Goal: Task Accomplishment & Management: Use online tool/utility

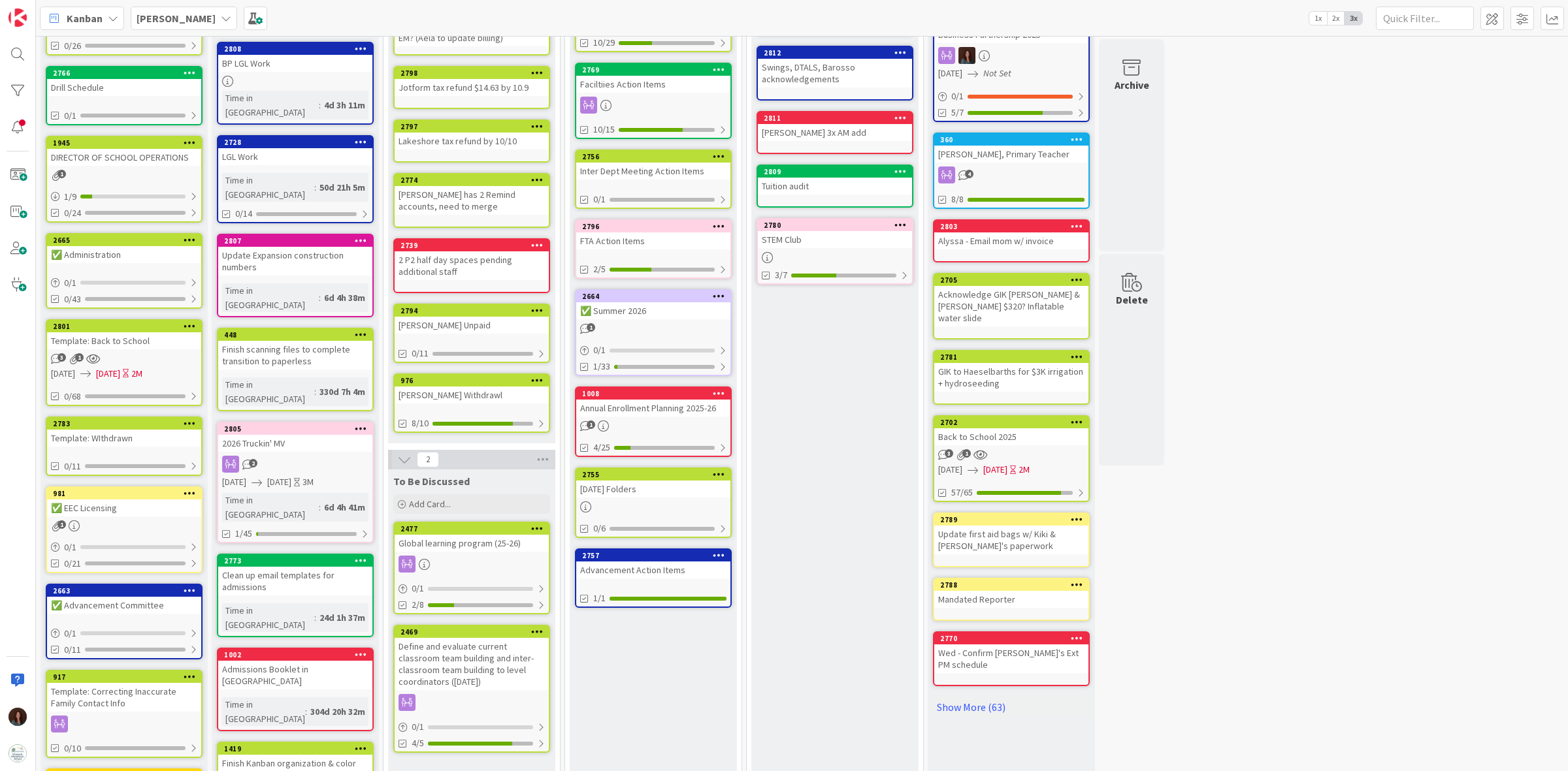
scroll to position [245, 0]
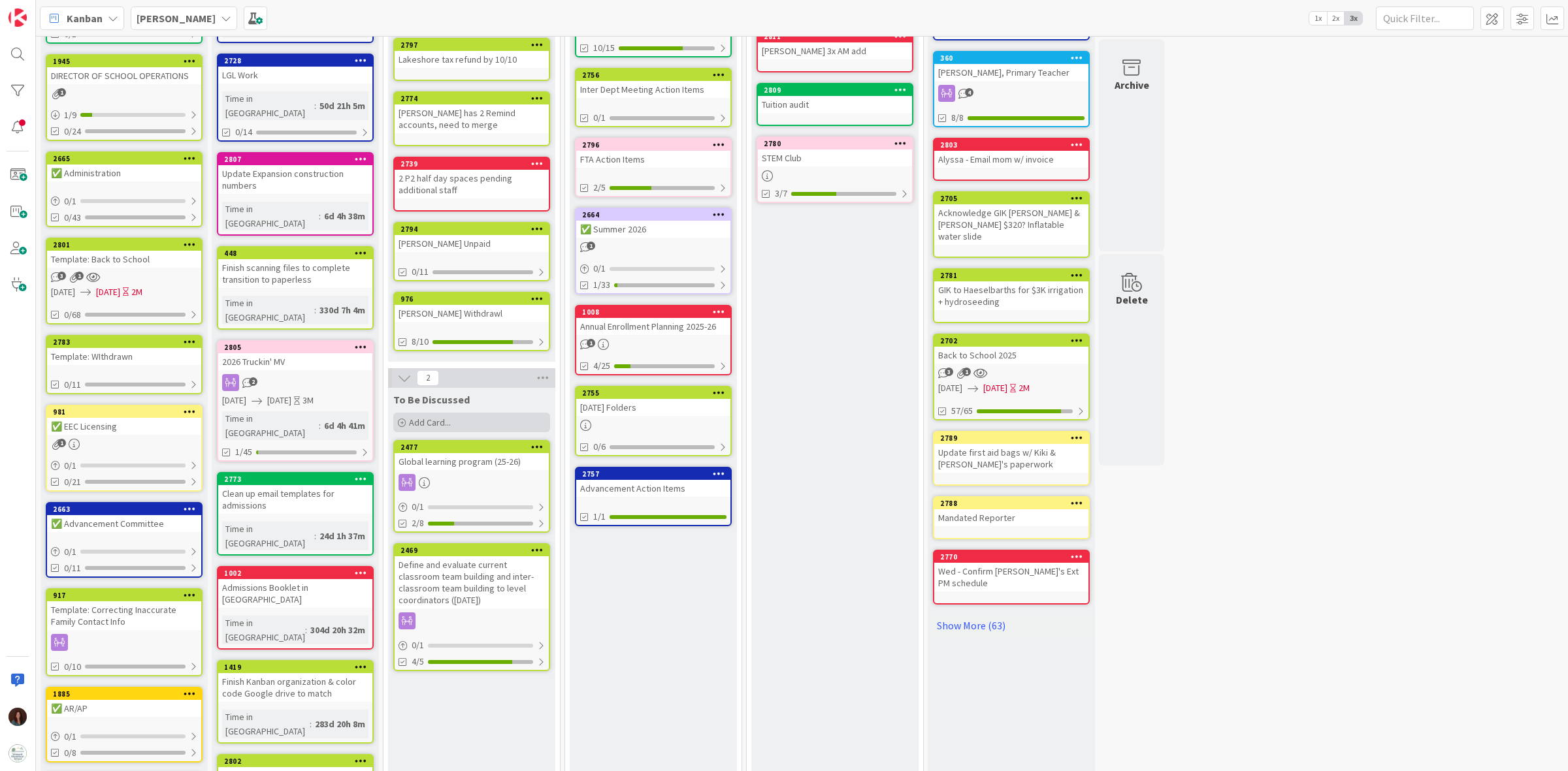
click at [445, 417] on span "Add Card..." at bounding box center [430, 422] width 42 height 11
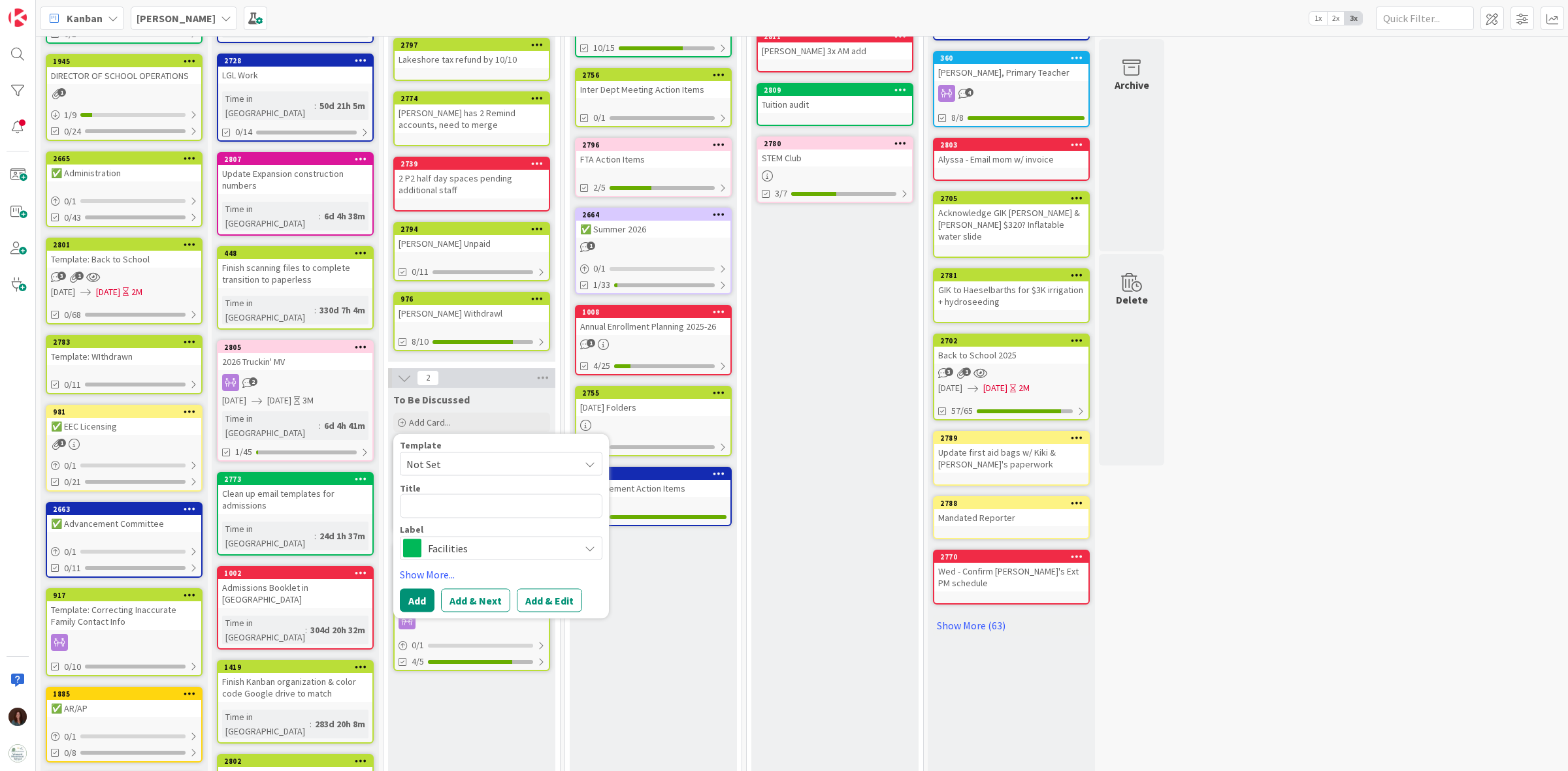
click at [655, 323] on div "Annual Enrollment Planning 2025-26" at bounding box center [653, 326] width 154 height 17
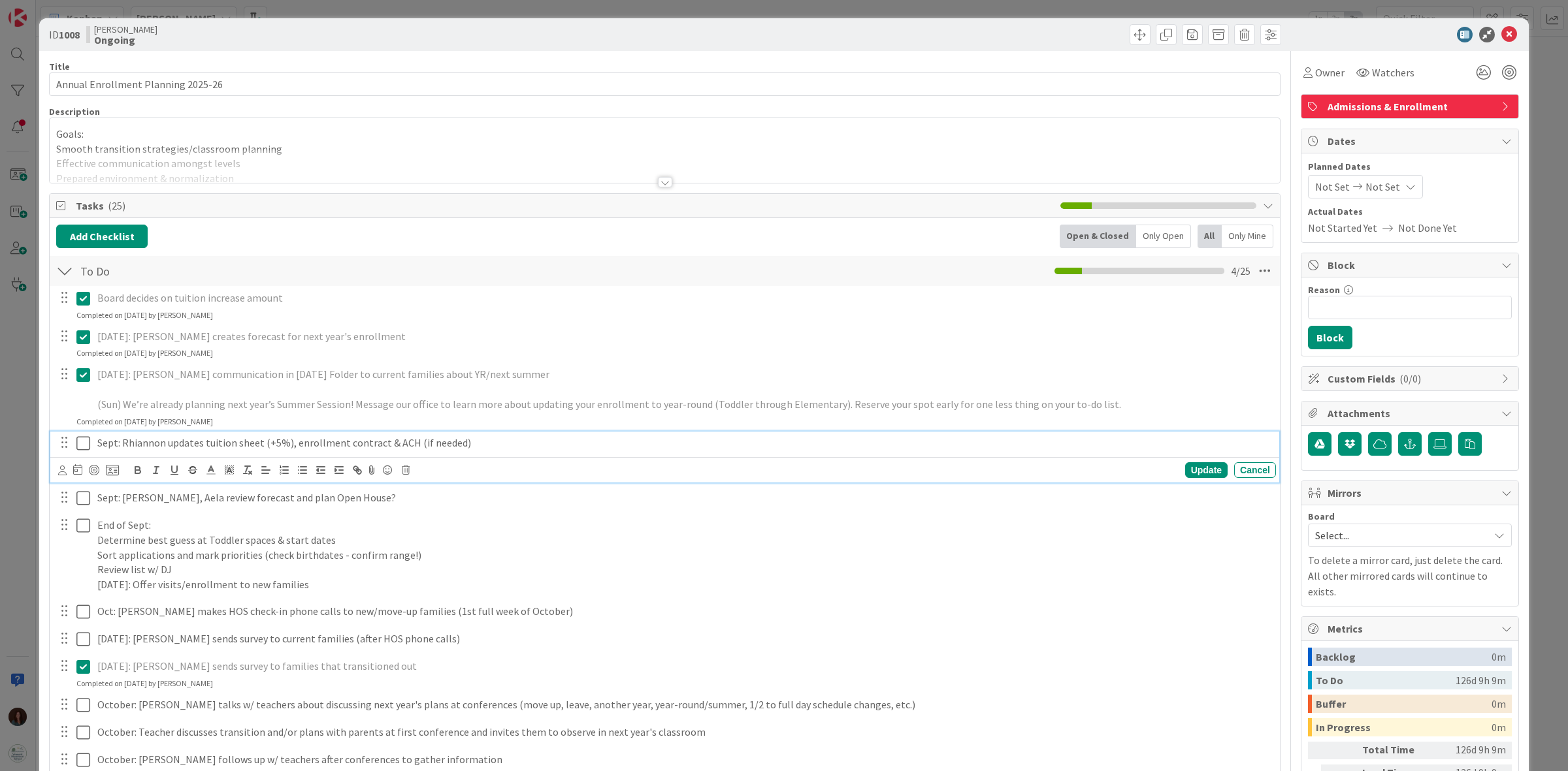
click at [503, 442] on p "Sept: Rhiannon updates tuition sheet (+5%), enrollment contract & ACH (if neede…" at bounding box center [684, 442] width 1174 height 15
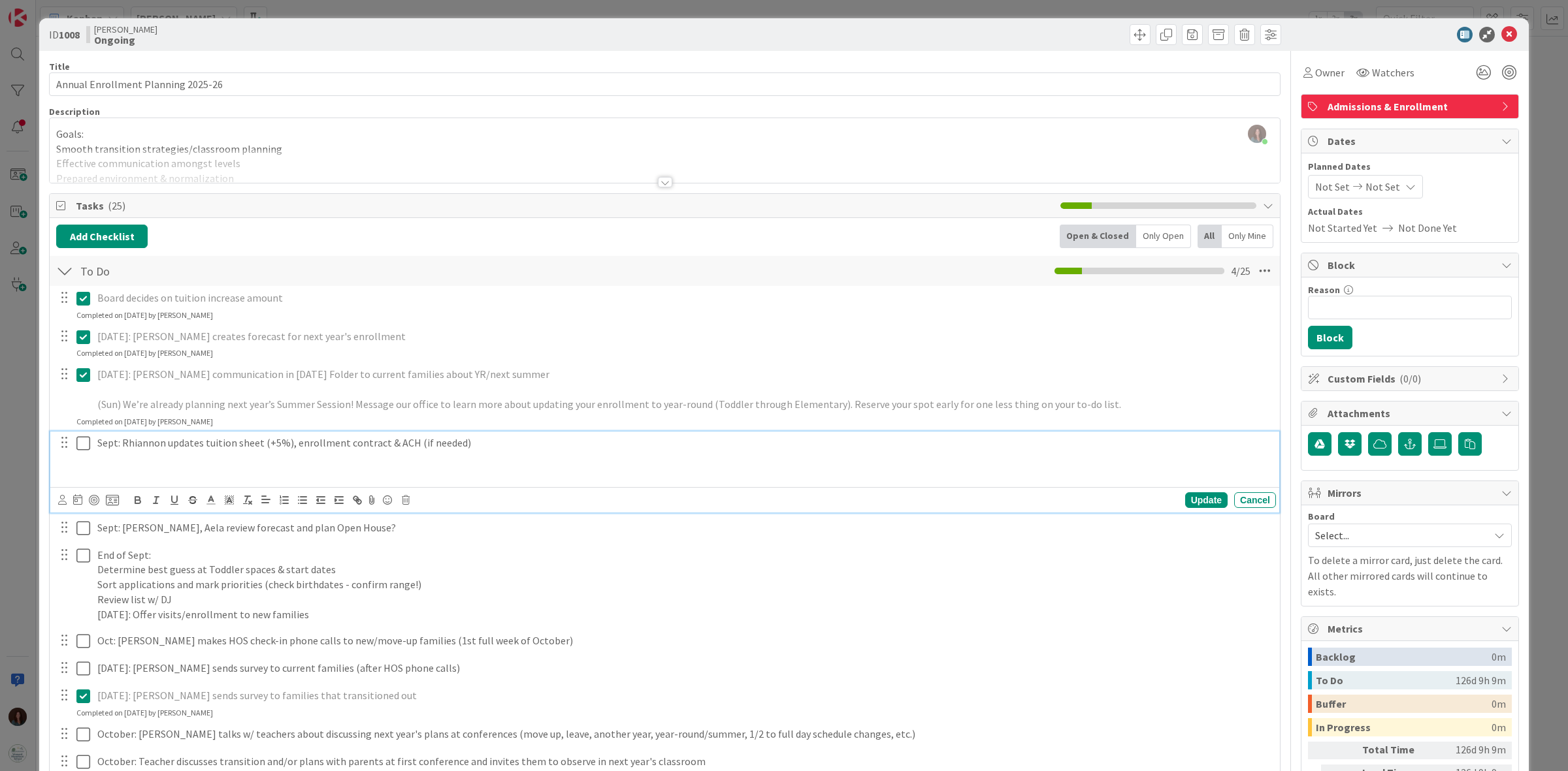
paste div
drag, startPoint x: 95, startPoint y: 474, endPoint x: 105, endPoint y: 500, distance: 27.9
click at [95, 474] on div "Sept: Rhiannon updates tuition sheet (+5%), enrollment contract & ACH (if neede…" at bounding box center [684, 458] width 1184 height 52
click at [376, 443] on p "Sept: Rhiannon updates tuition sheet (+5%), enrollment contract & ACH (if neede…" at bounding box center [684, 442] width 1174 height 15
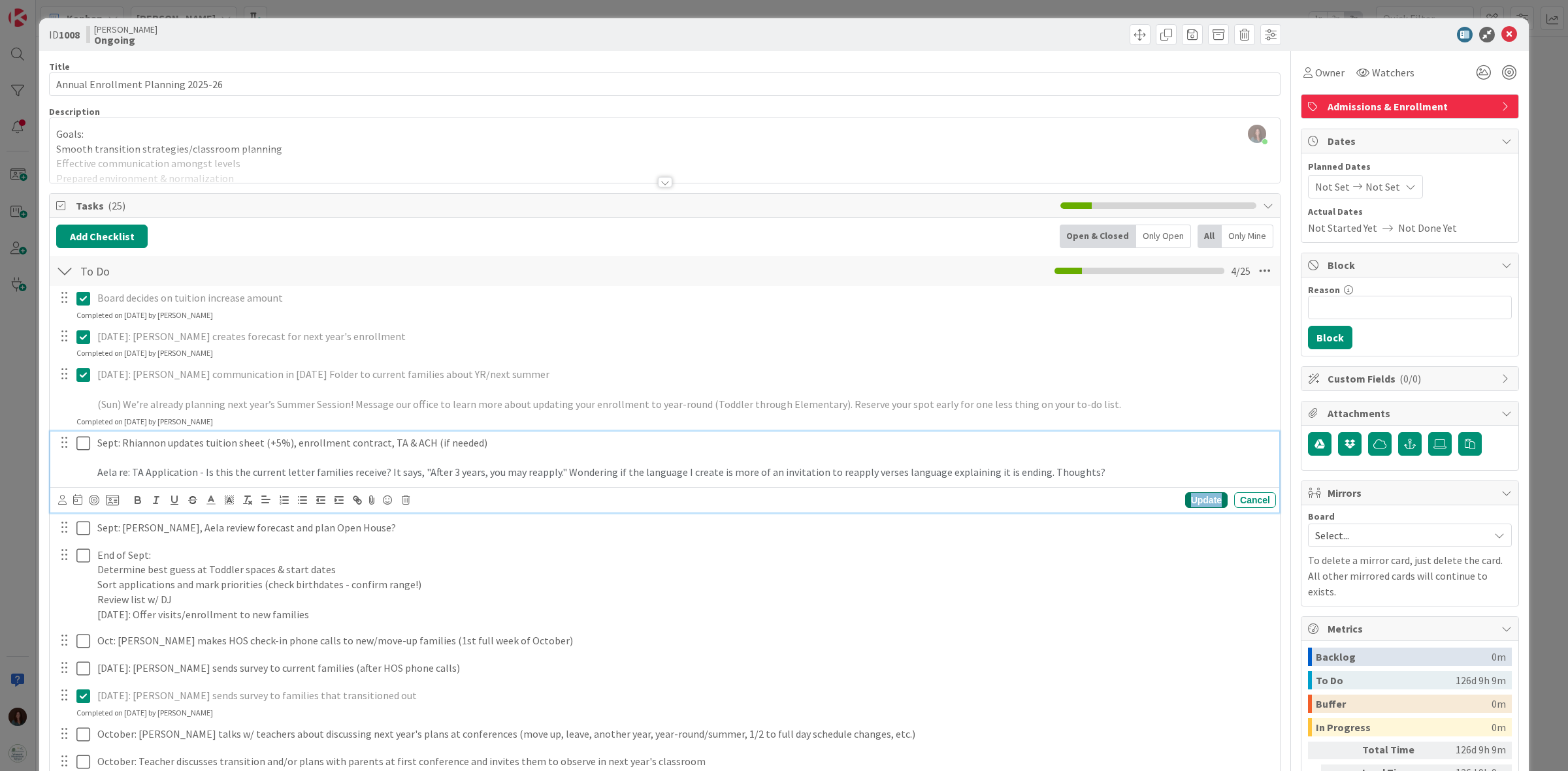
click at [1185, 500] on div "Update" at bounding box center [1206, 500] width 43 height 16
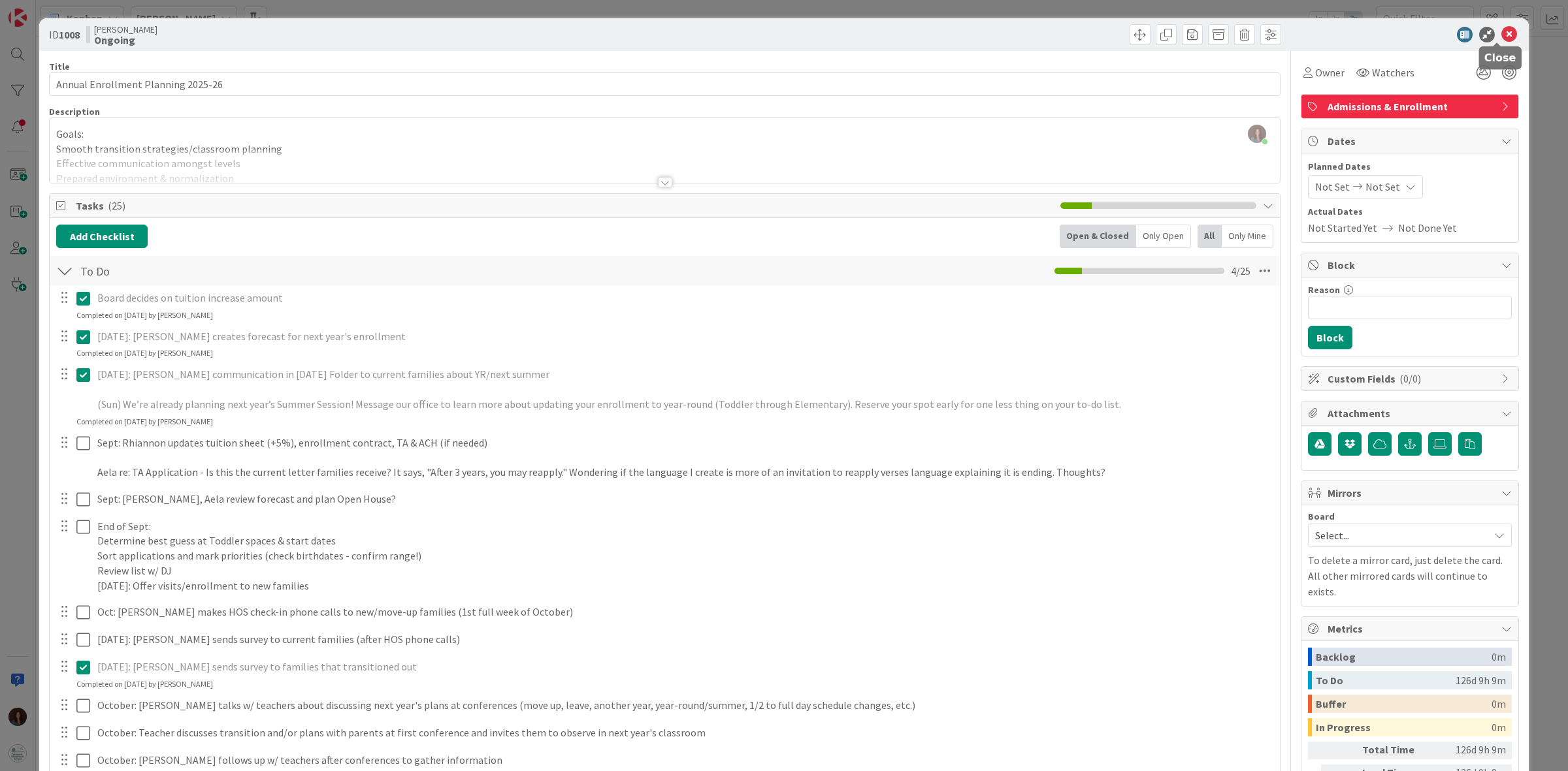
click at [1502, 32] on icon at bounding box center [1509, 35] width 16 height 16
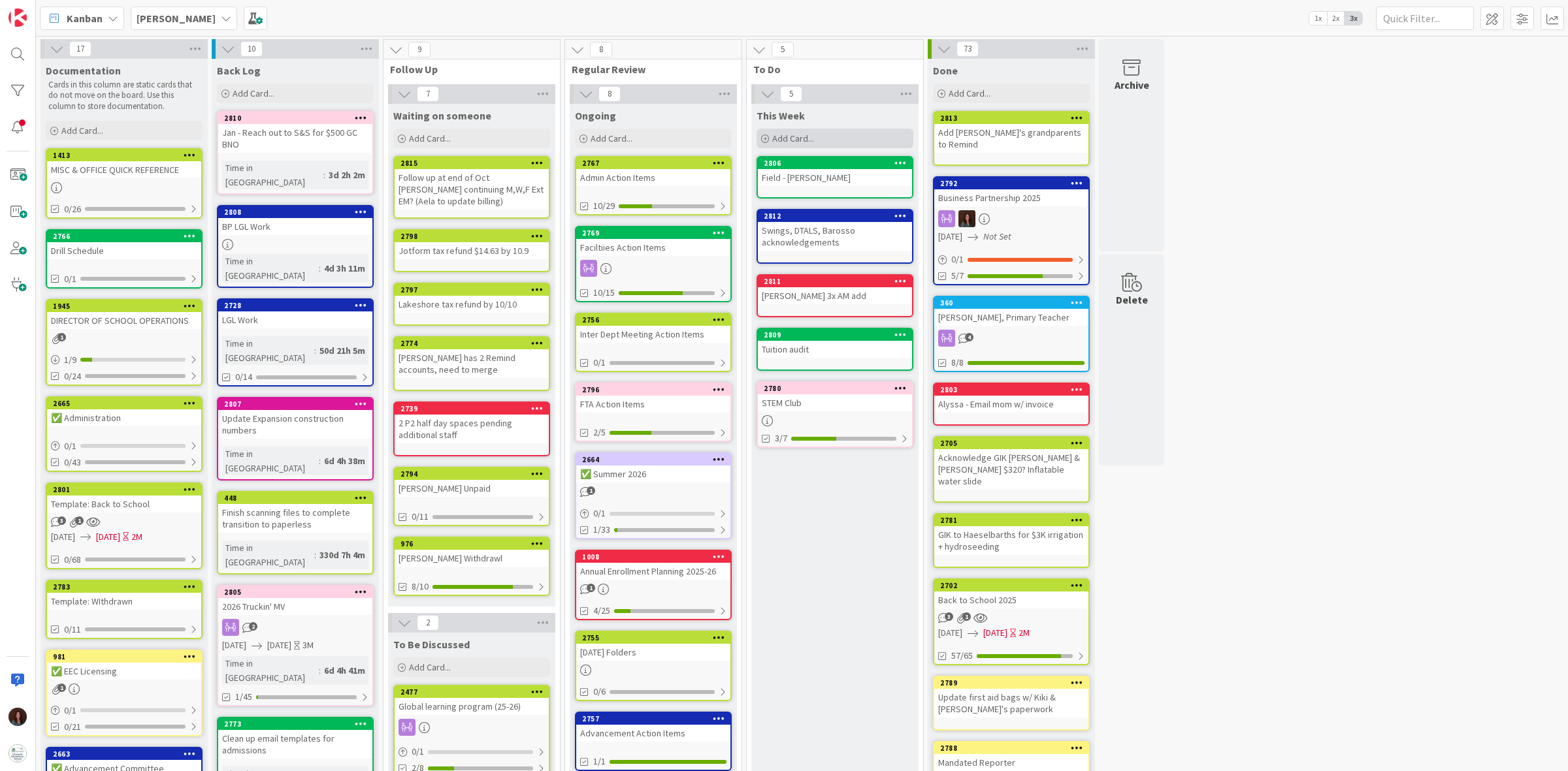
click at [824, 139] on div "Add Card..." at bounding box center [834, 138] width 157 height 19
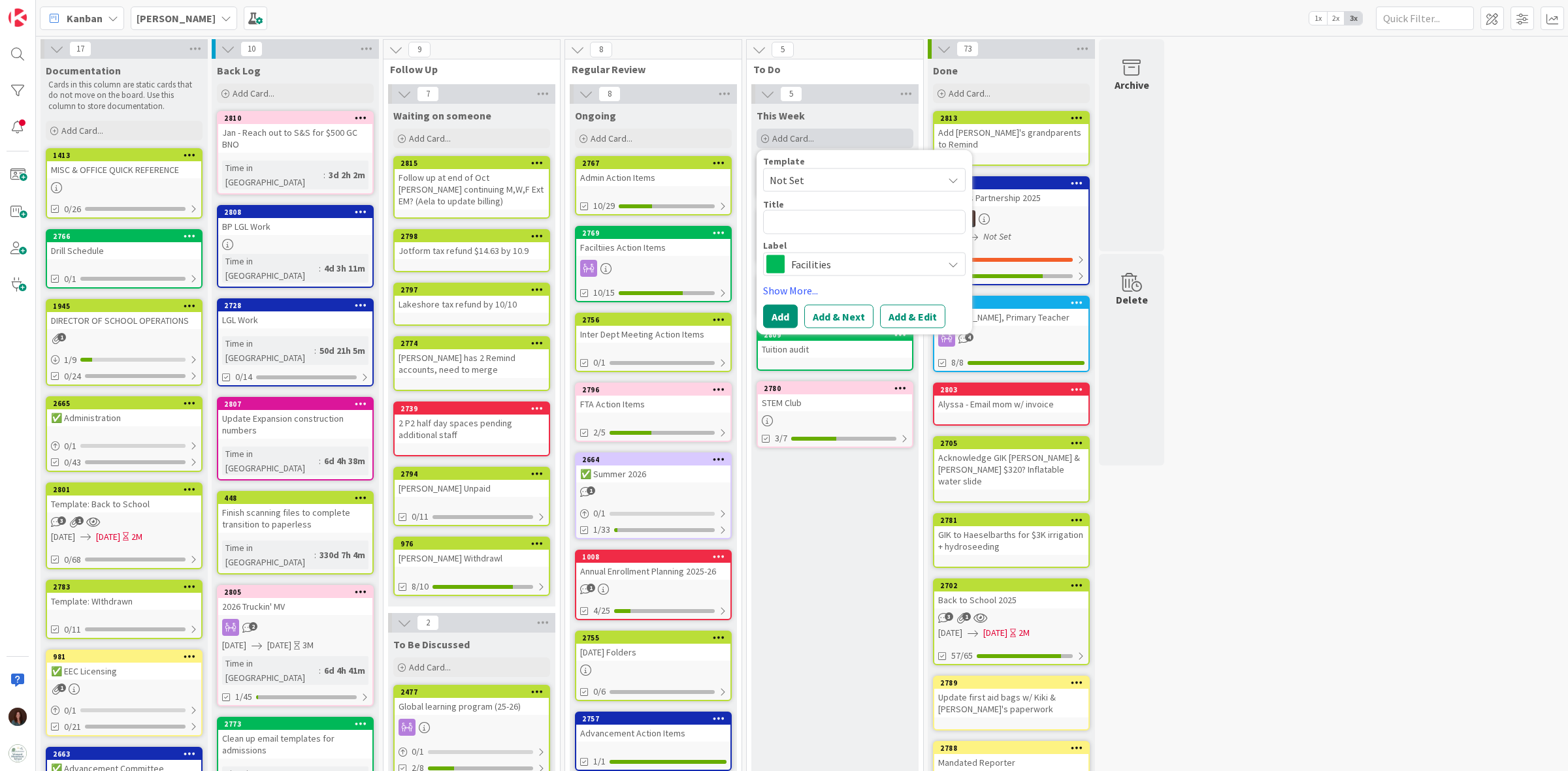
type textarea "x"
type textarea "M"
type textarea "x"
type textarea "Me"
type textarea "x"
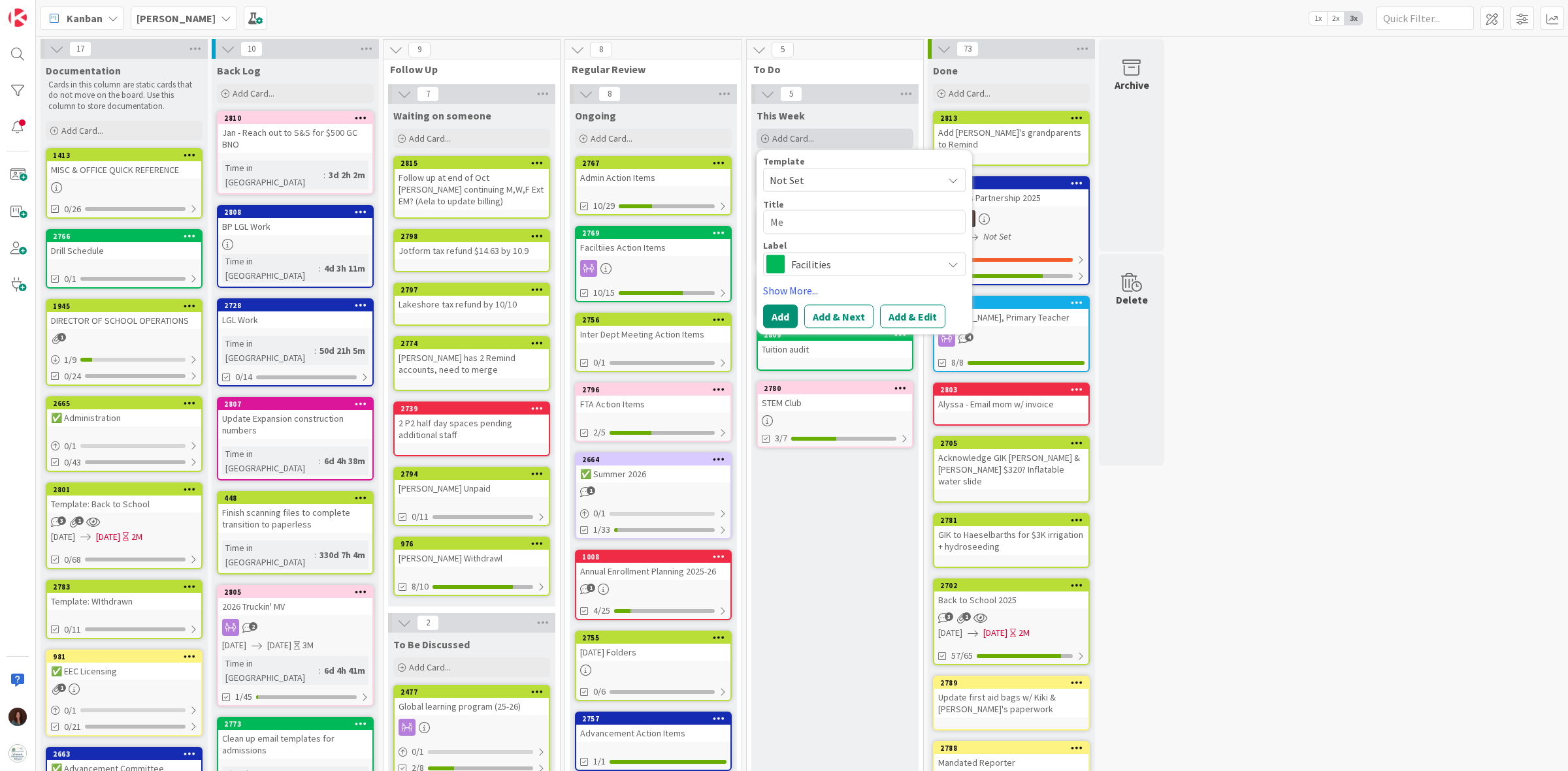
type textarea "Mes"
type textarea "x"
type textarea "Mesl"
type textarea "x"
type textarea "Mesli"
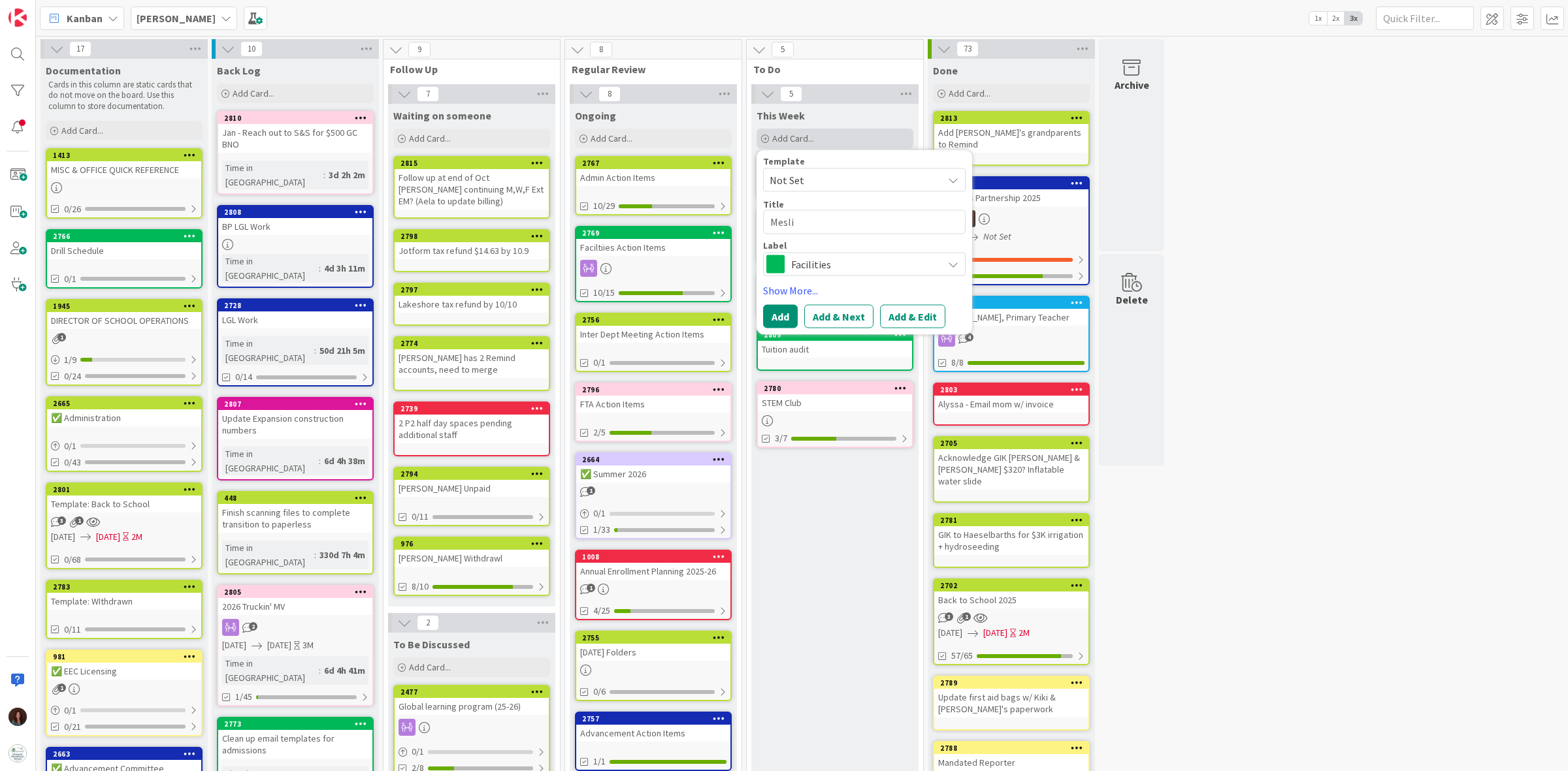
type textarea "x"
type textarea "Meslis"
type textarea "x"
type textarea "Mesliss"
type textarea "x"
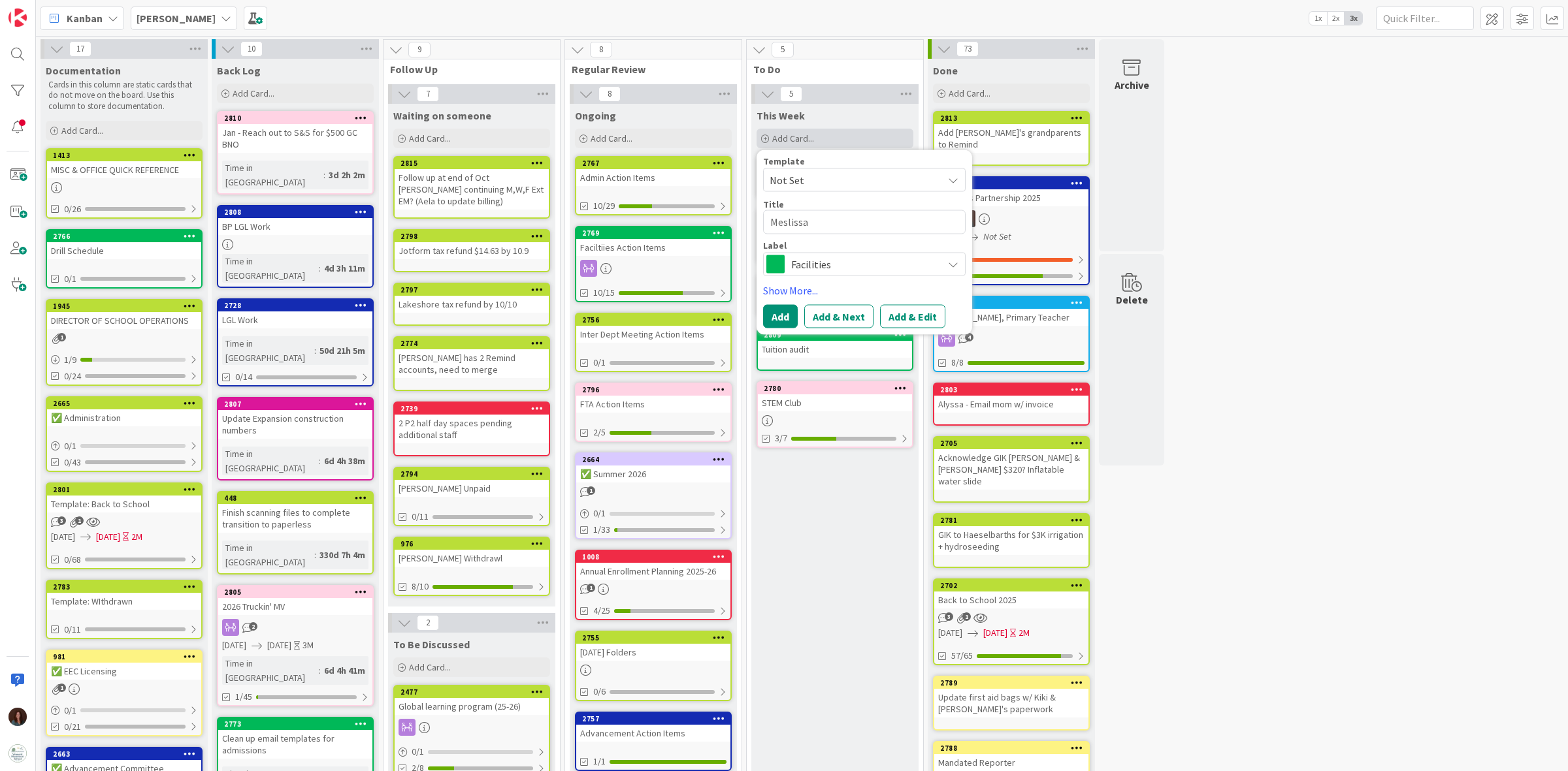
type textarea "Meslissa"
type textarea "x"
type textarea "Meslissa H"
type textarea "x"
type textarea "Meslissa Ha"
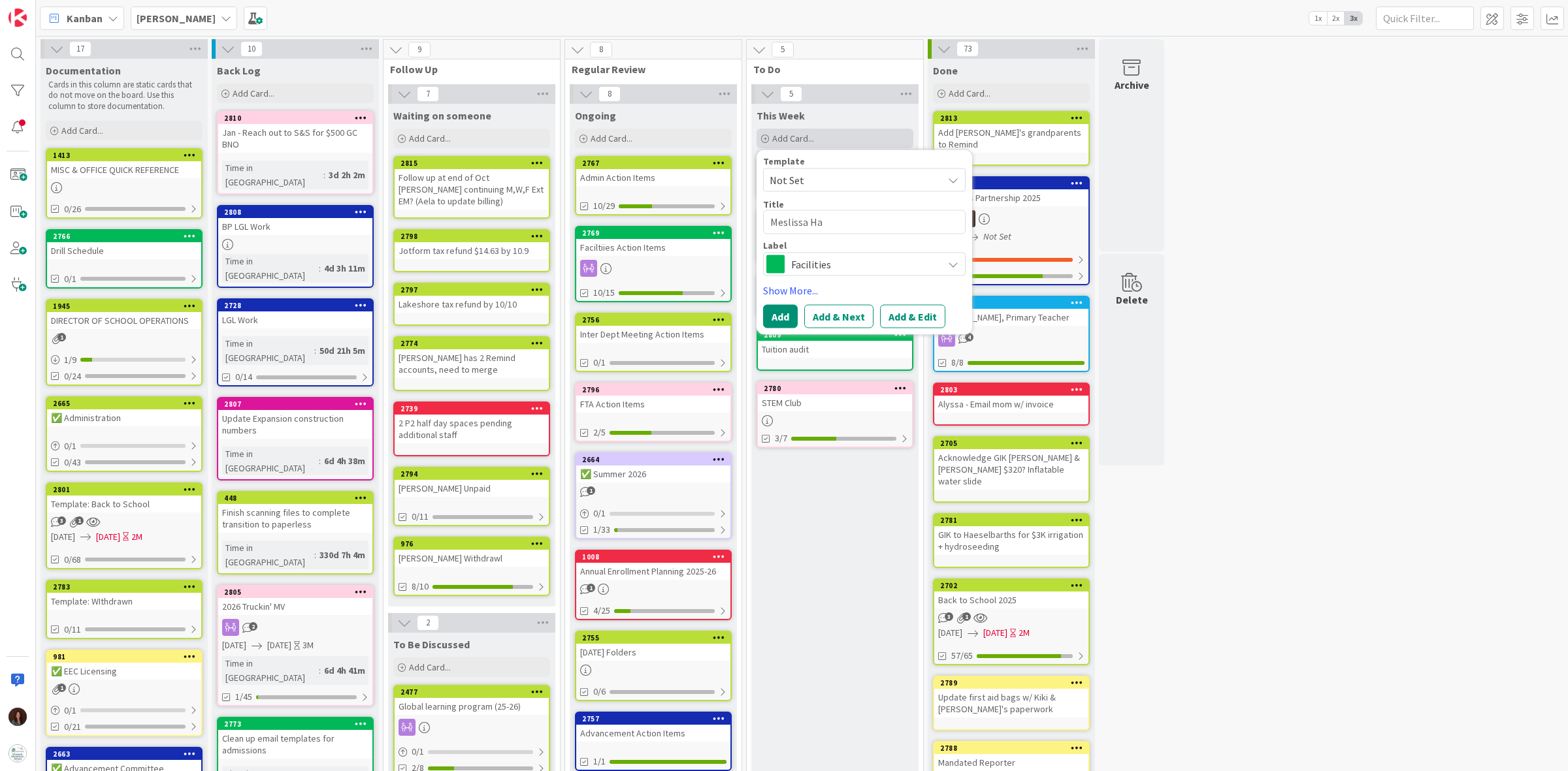
type textarea "x"
type textarea "[PERSON_NAME]"
type textarea "x"
type textarea "Meslissa [PERSON_NAME]"
type textarea "x"
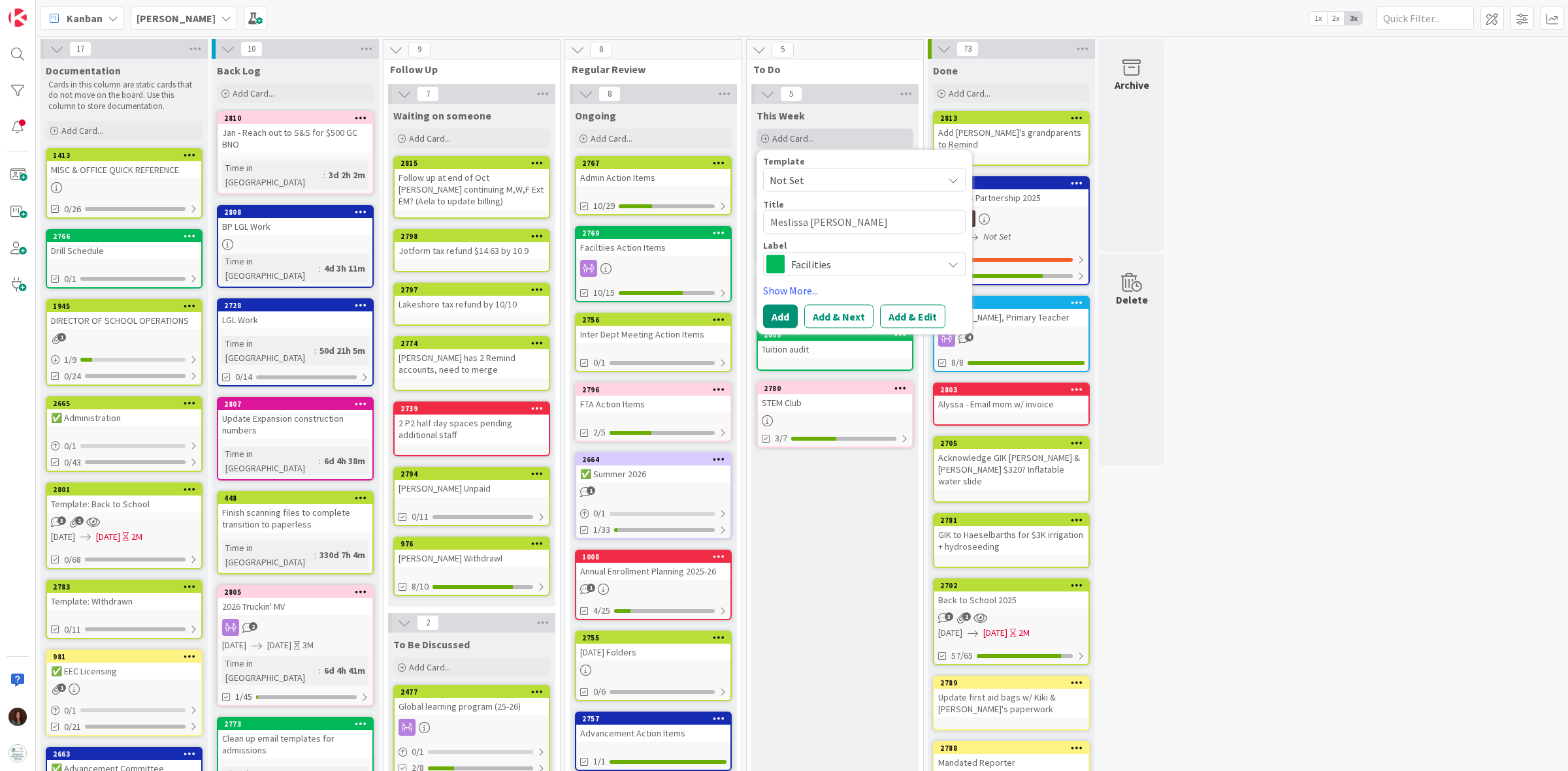
type textarea "[PERSON_NAME]"
type textarea "x"
type textarea "[PERSON_NAME]"
type textarea "x"
type textarea "[PERSON_NAME]"
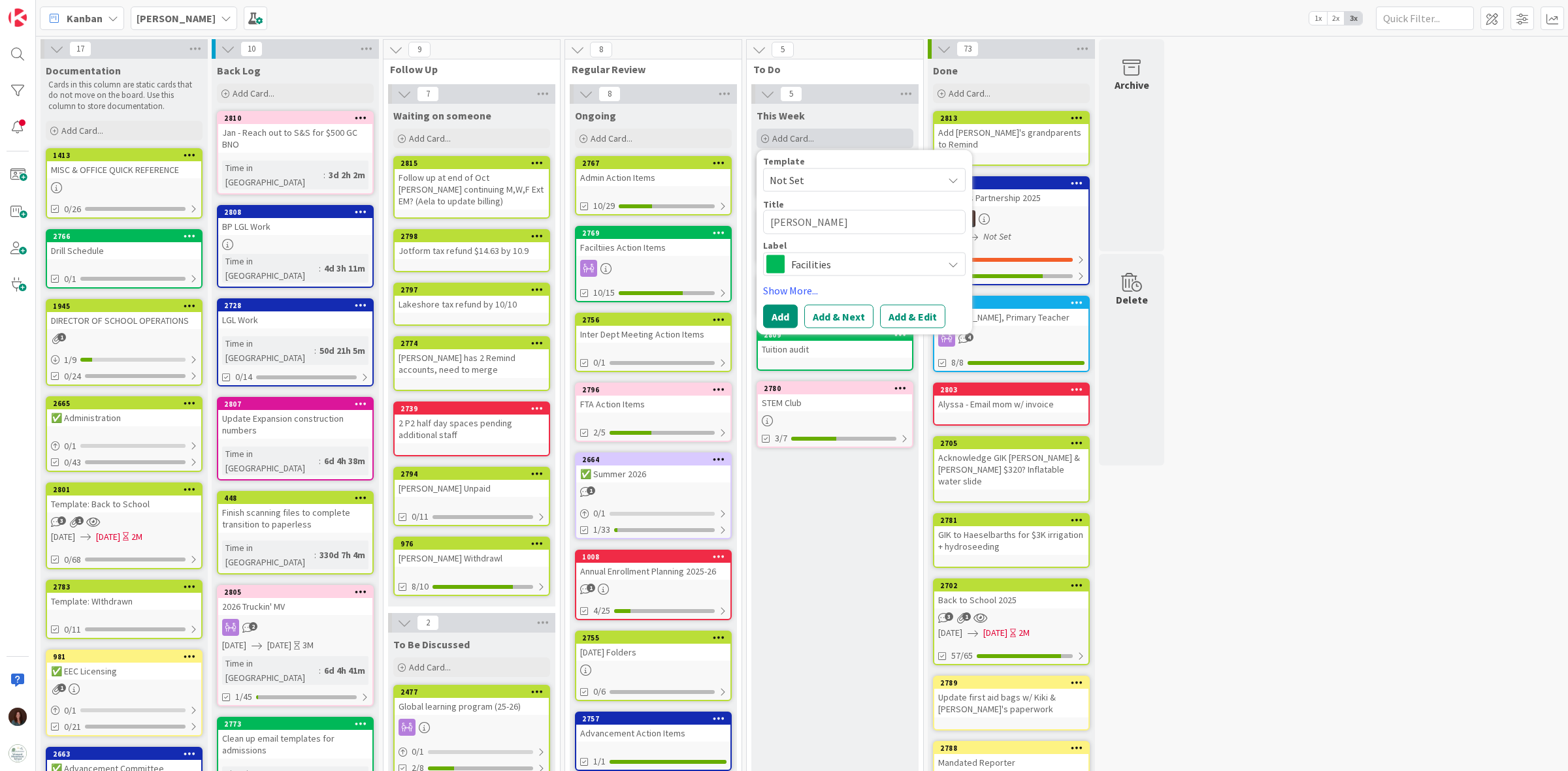
type textarea "x"
type textarea "[PERSON_NAME] 7"
type textarea "x"
type textarea "[PERSON_NAME] 7/"
type textarea "x"
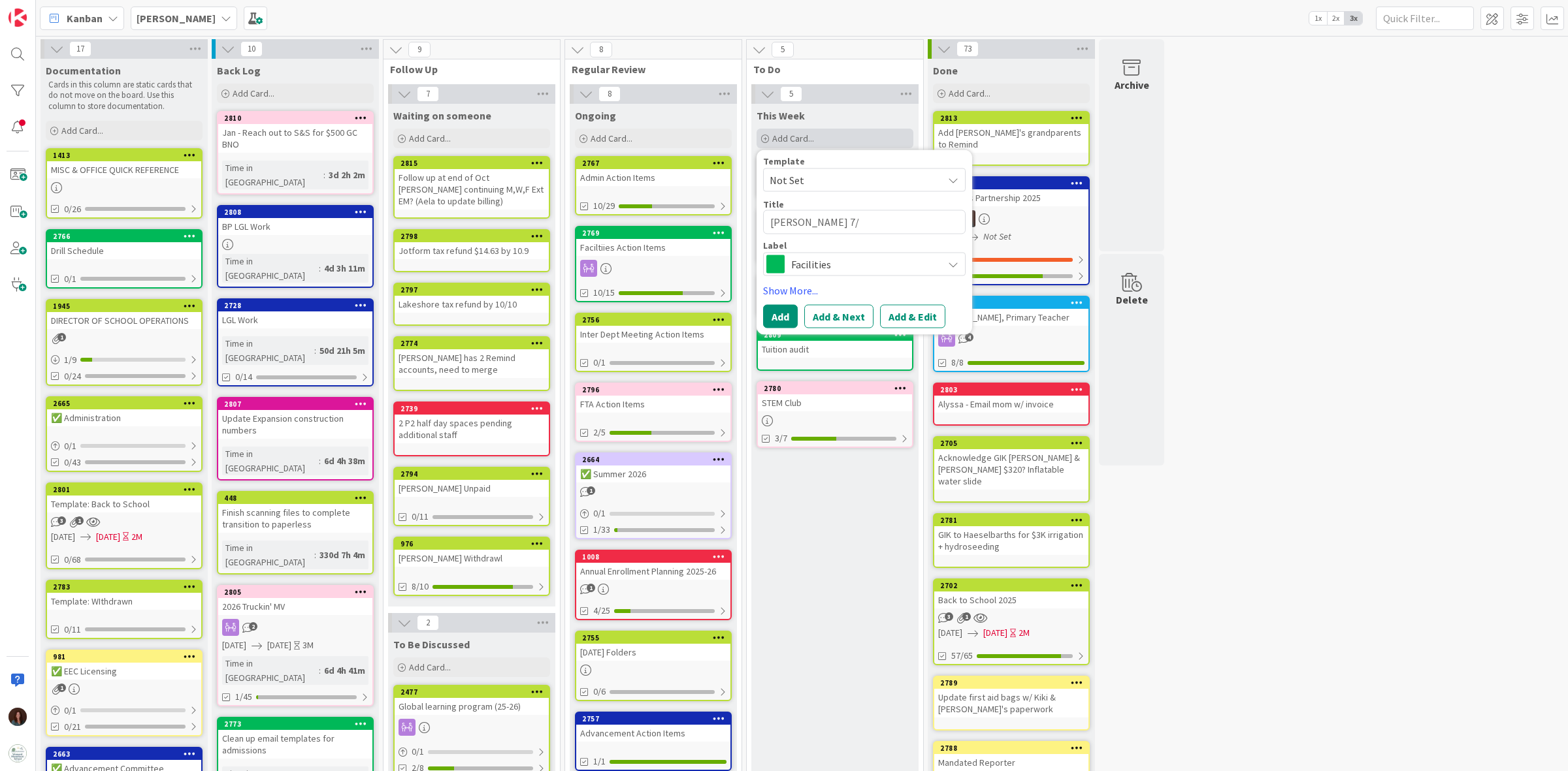
type textarea "[PERSON_NAME] 7/1"
type textarea "x"
type textarea "[PERSON_NAME] 7/"
type textarea "x"
type textarea "[PERSON_NAME] 7/2"
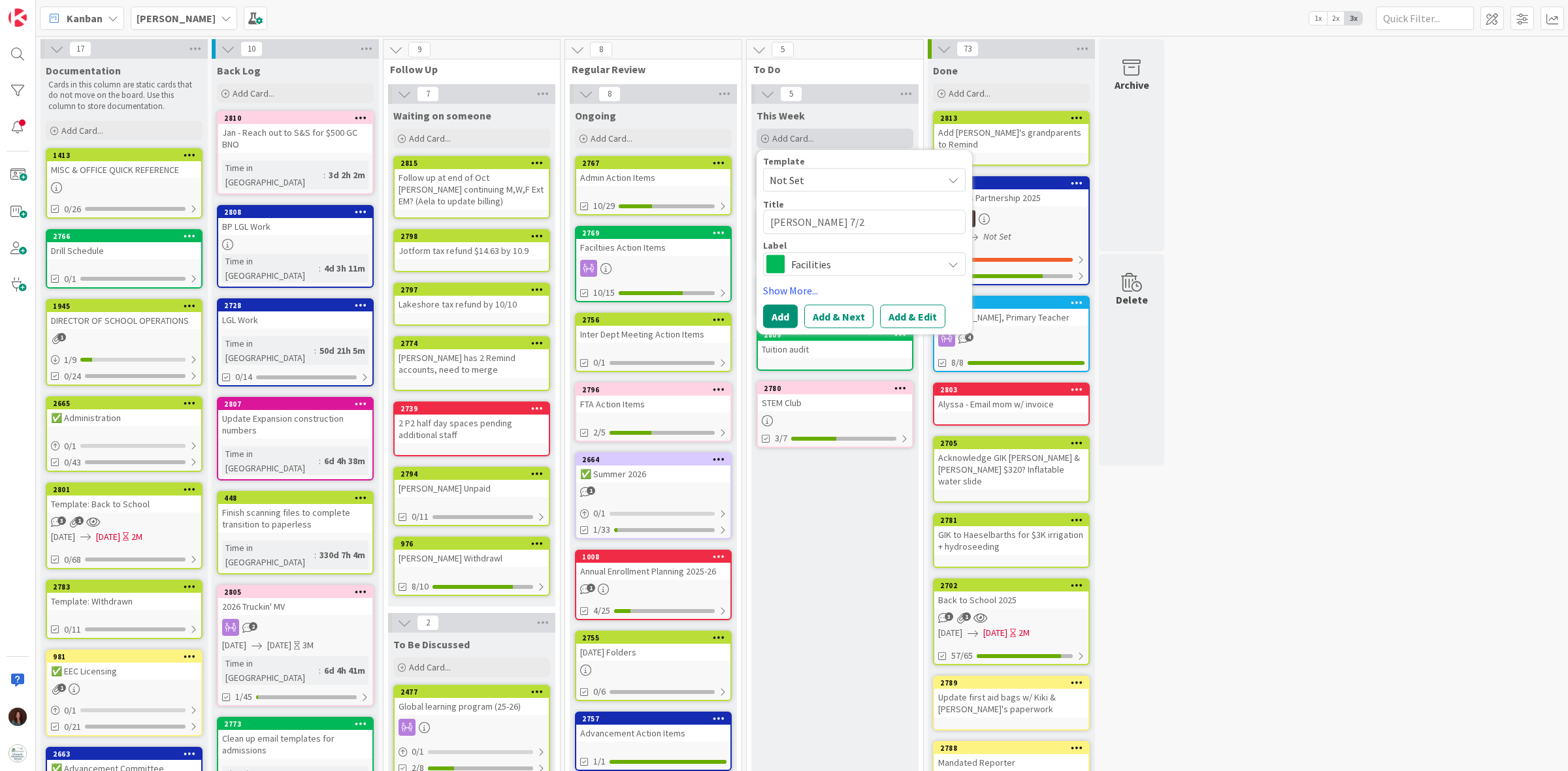
type textarea "x"
type textarea "[PERSON_NAME] 7/25"
type textarea "x"
type textarea "[PERSON_NAME] 7/25"
type textarea "x"
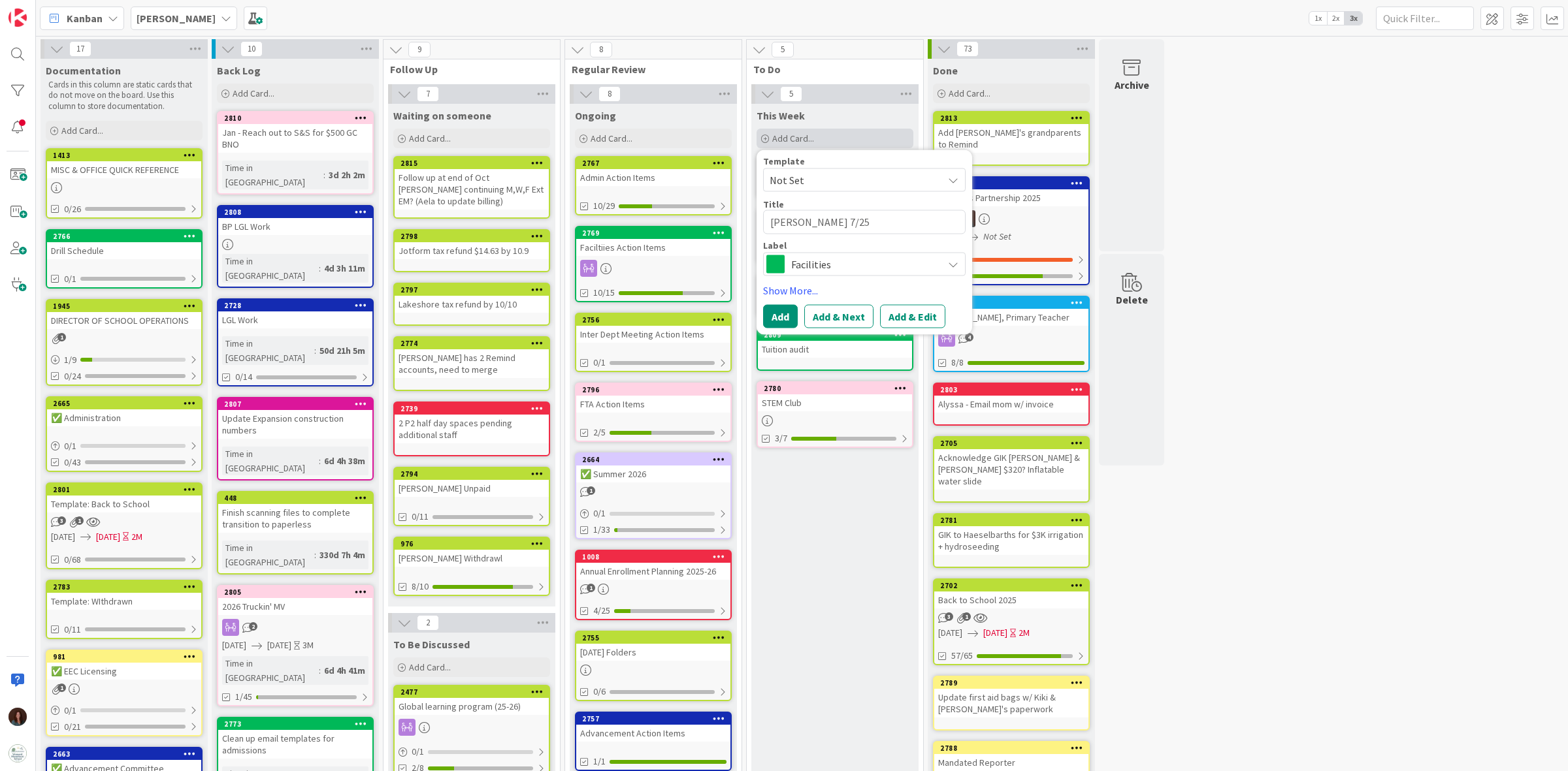
type textarea "[PERSON_NAME] 7/25 V"
type textarea "x"
type textarea "[PERSON_NAME] 7/25 Ven"
type textarea "x"
type textarea "[PERSON_NAME] 7/25 Venm"
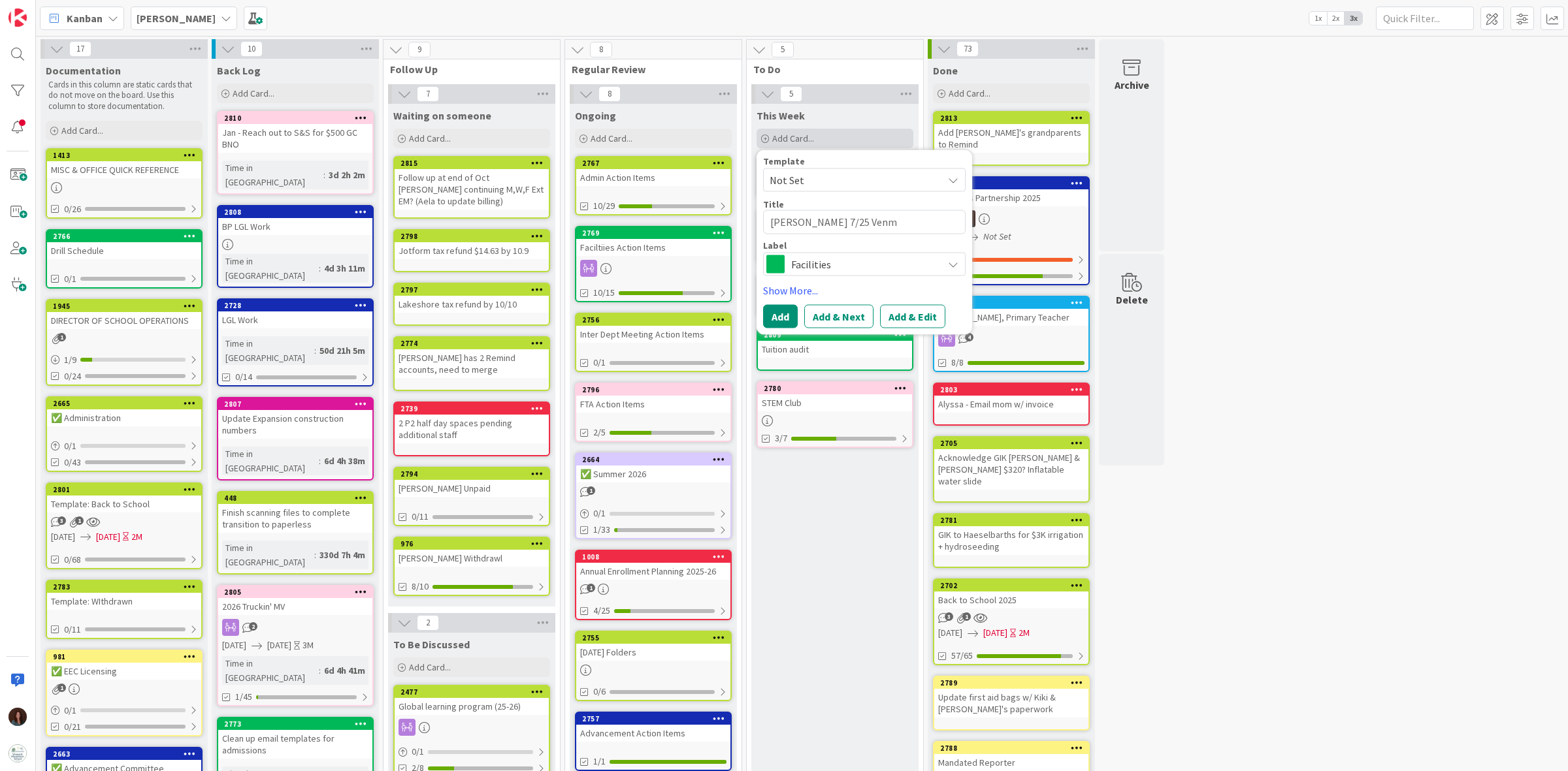
type textarea "x"
type textarea "[PERSON_NAME] 7/25 Venmo"
type textarea "x"
type textarea "[PERSON_NAME] 7/25 Venmo"
type textarea "x"
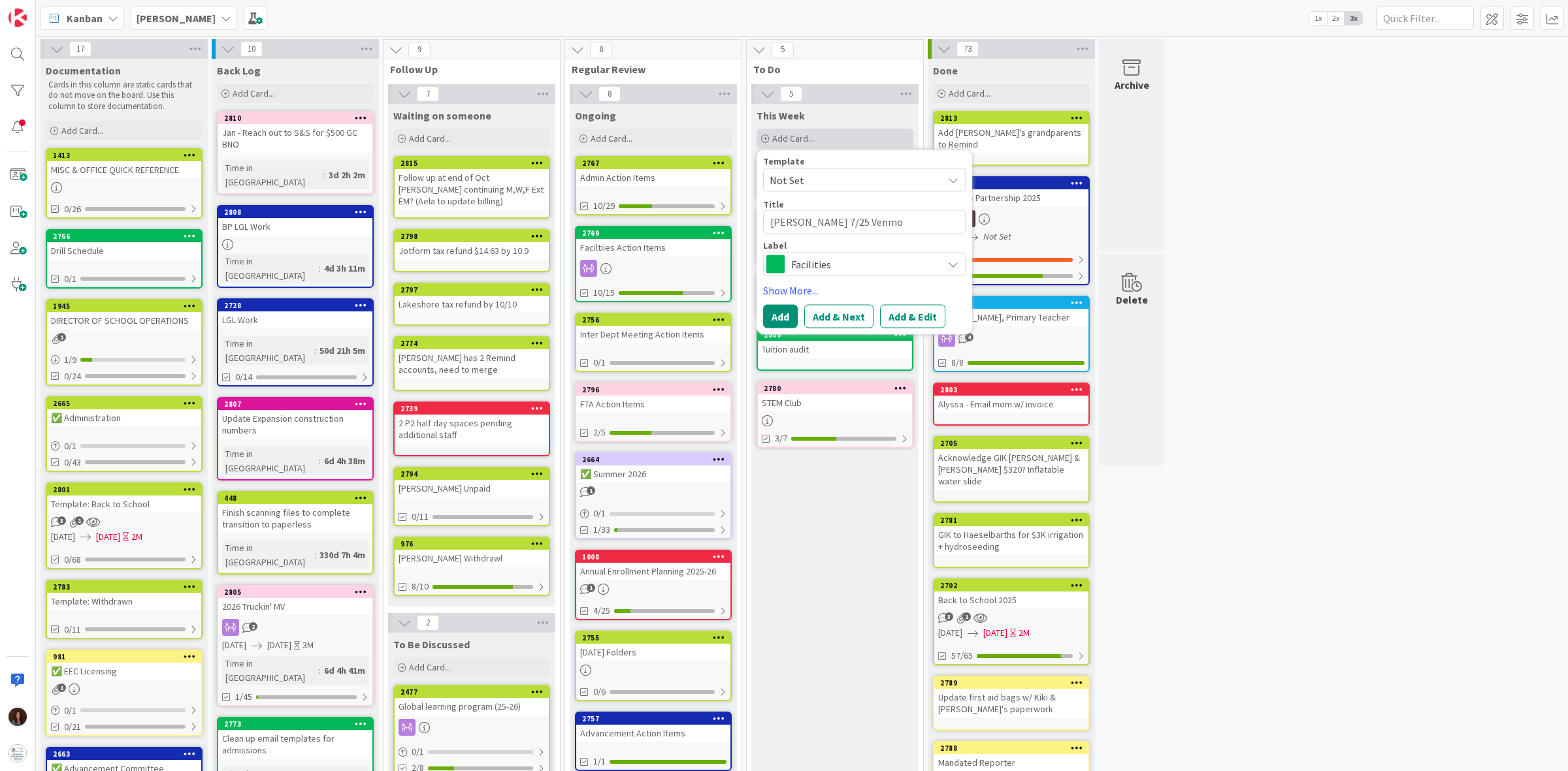
type textarea "[PERSON_NAME] 7/25 Venmo $"
type textarea "x"
type textarea "[PERSON_NAME] 7/25 Venmo $2"
type textarea "x"
type textarea "[PERSON_NAME] 7/25 Venmo $20"
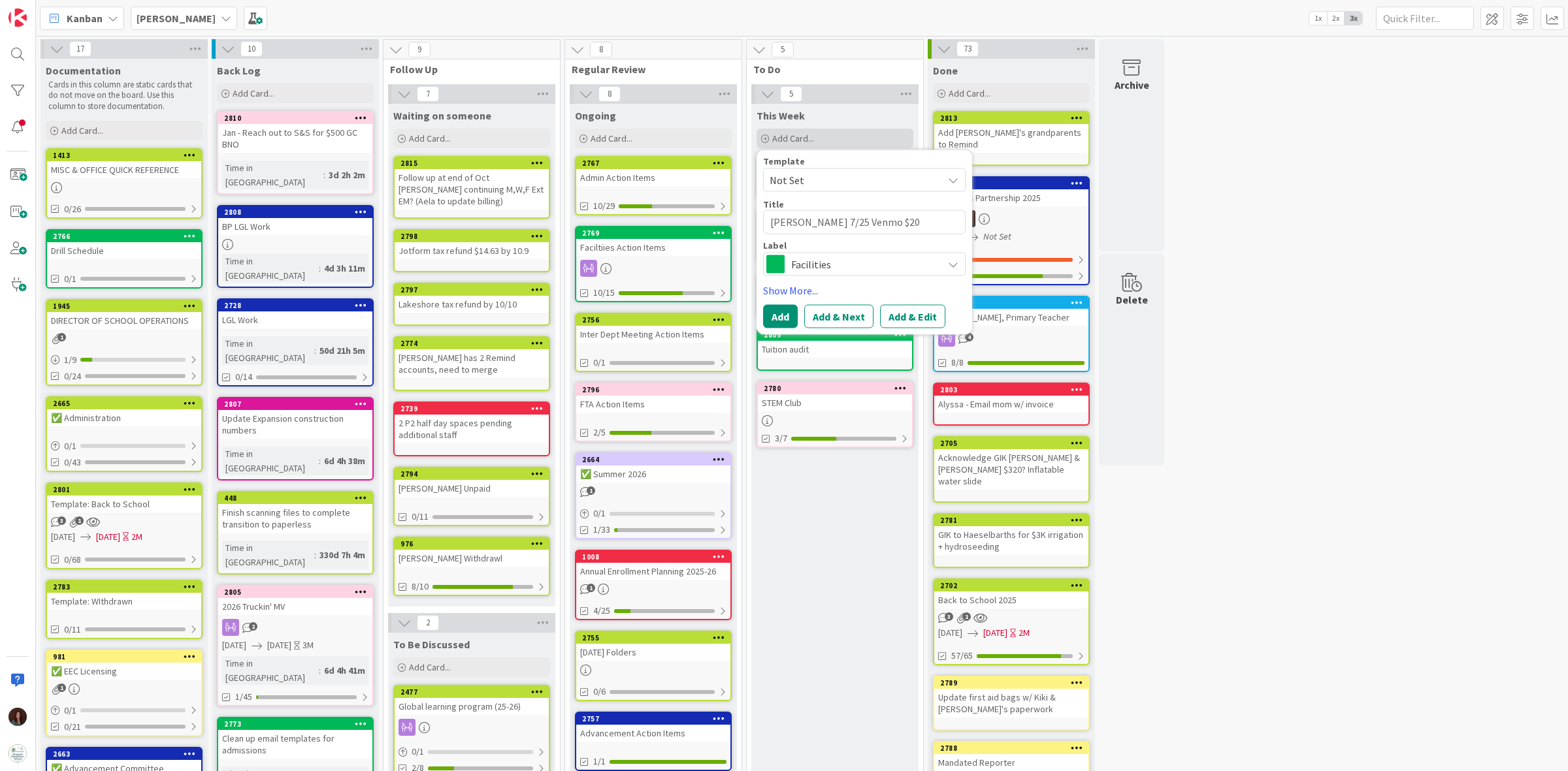
type textarea "x"
type textarea "[PERSON_NAME] 7/25 Venmo $200"
type textarea "x"
type textarea "[PERSON_NAME] 7/25 Venmo $200"
type textarea "x"
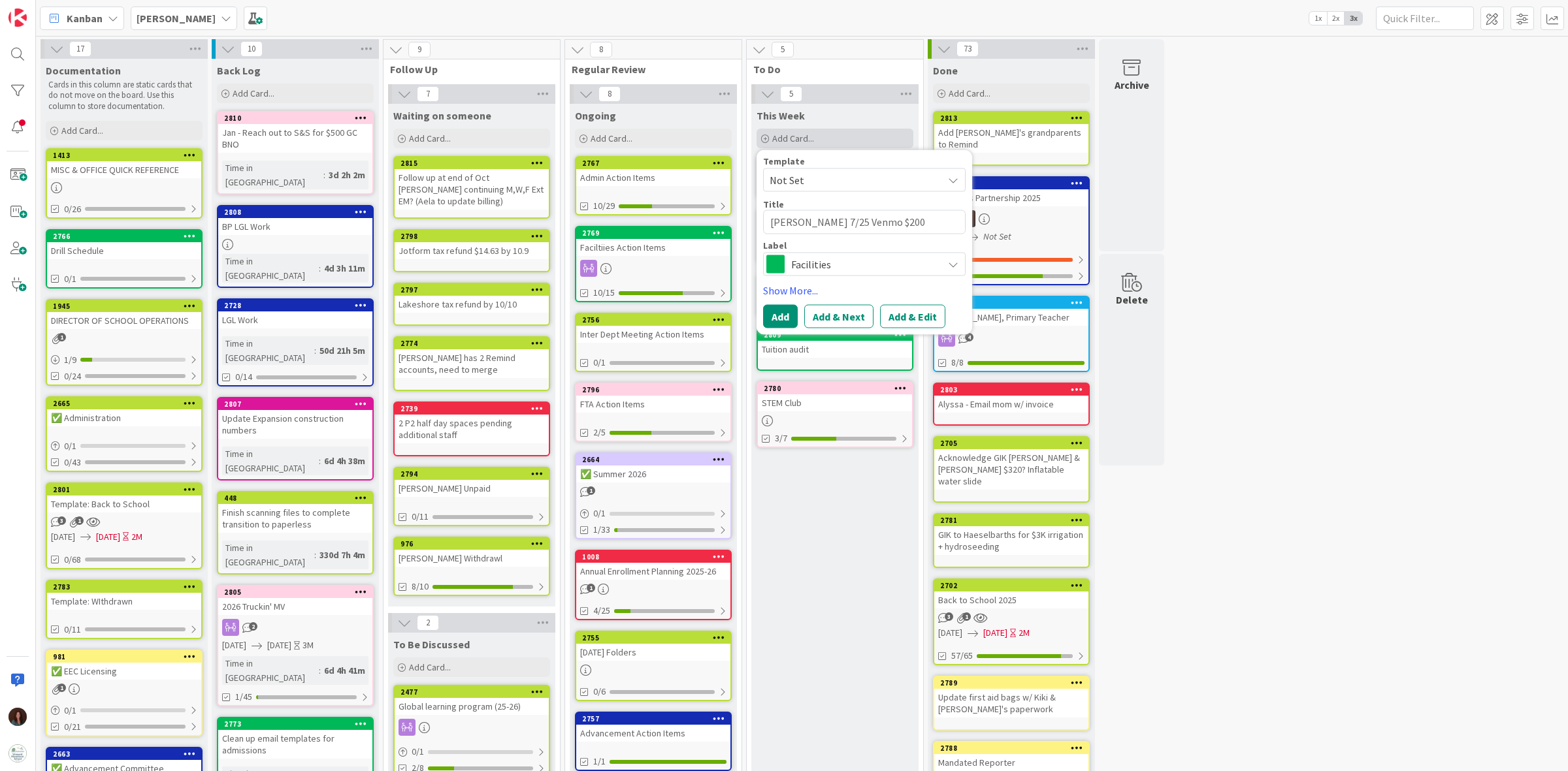
type textarea "[PERSON_NAME] 7/25 Venmo $200 ("
type textarea "x"
type textarea "[PERSON_NAME] 7/25 Venmo $200 (1"
type textarea "x"
type textarea "[PERSON_NAME] 7/25 Venmo $200 (19"
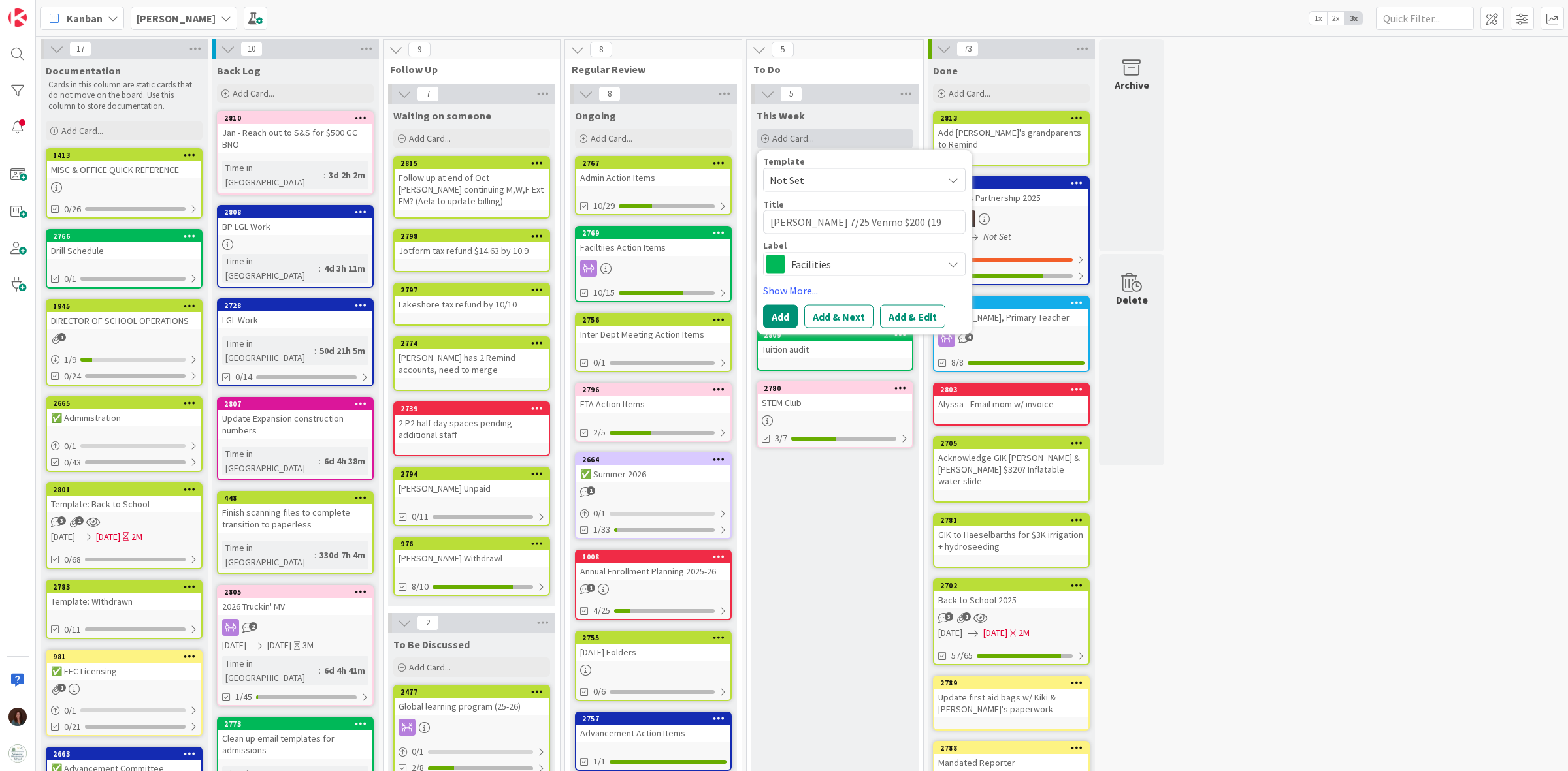
type textarea "x"
type textarea "[PERSON_NAME] 7/25 Venmo $200 (196"
type textarea "x"
type textarea "[PERSON_NAME] 7/25 Venmo $200 (196."
type textarea "x"
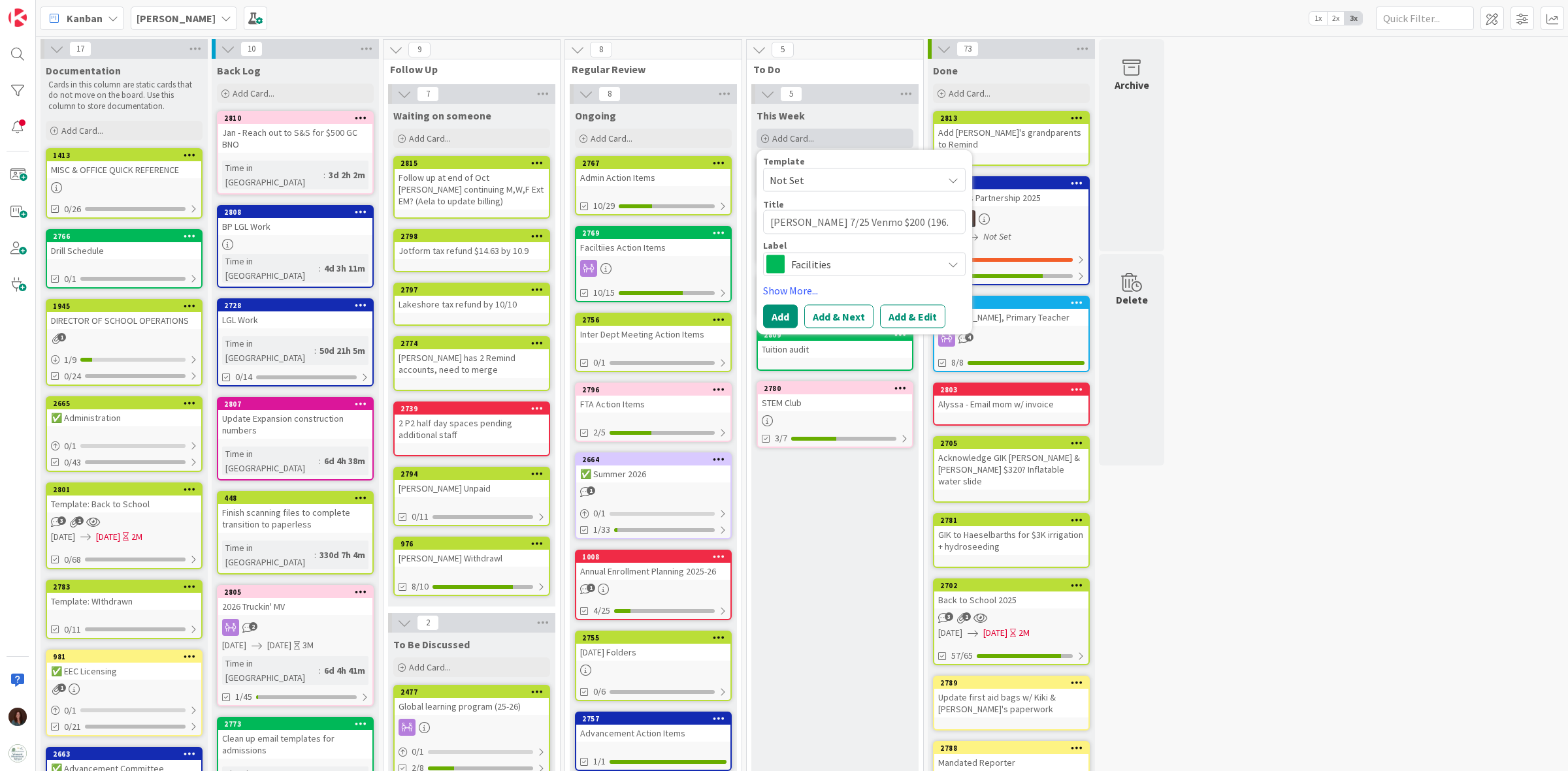
type textarea "[PERSON_NAME] 7/25 Venmo $200 (196.1"
type textarea "x"
type textarea "[PERSON_NAME] 7/25 Venmo $200 (196.10"
type textarea "x"
type textarea "[PERSON_NAME] 7/25 Venmo $200 (196.10)"
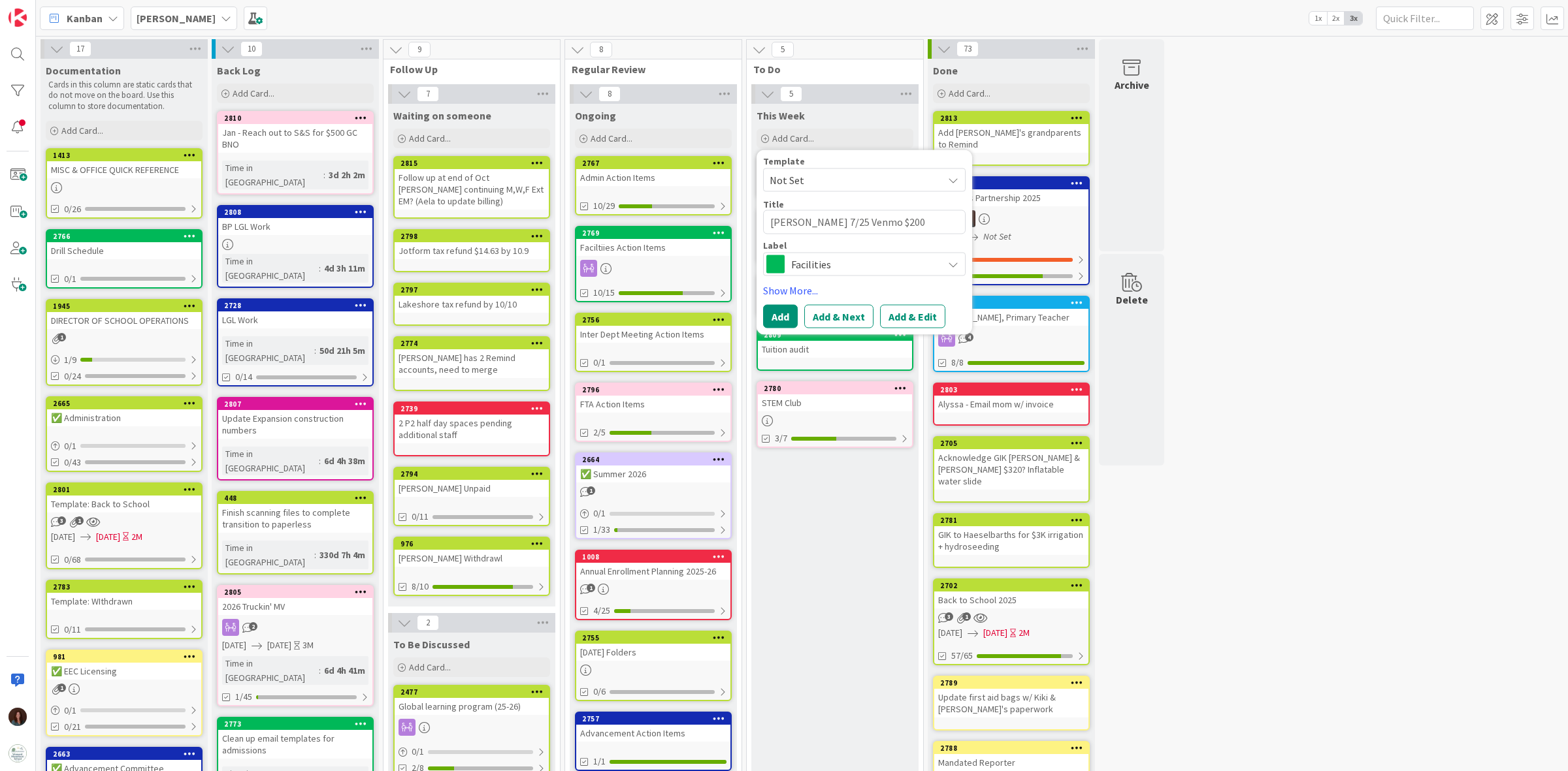
click at [861, 260] on span "Facilities" at bounding box center [864, 263] width 145 height 18
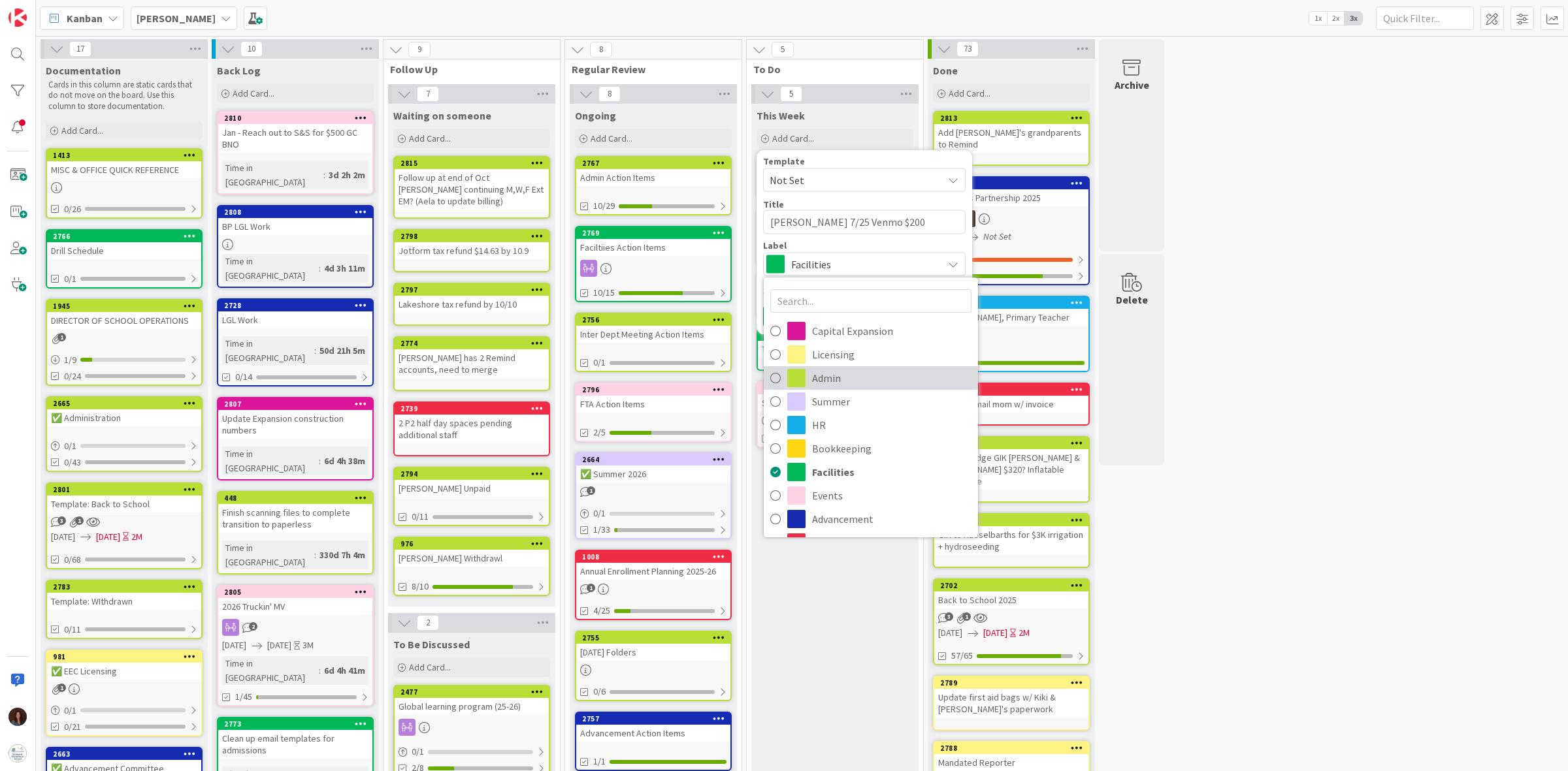
click at [862, 384] on span "Admin" at bounding box center [892, 378] width 159 height 19
type textarea "x"
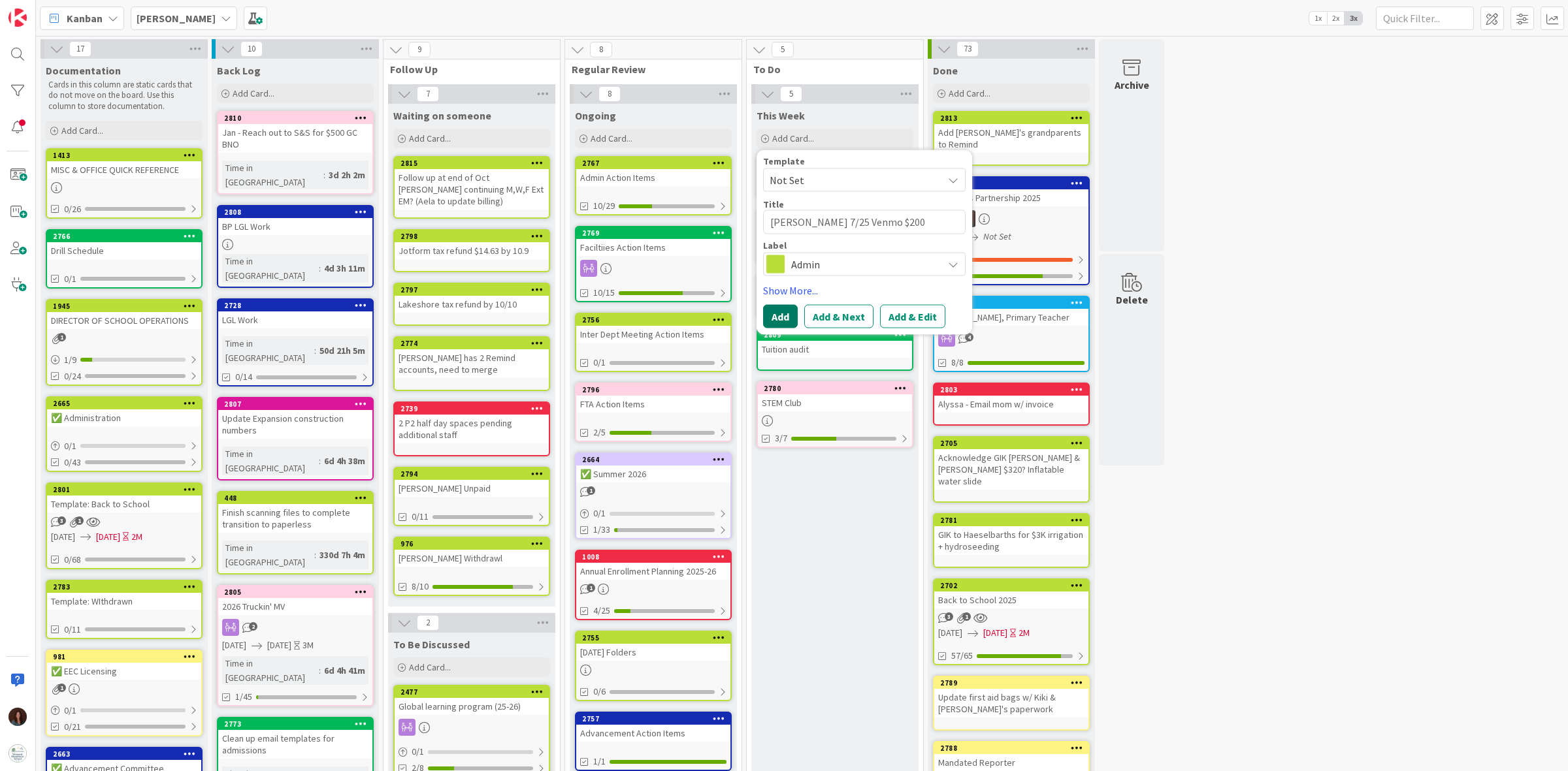
click at [778, 317] on button "Add" at bounding box center [781, 316] width 35 height 24
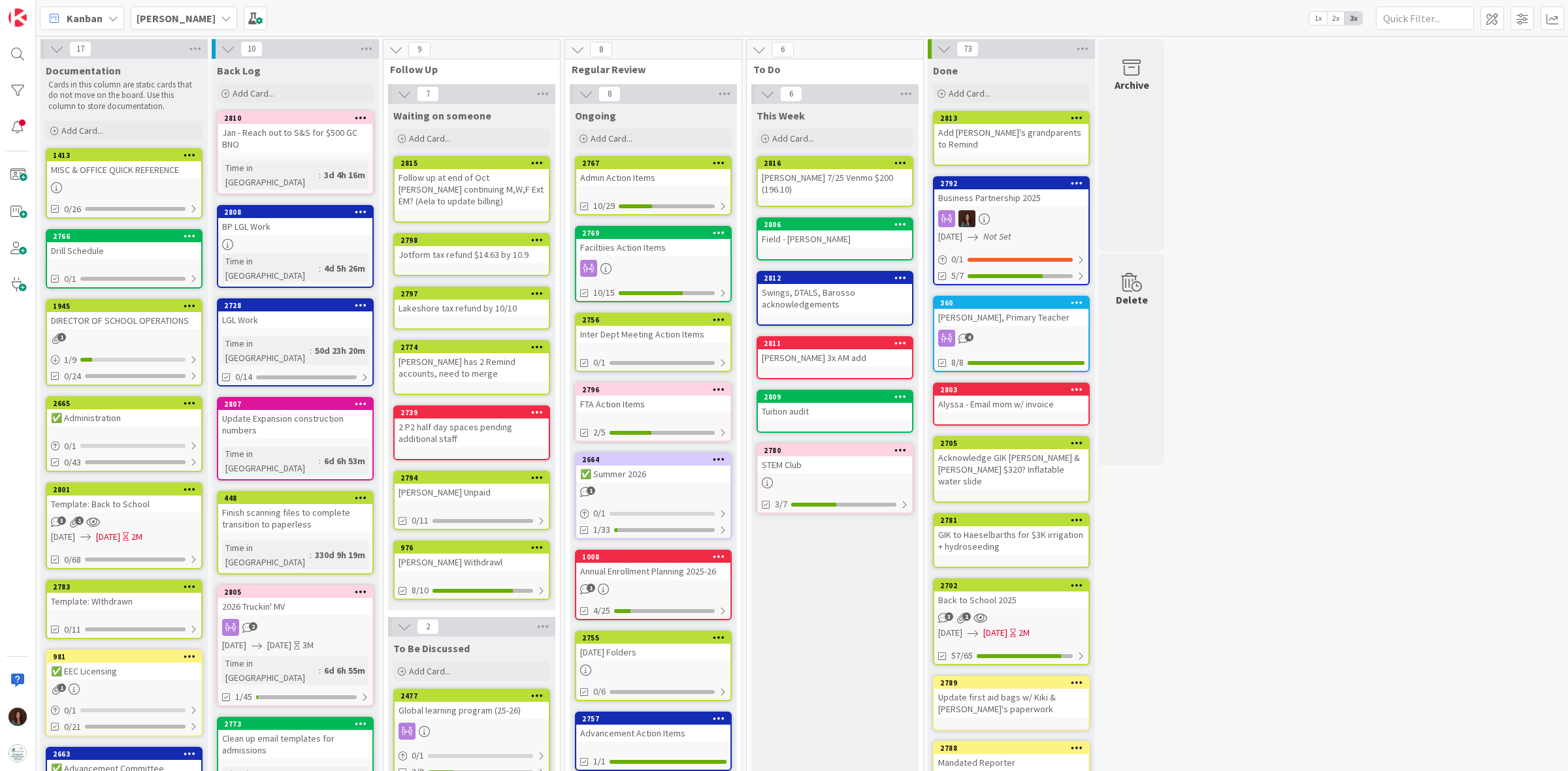
click at [833, 188] on div "[PERSON_NAME] 7/25 Venmo $200 (196.10)" at bounding box center [835, 183] width 154 height 29
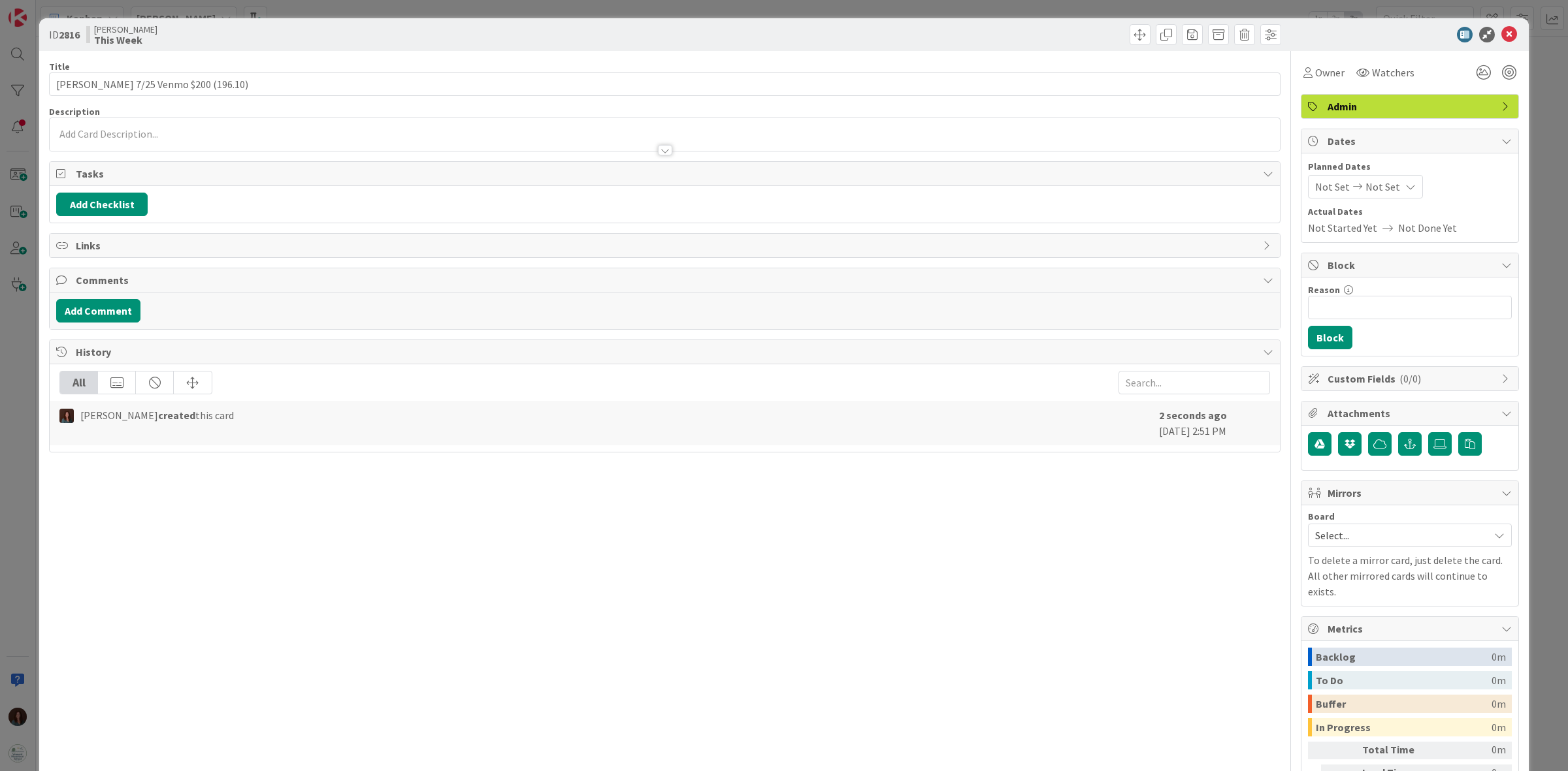
click at [1351, 112] on span "Admin" at bounding box center [1411, 107] width 167 height 16
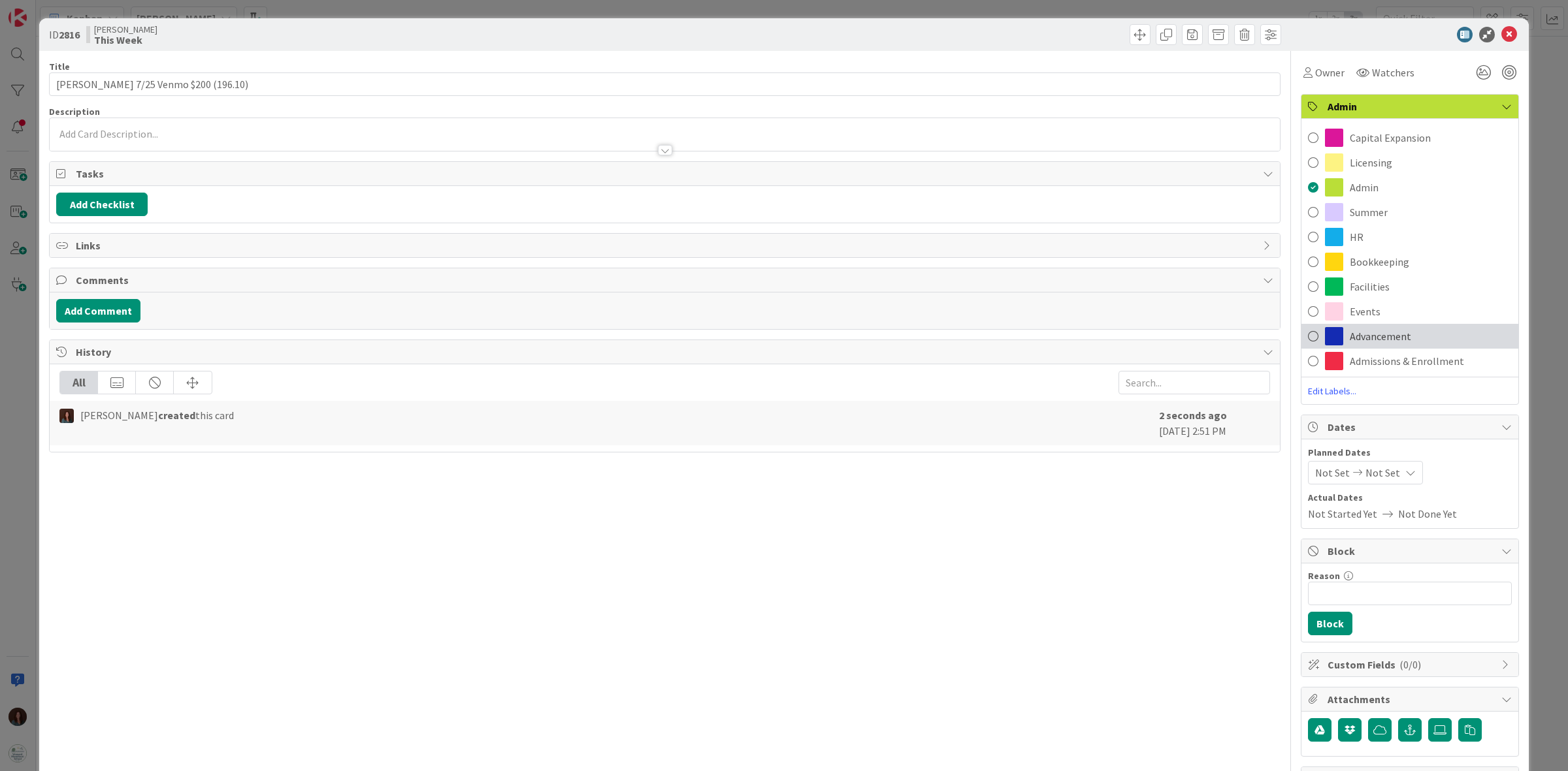
click at [1431, 327] on div "Advancement" at bounding box center [1410, 337] width 217 height 24
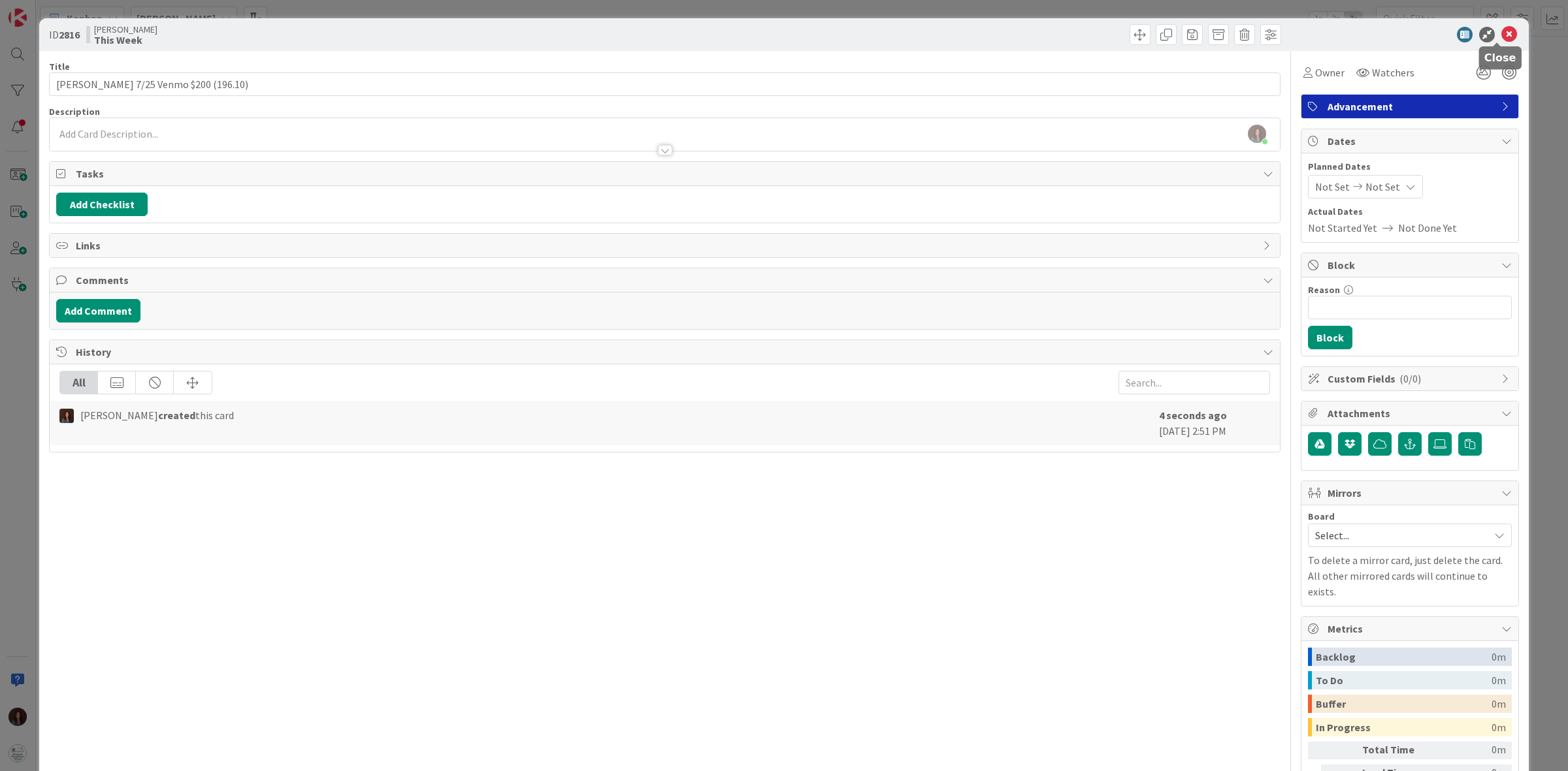
click at [1502, 34] on icon at bounding box center [1509, 35] width 16 height 16
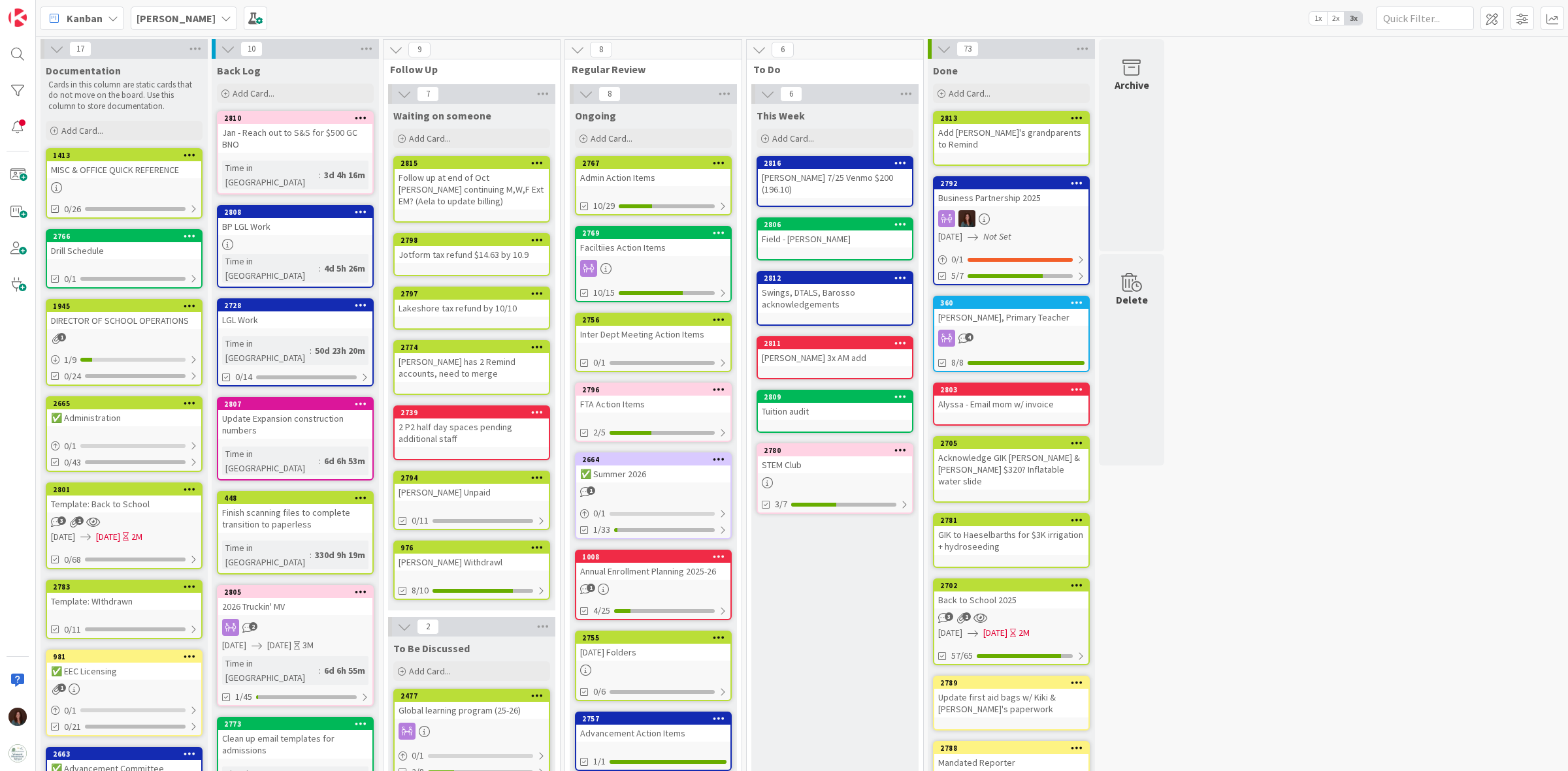
click at [832, 184] on div "[PERSON_NAME] 7/25 Venmo $200 (196.10)" at bounding box center [835, 183] width 154 height 29
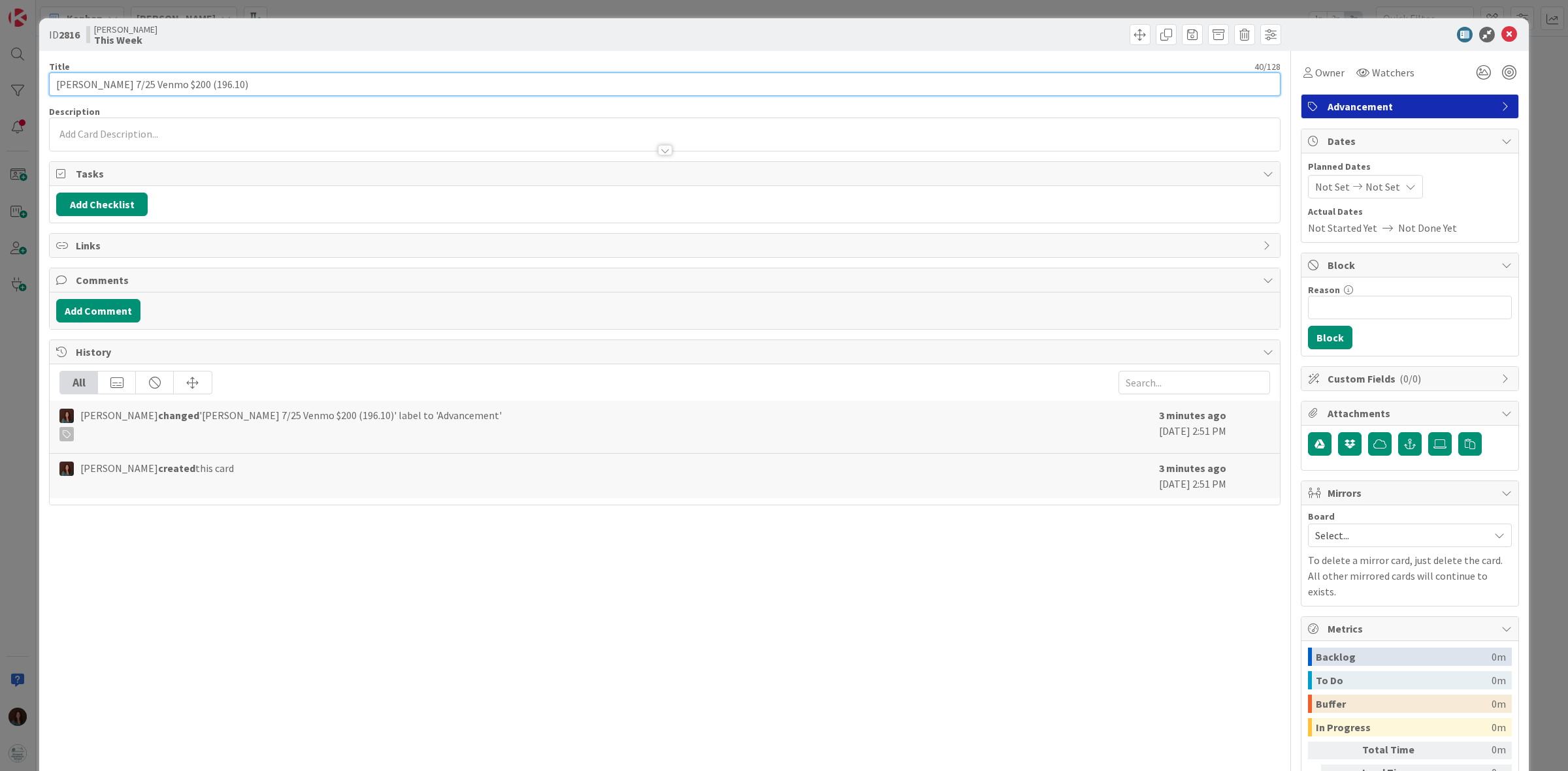
click at [285, 82] on input "[PERSON_NAME] 7/25 Venmo $200 (196.10)" at bounding box center [665, 84] width 1231 height 24
type input "[PERSON_NAME] 7/25 Venmo $200 (196.10) - why?? need to record in [GEOGRAPHIC_DA…"
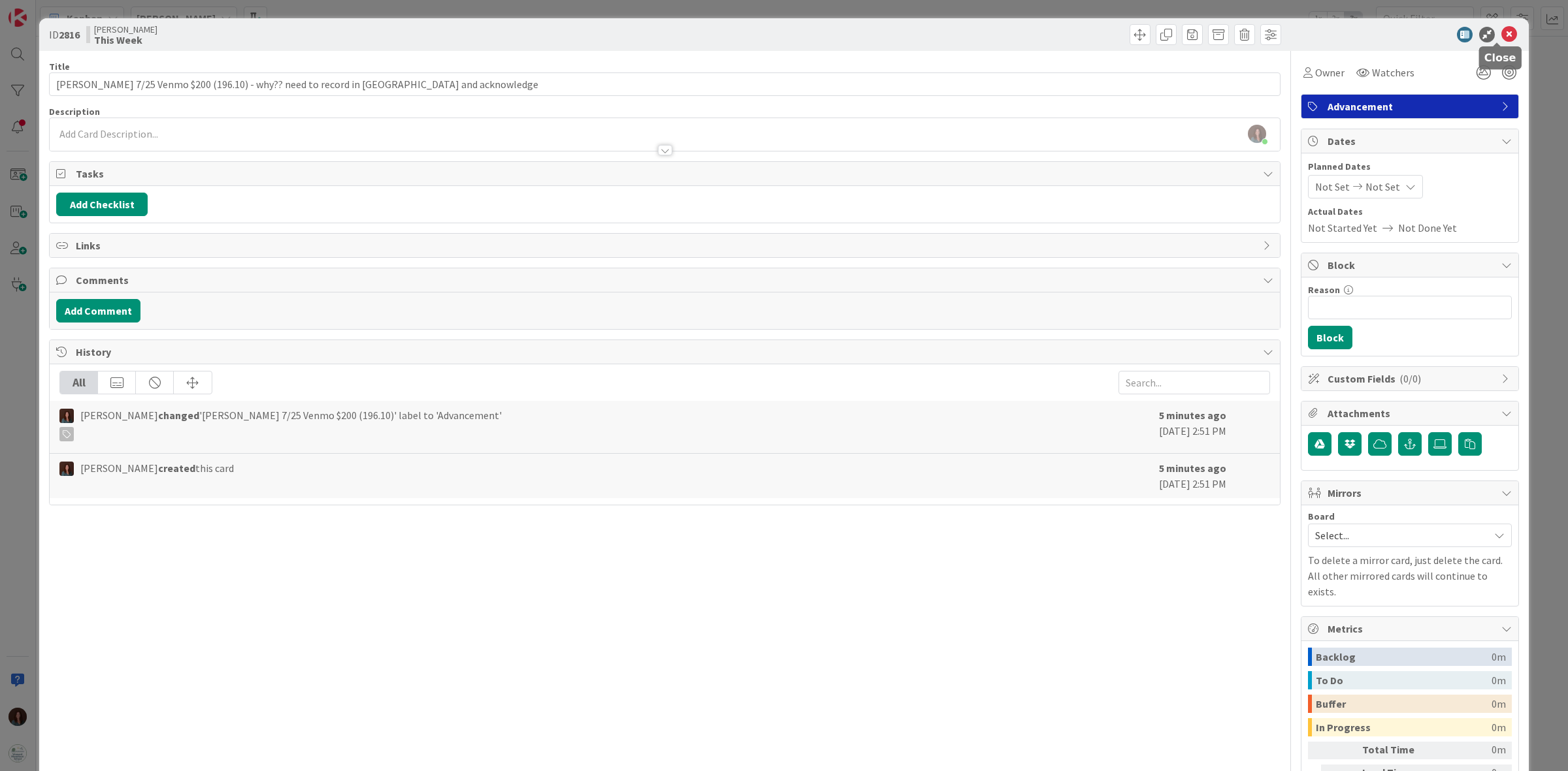
click at [1502, 34] on icon at bounding box center [1509, 35] width 16 height 16
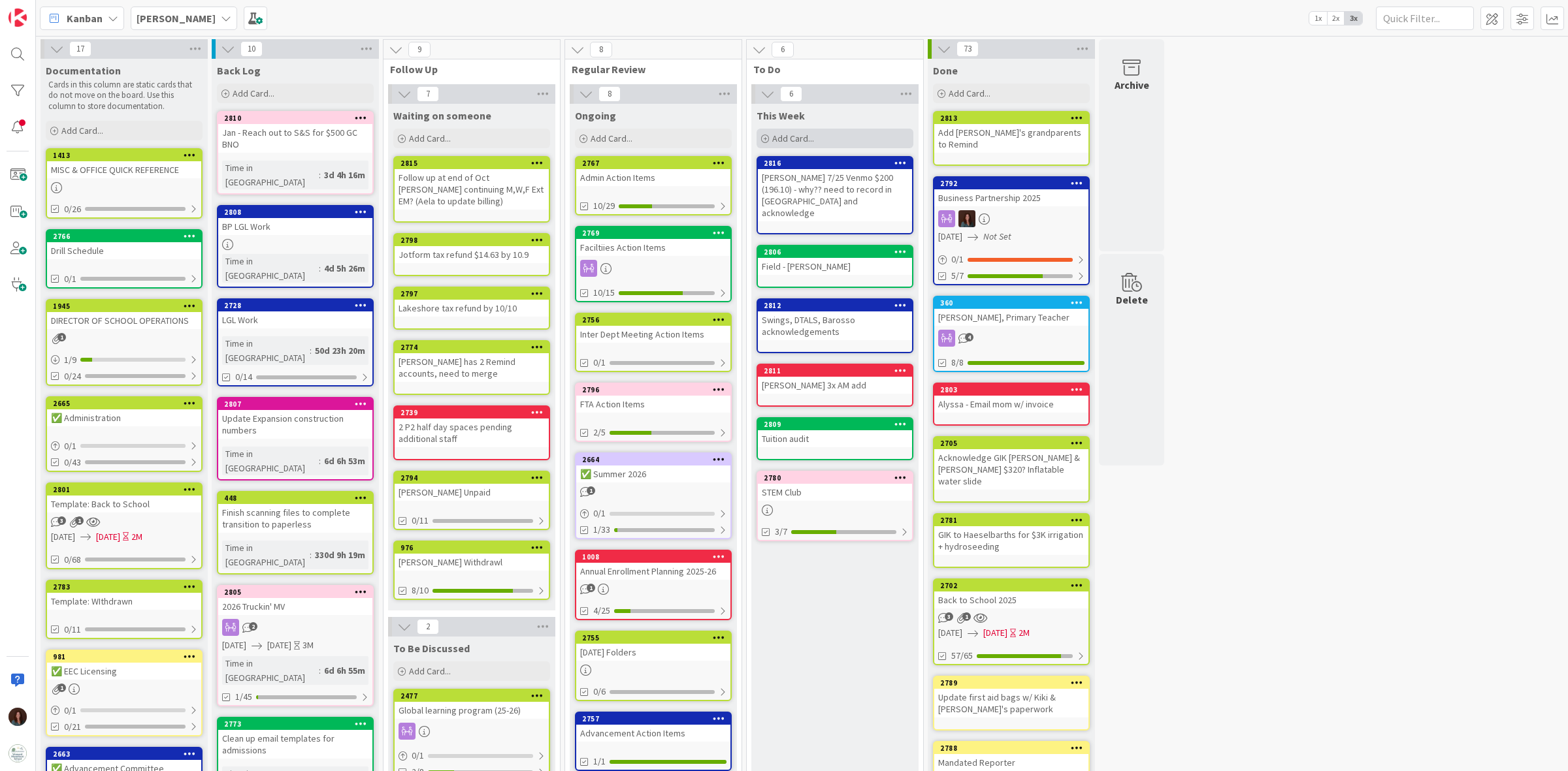
click at [843, 141] on div "Add Card..." at bounding box center [834, 138] width 157 height 19
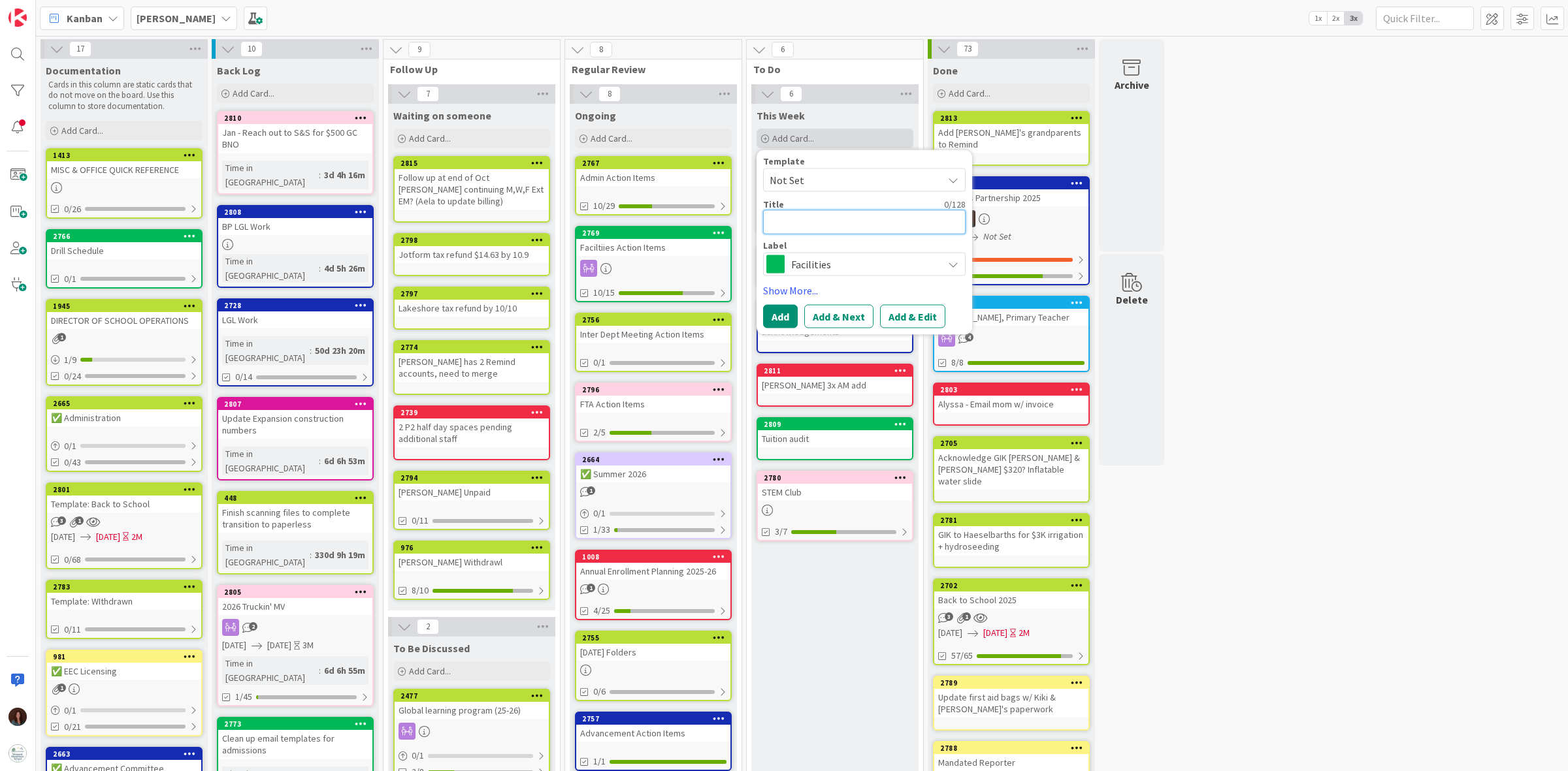
type textarea "x"
type textarea "Q"
type textarea "x"
type textarea "QB"
type textarea "x"
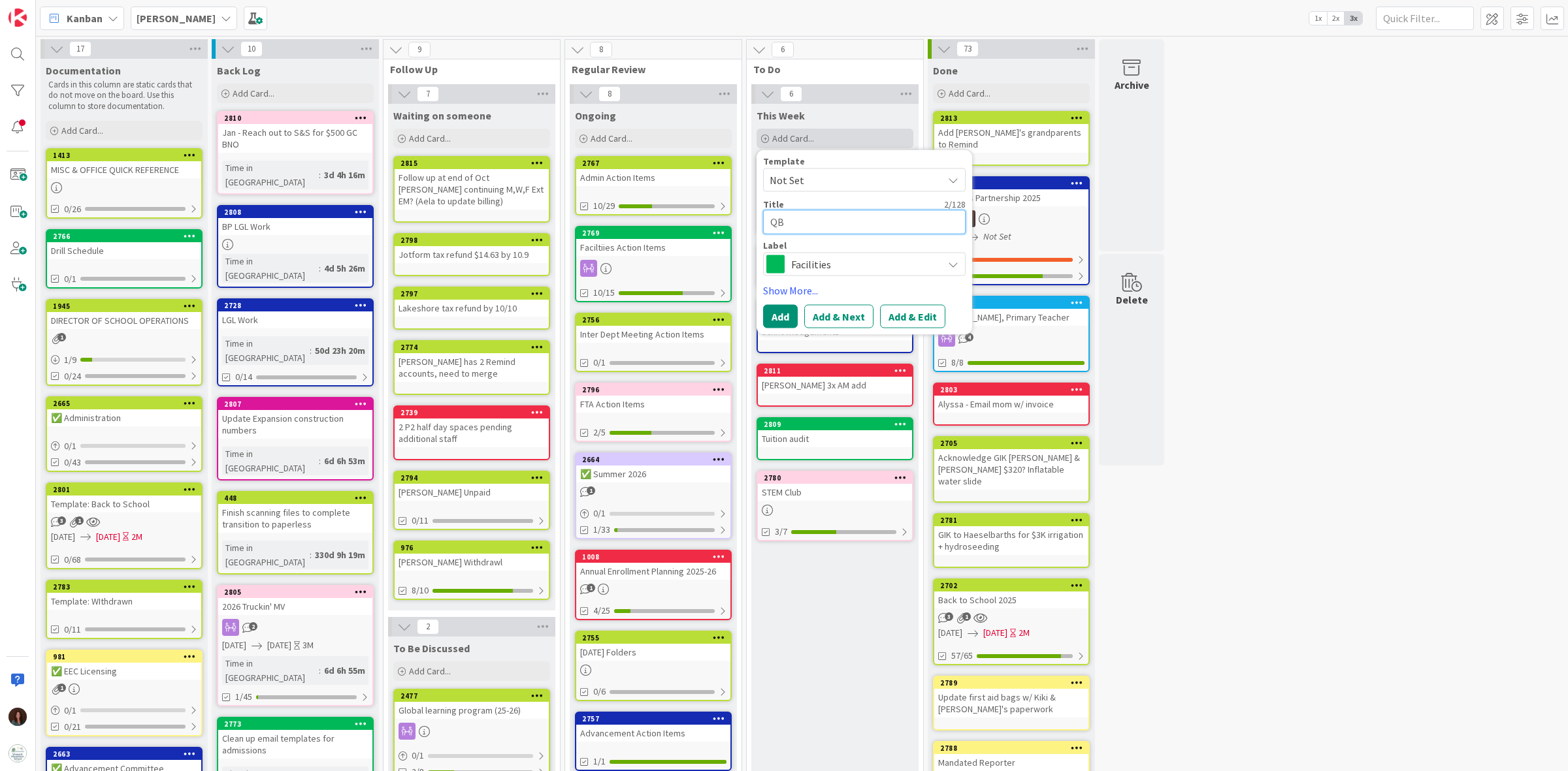
type textarea "QB"
type textarea "x"
type textarea "QB M"
type textarea "x"
type textarea "QB Mi"
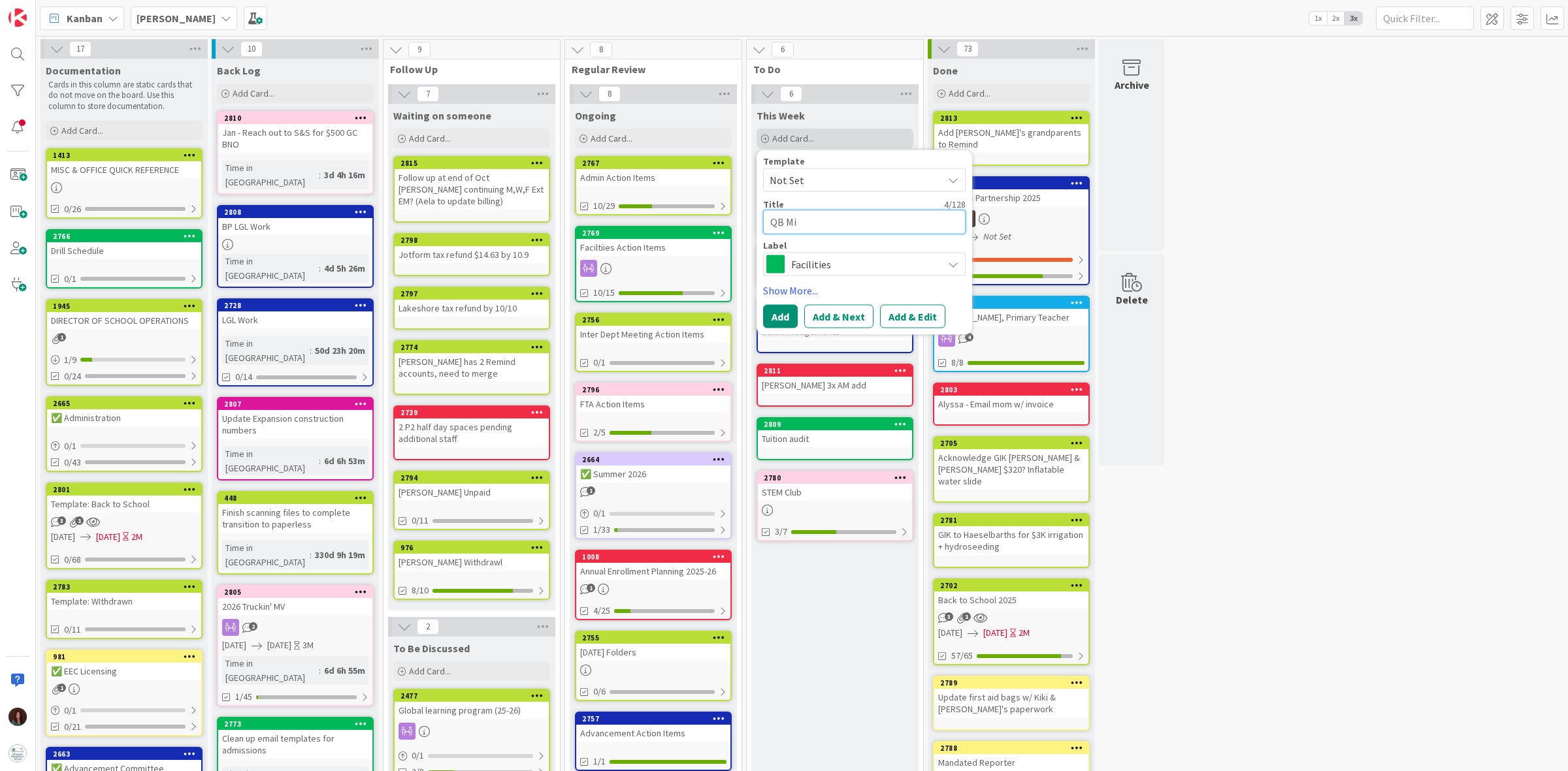
type textarea "x"
type textarea "QB Mis"
type textarea "x"
type textarea "QB Miss"
type textarea "x"
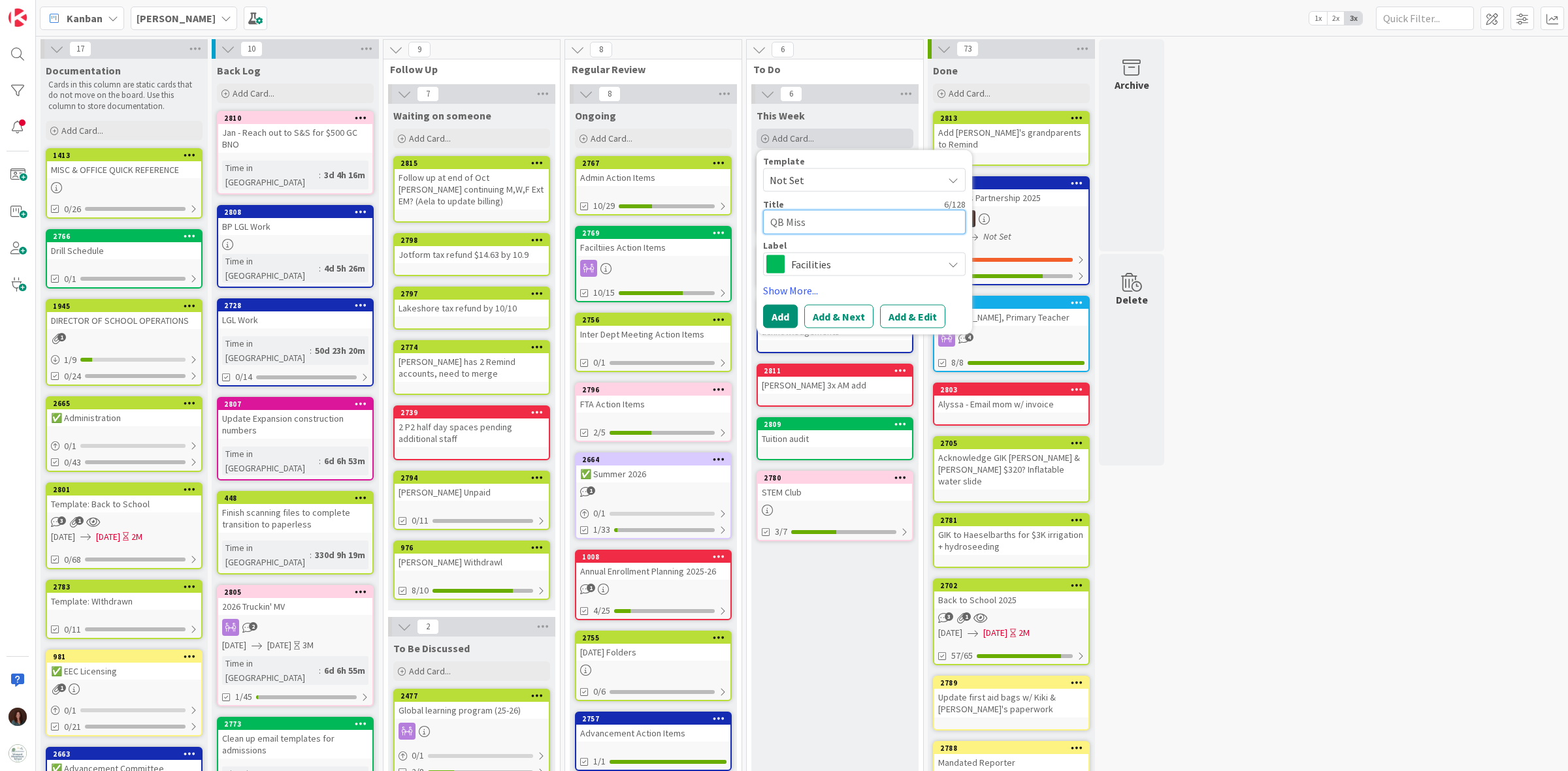
type textarea "QB Missi"
type textarea "x"
type textarea "QB Missin"
type textarea "x"
type textarea "QB Missing"
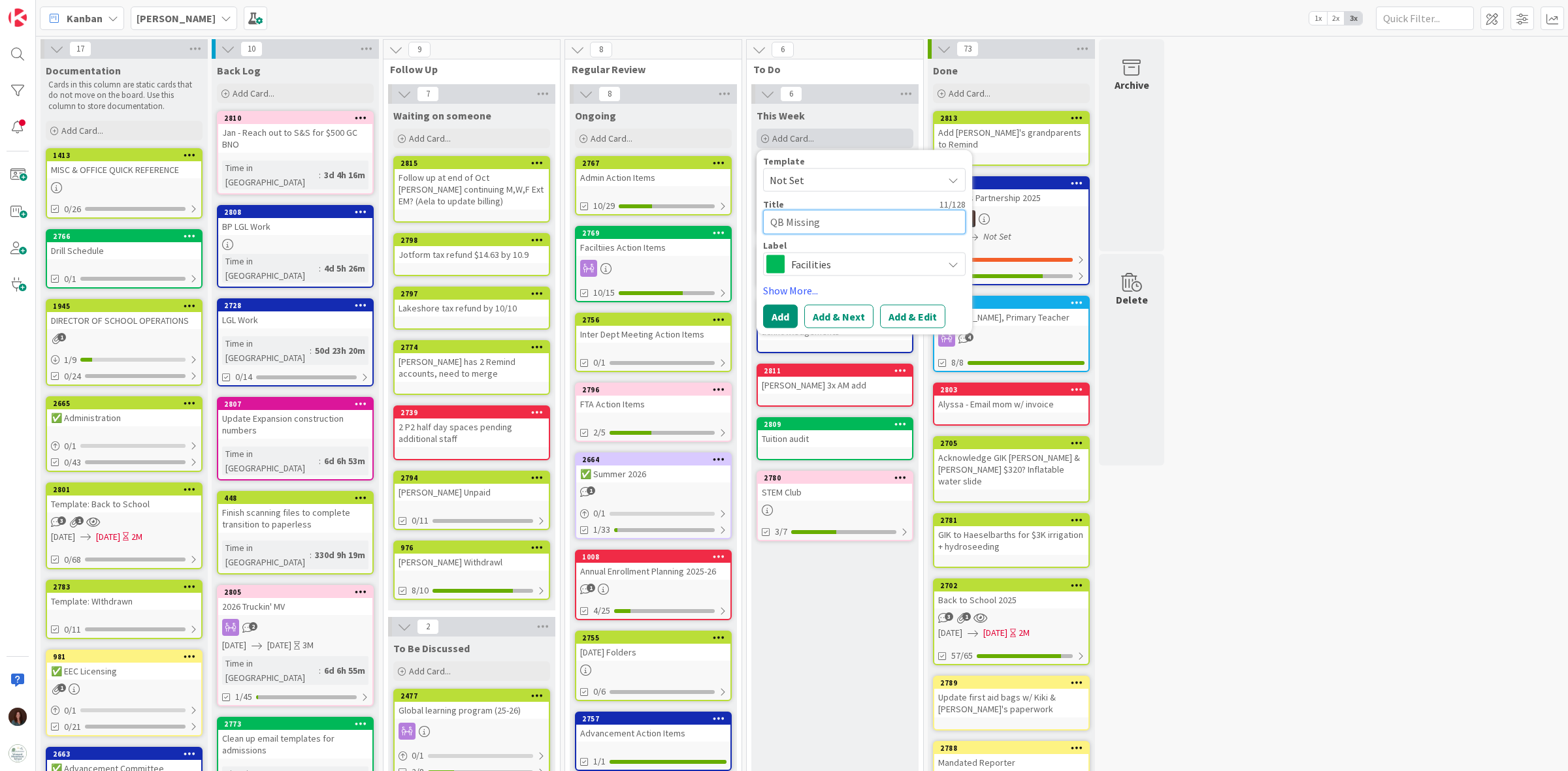
type textarea "x"
type textarea "QB Missing $"
type textarea "x"
type textarea "QB Missing $4"
type textarea "x"
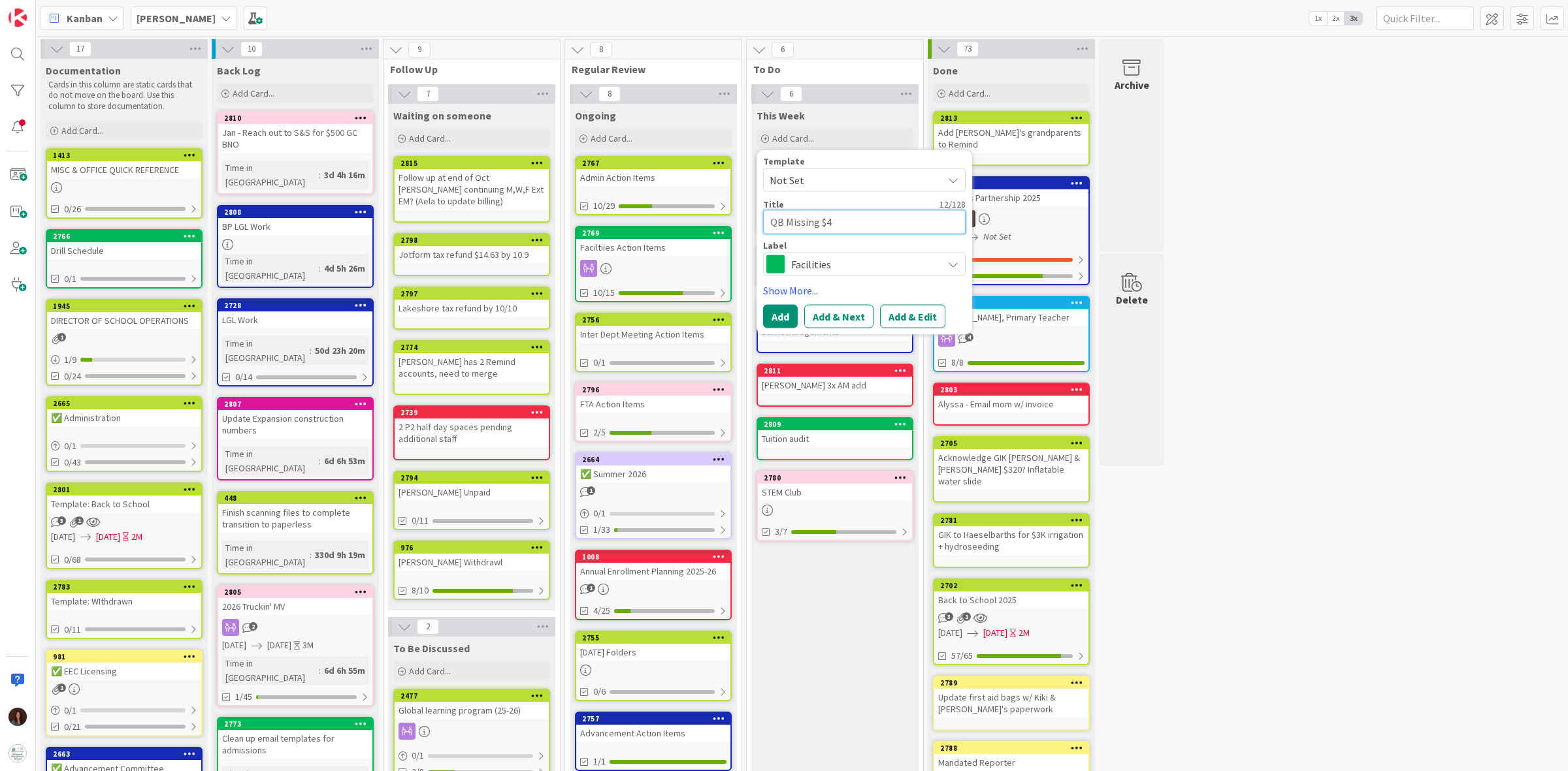
type textarea "QB Missing $42"
type textarea "x"
type textarea "QB Missing $42"
type textarea "x"
type textarea "QB Missing $42 f"
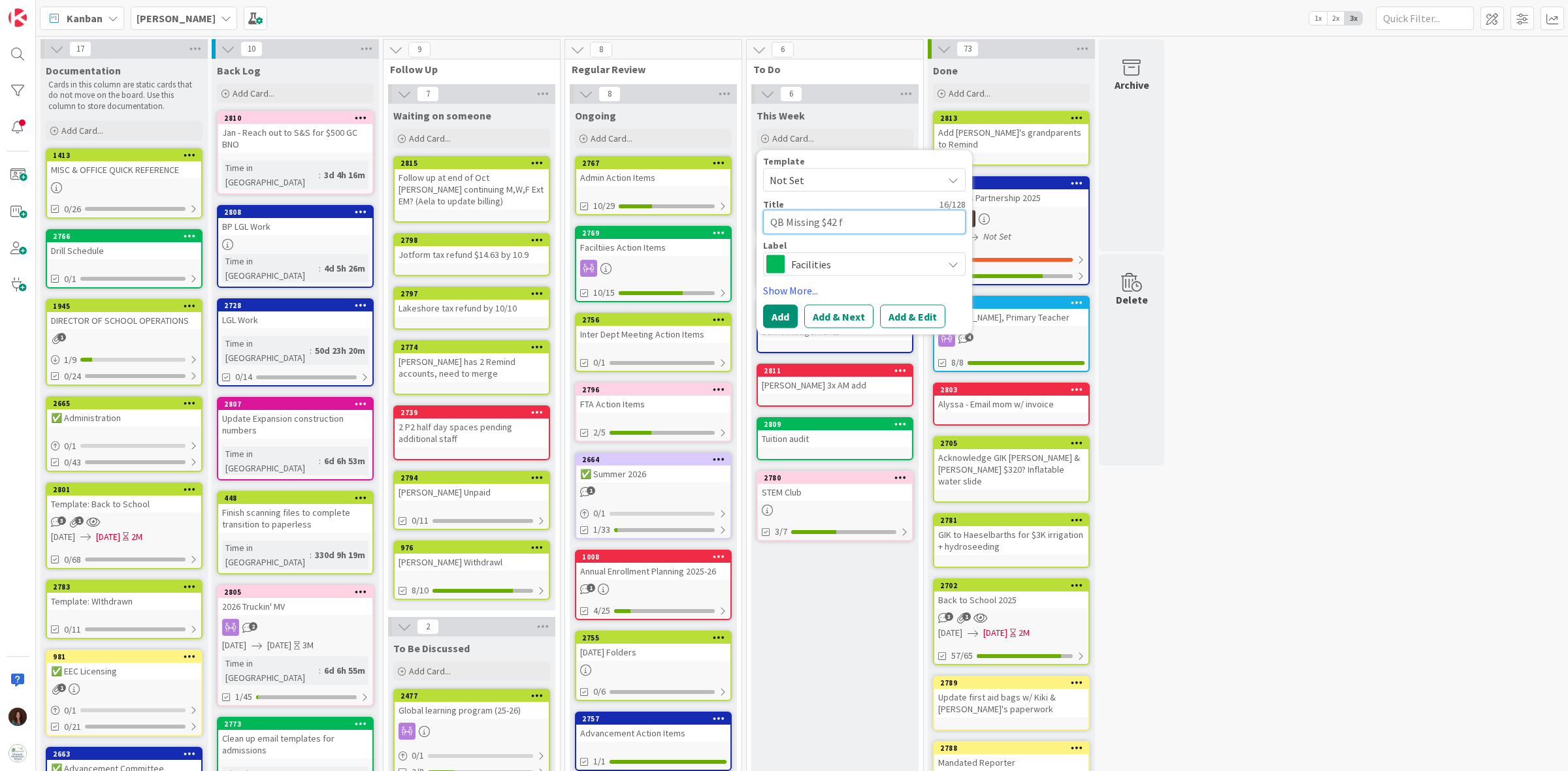
type textarea "x"
type textarea "QB Missing $42 fr"
type textarea "x"
type textarea "QB Missing $42 fro"
type textarea "x"
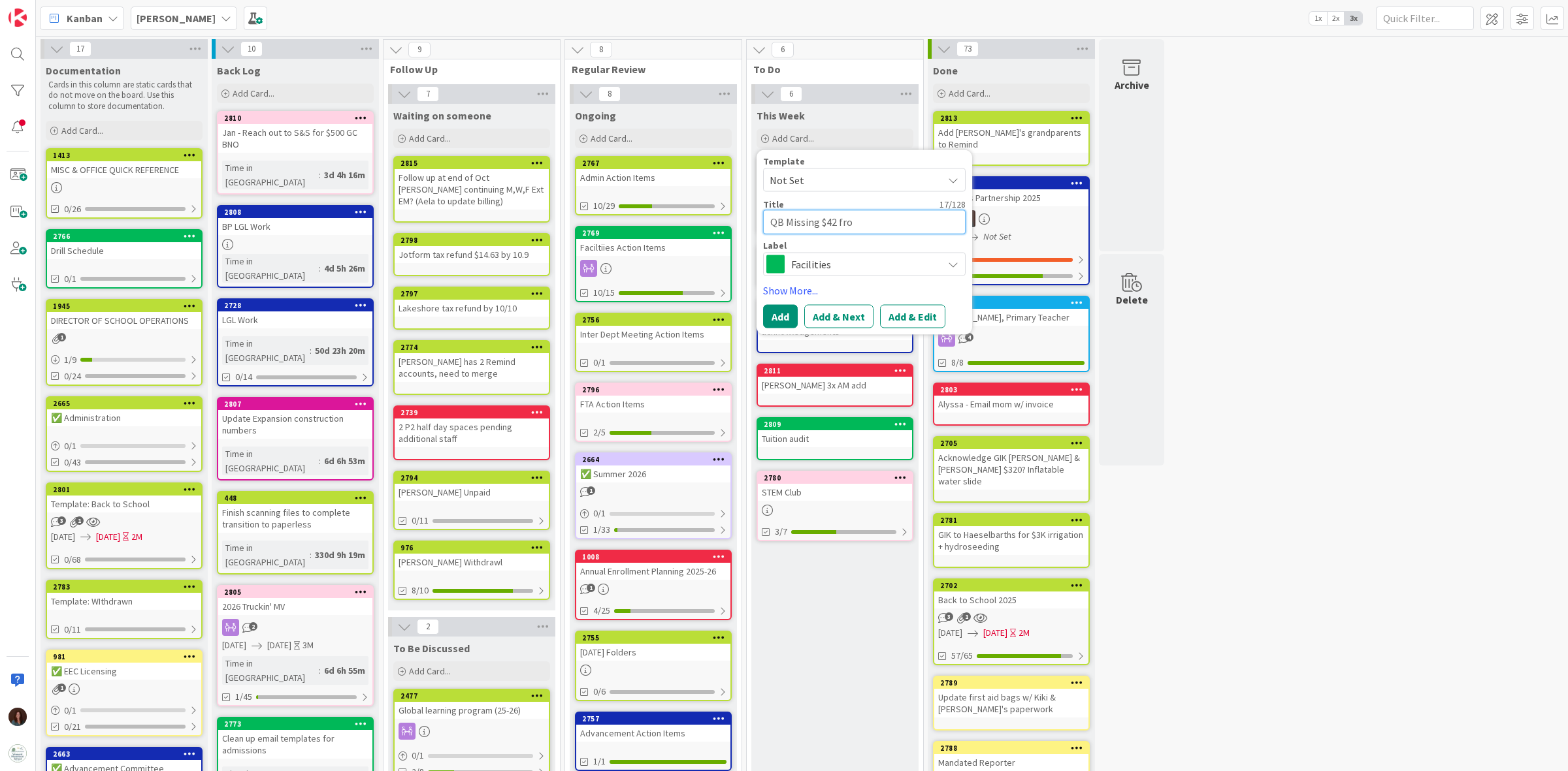
type textarea "QB Missing $42 from"
type textarea "x"
type textarea "QB Missing $42 from"
type textarea "x"
type textarea "QB Missing $42 from S"
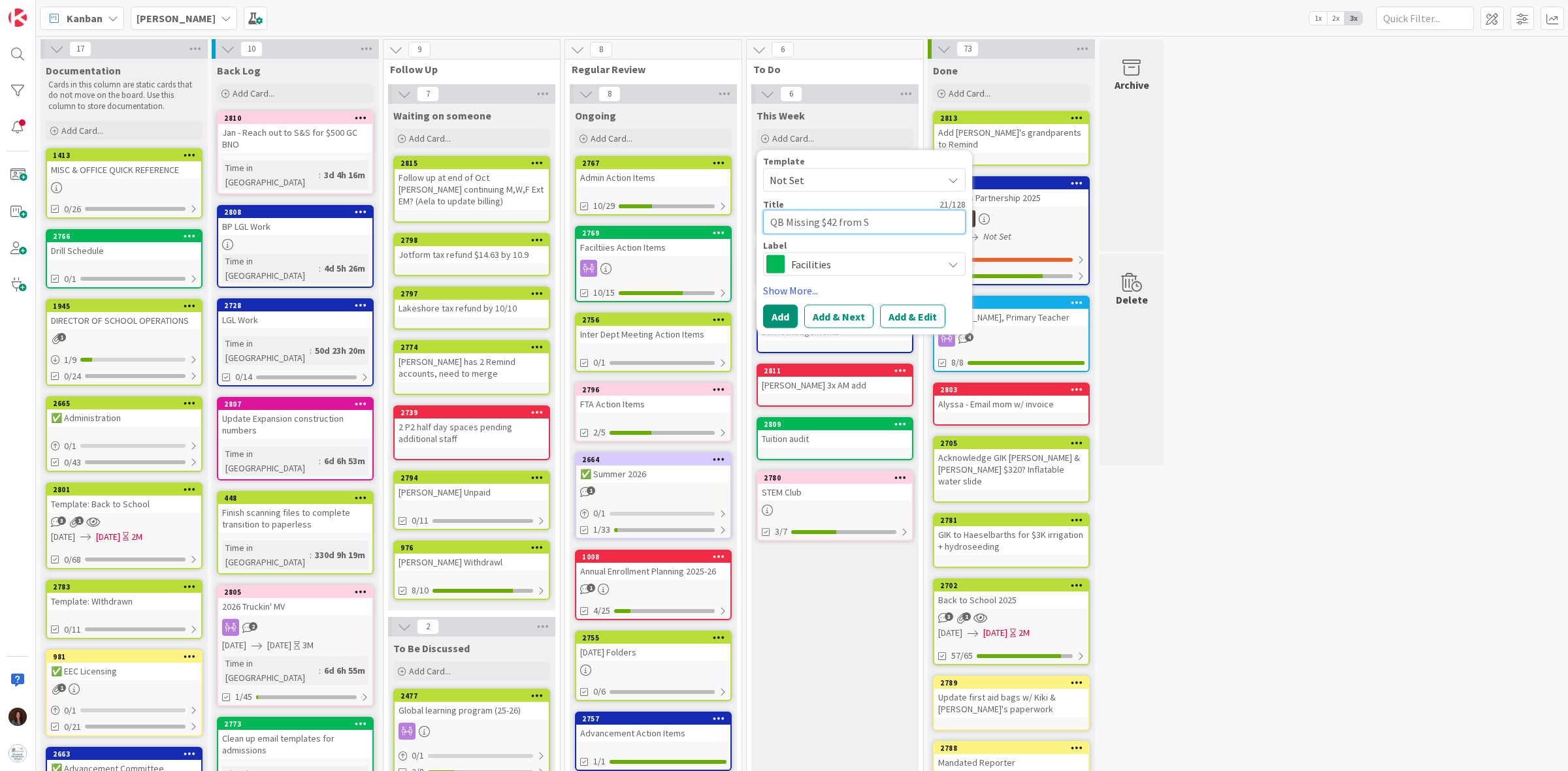
type textarea "x"
type textarea "QB Missing $42 from Sq"
type textarea "x"
type textarea "QB Missing $42 from S"
type textarea "x"
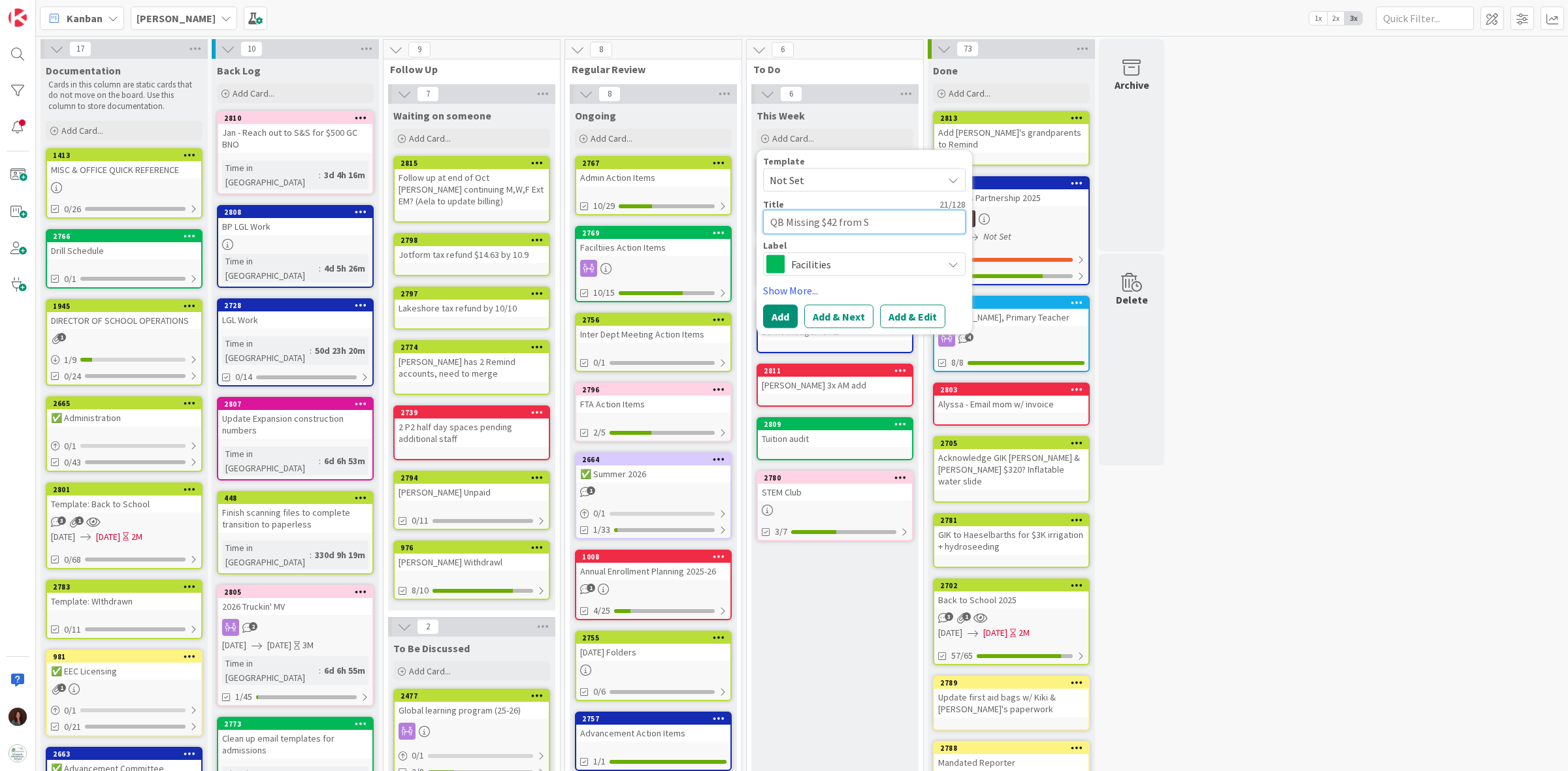
type textarea "QB Missing $42 from Sq"
type textarea "x"
type textarea "QB Missing $42 from S"
type textarea "x"
type textarea "QB Missing $42 from Sw"
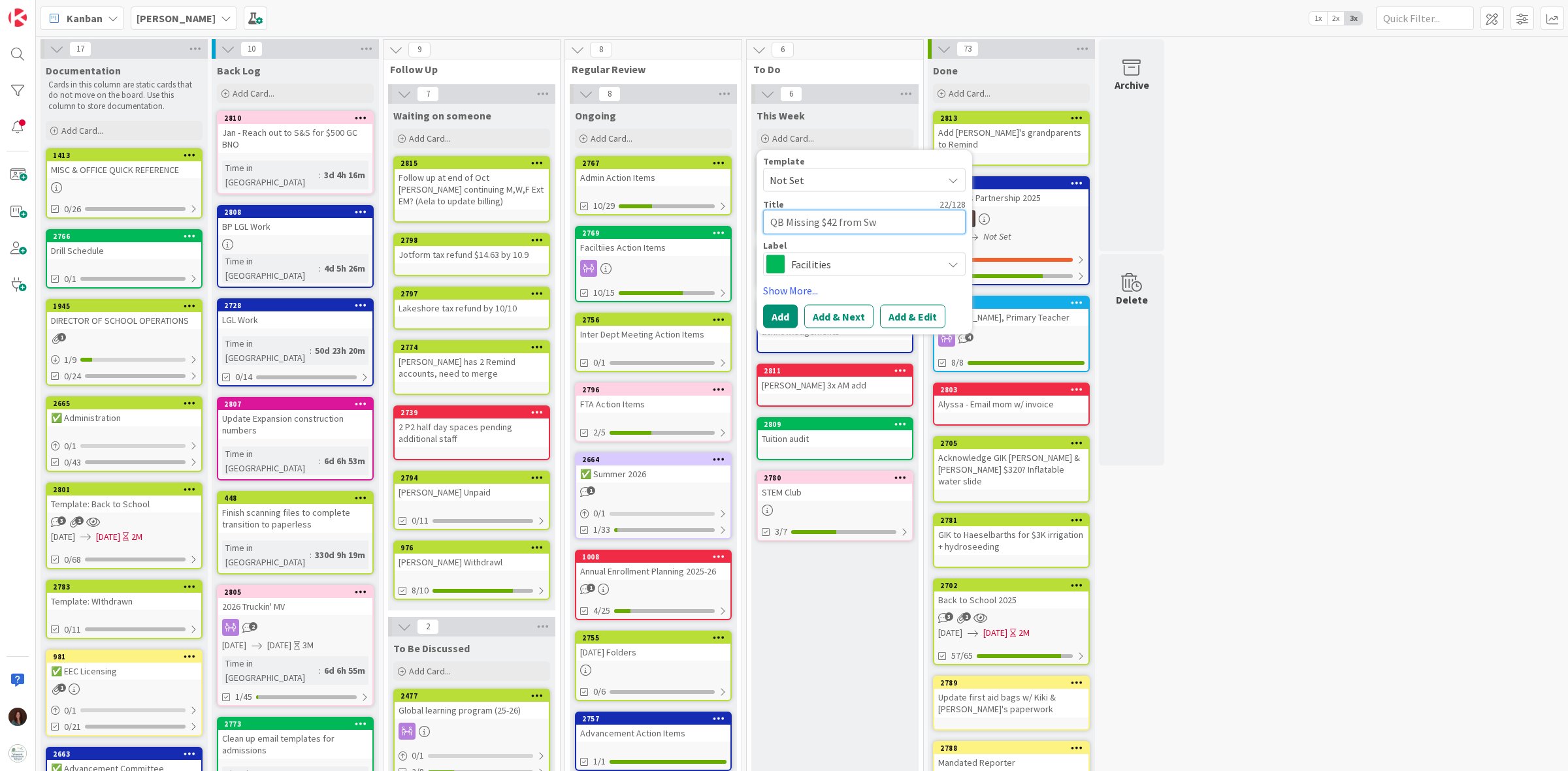
type textarea "x"
type textarea "QB Missing $42 from Swi"
type textarea "x"
type textarea "QB Missing $42 from Swin"
type textarea "x"
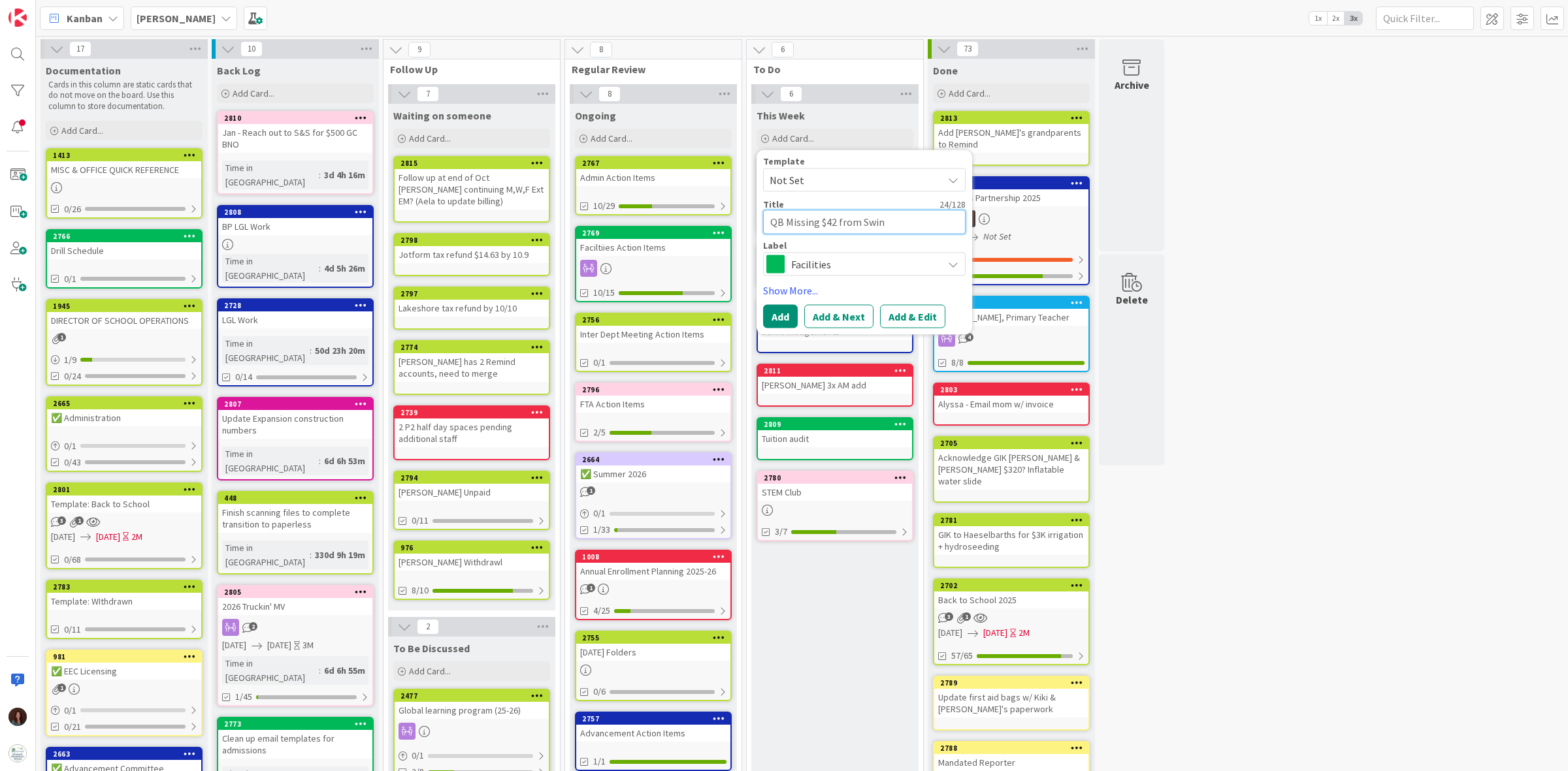
type textarea "QB Missing $42 from Swing"
type textarea "x"
type textarea "QB Missing $42 from Swing"
type textarea "x"
type textarea "QB Missing $42 from Swing i"
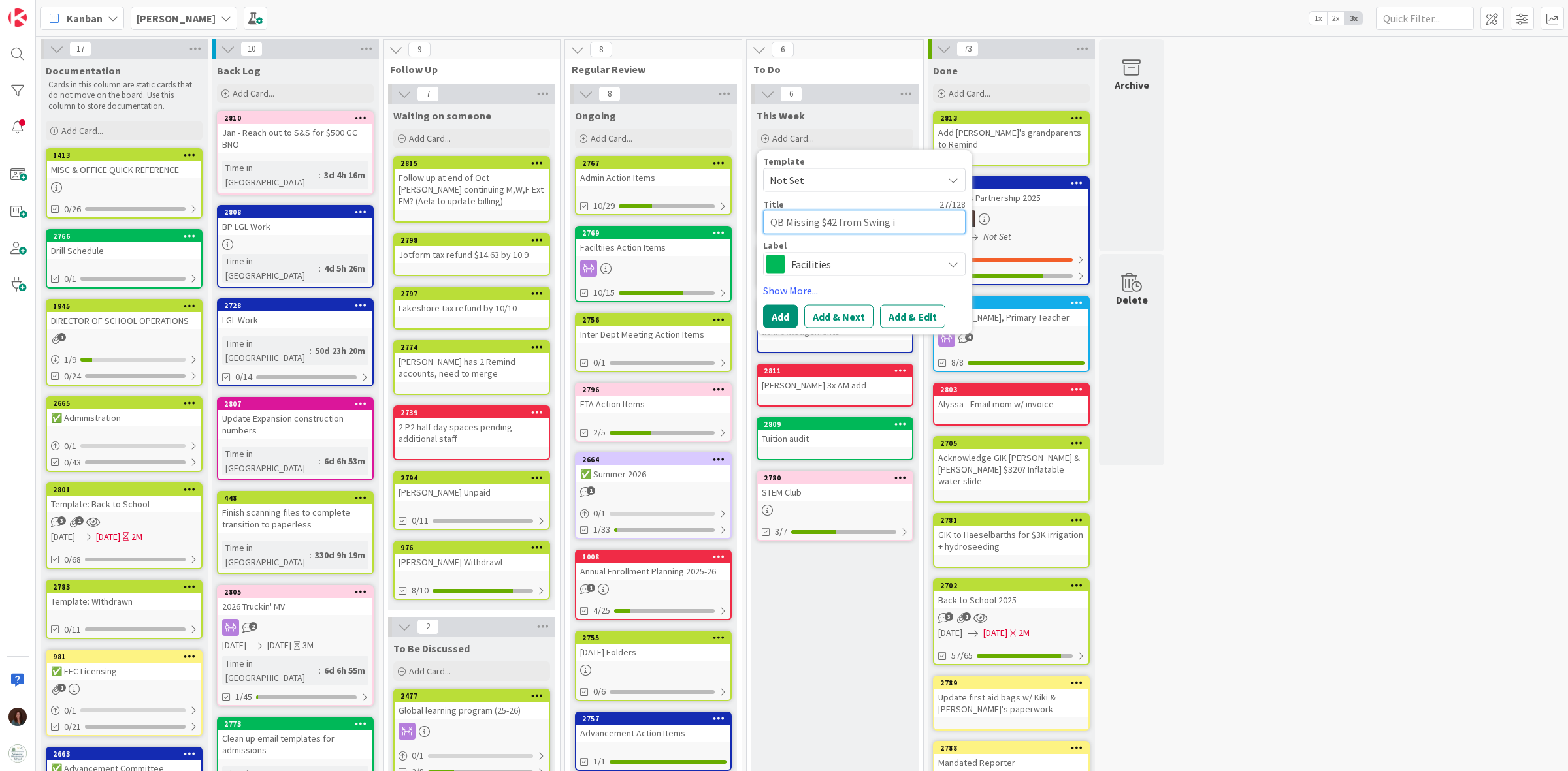
type textarea "x"
type textarea "QB Missing $42 from Swing in"
type textarea "x"
type textarea "QB Missing $42 from Swing inc"
type textarea "x"
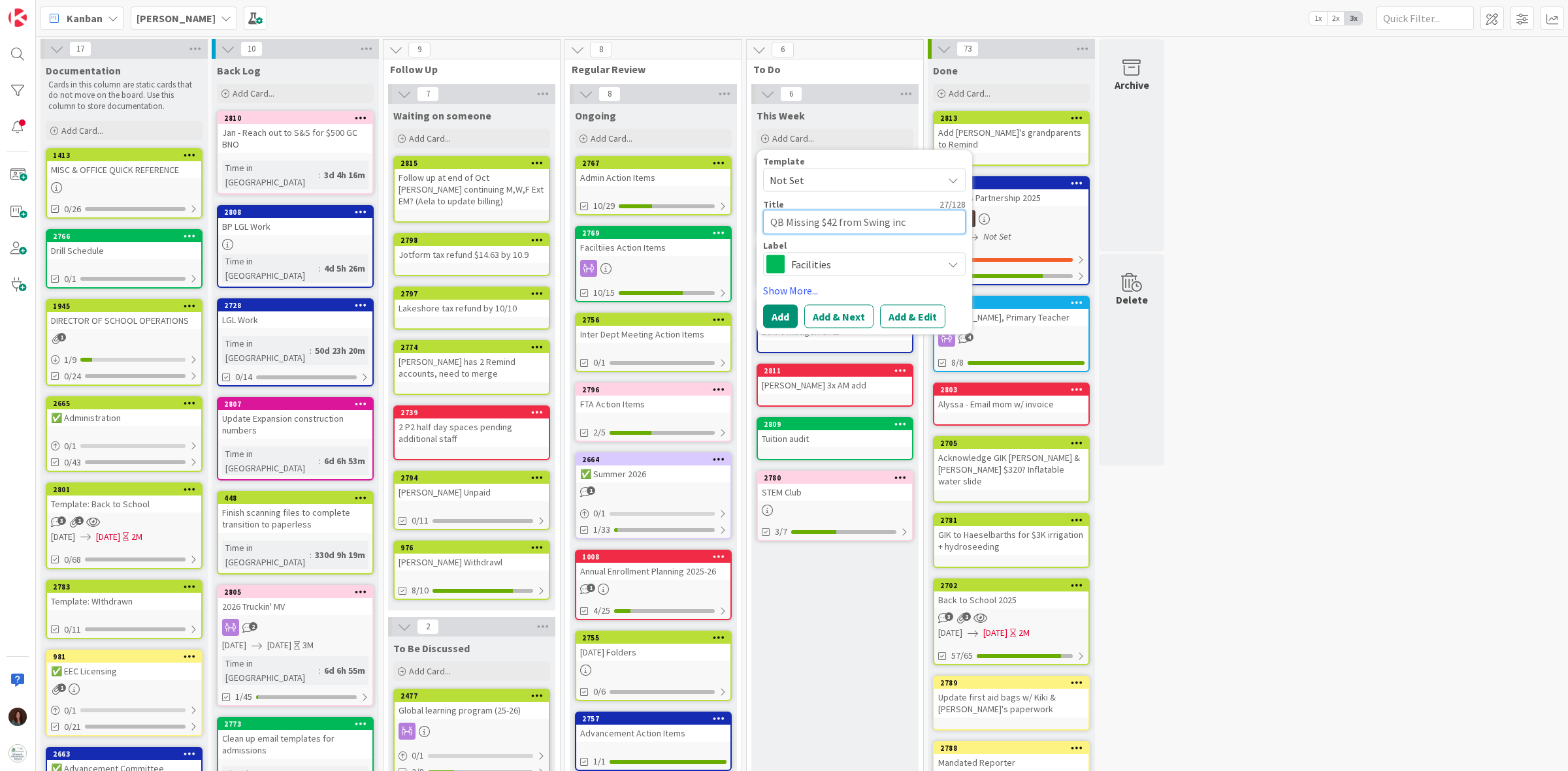
type textarea "QB Missing $42 from Swing inco"
type textarea "x"
type textarea "QB Missing $42 from Swing income"
type textarea "x"
type textarea "QB Missing $42 from Swing income"
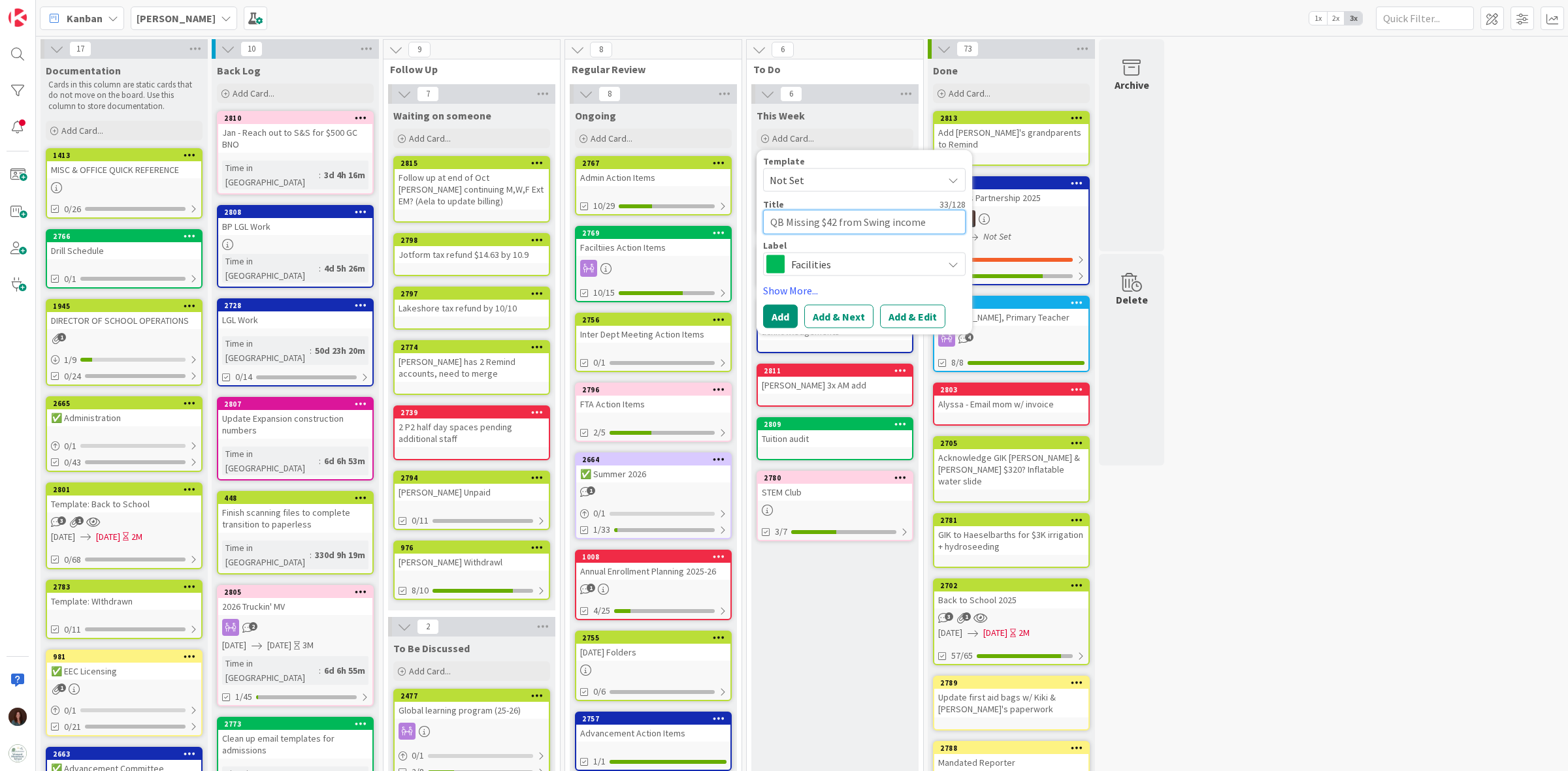
type textarea "x"
type textarea "QB Missing $42 from Swing income ("
type textarea "x"
type textarea "QB Missing $42 from Swing income (E"
type textarea "x"
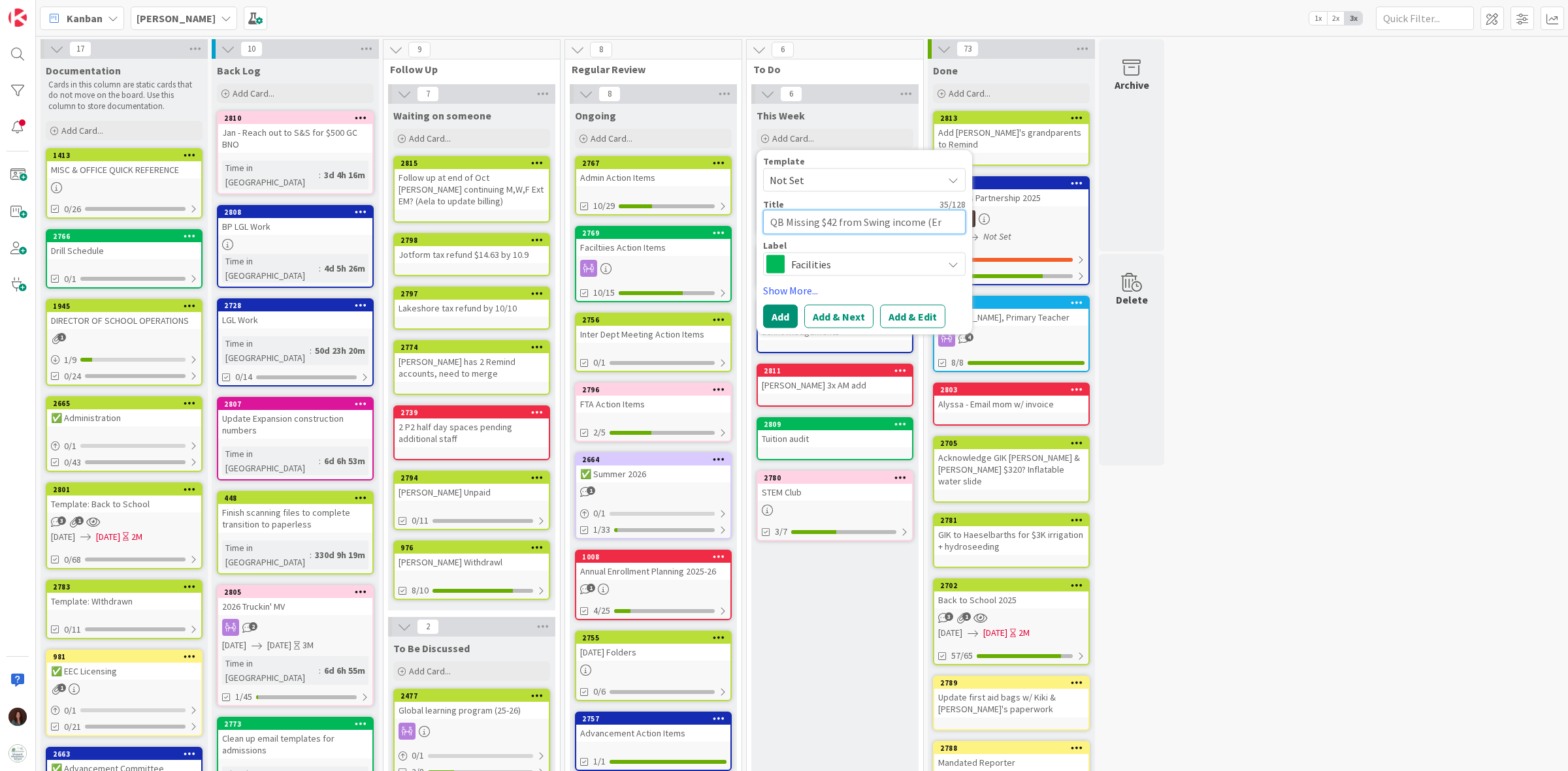
type textarea "QB Missing $42 from Swing income (Eri"
type textarea "x"
type textarea "QB Missing $42 from Swing income ([PERSON_NAME]"
type textarea "x"
type textarea "QB Missing $42 from Swing income ([PERSON_NAME]"
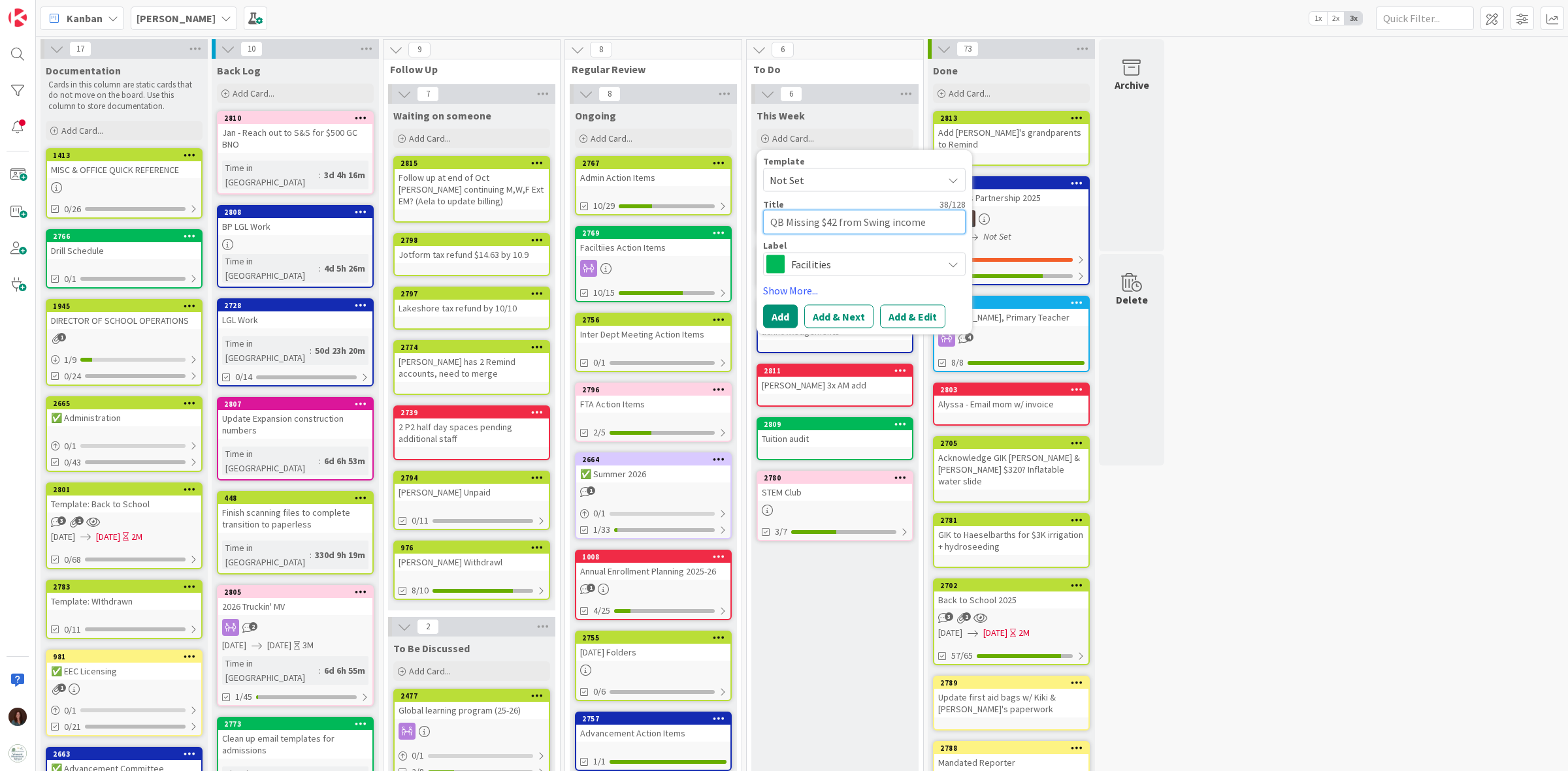
type textarea "x"
type textarea "QB Missing $42 from Swing income ([PERSON_NAME]"
type textarea "x"
type textarea "QB Missing $42 from Swing income ([PERSON_NAME] or"
type textarea "x"
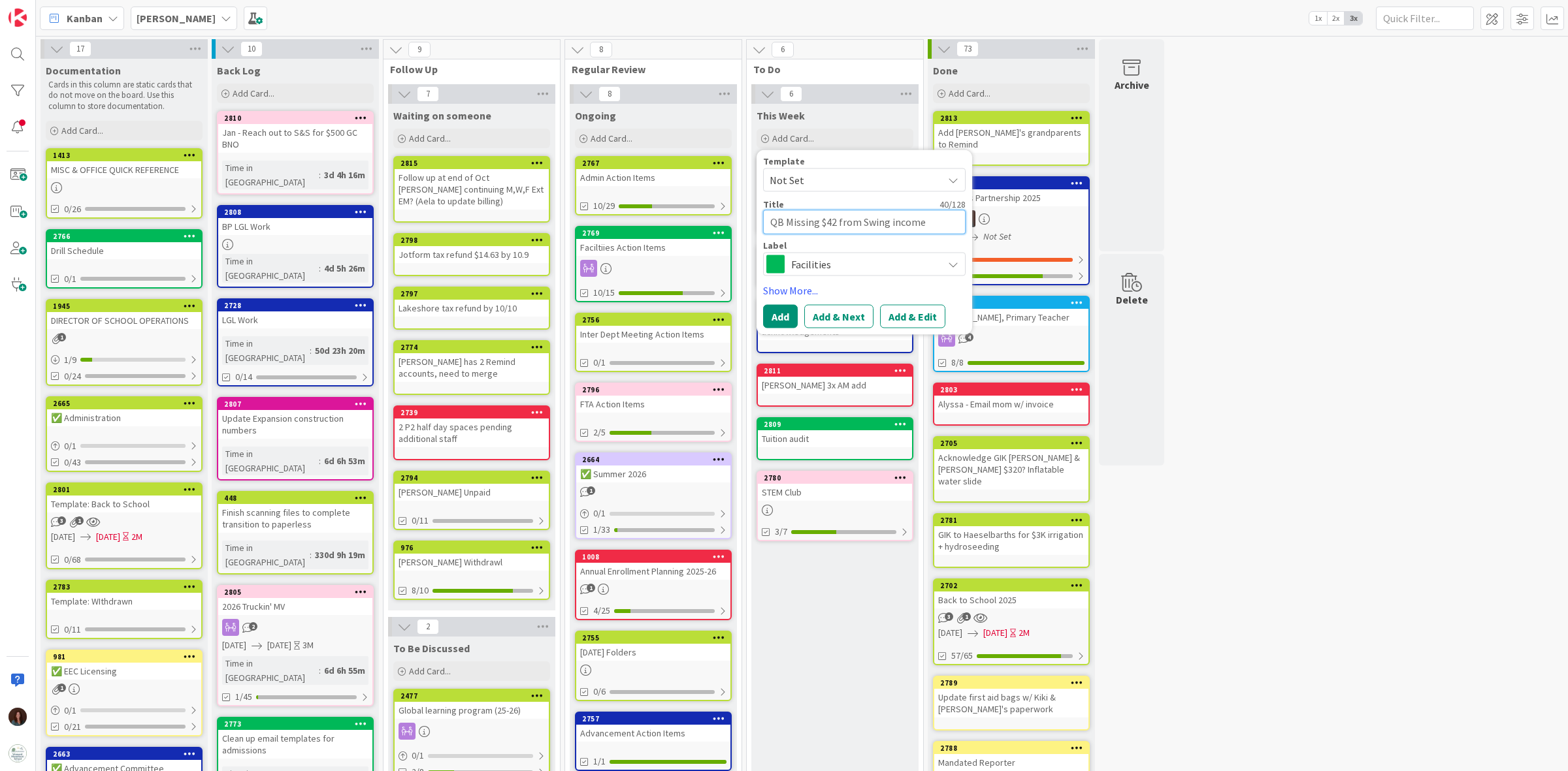
type textarea "QB Missing $42 from Swing income ([PERSON_NAME] or"
type textarea "x"
type textarea "QB Missing $42 from Swing income ([PERSON_NAME] or M"
type textarea "x"
type textarea "QB Missing $42 from Swing income ([PERSON_NAME] or Mi"
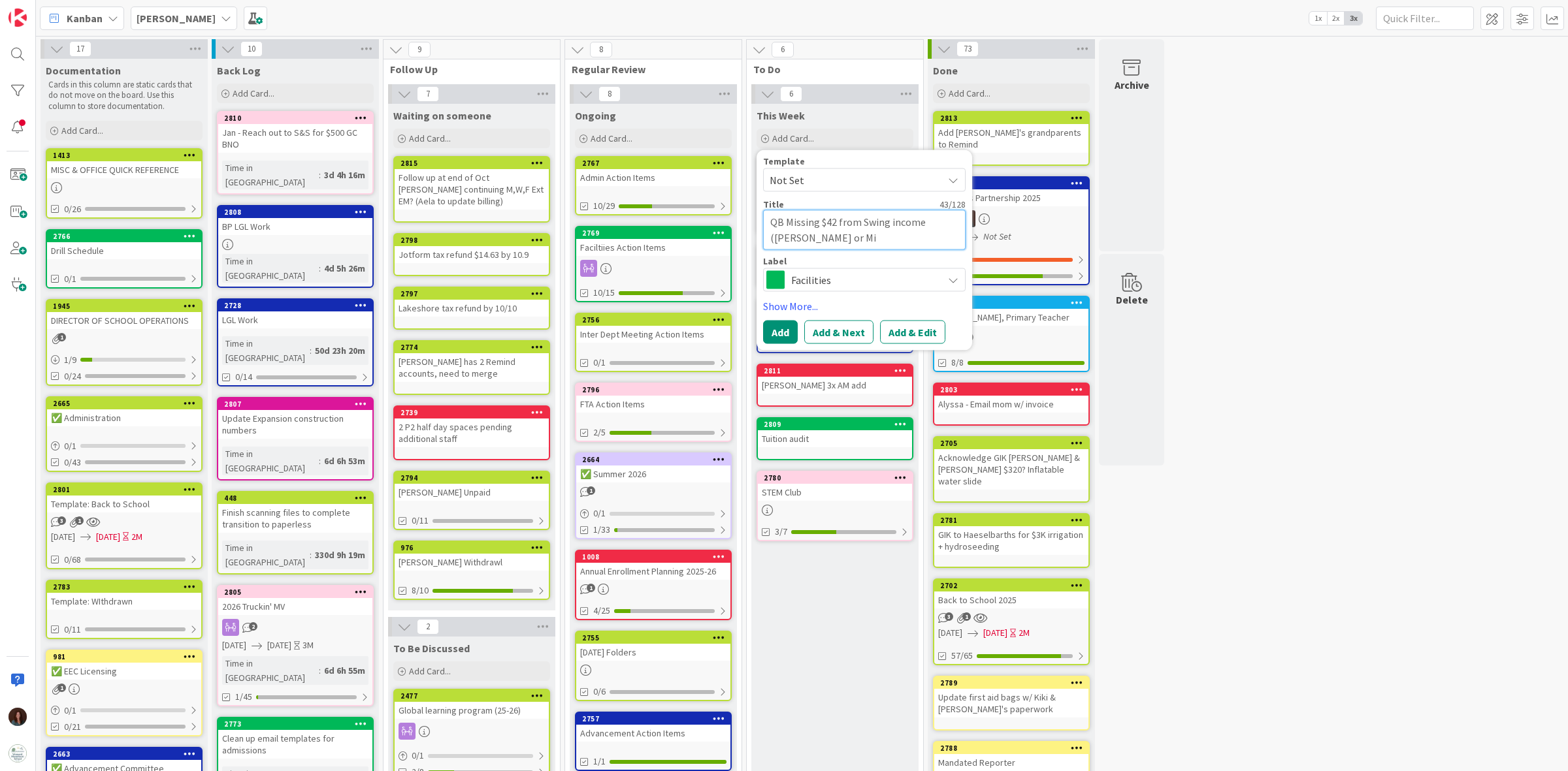
type textarea "x"
type textarea "QB Missing $42 from Swing income ([PERSON_NAME] or Mik"
type textarea "x"
type textarea "QB Missing $42 from Swing income ([PERSON_NAME] or [PERSON_NAME]"
type textarea "x"
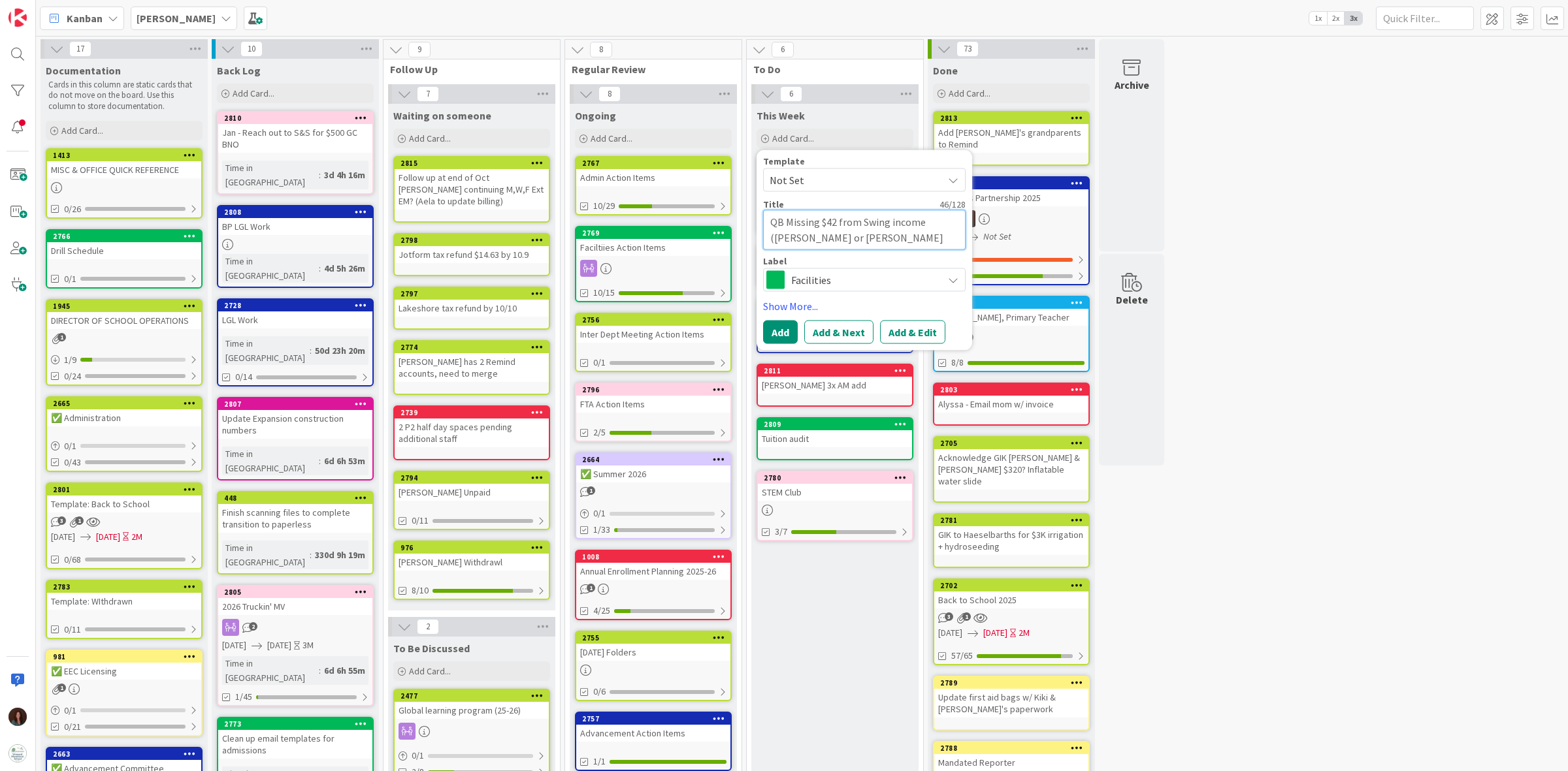
type textarea "QB Missing $42 from Swing income ([PERSON_NAME] or [PERSON_NAME])"
type textarea "x"
type textarea "QB Missing $42 from Swing income ([PERSON_NAME] or [PERSON_NAME]"
type textarea "x"
type textarea "QB Missing $42 from Swing income ([PERSON_NAME] or [PERSON_NAME]"
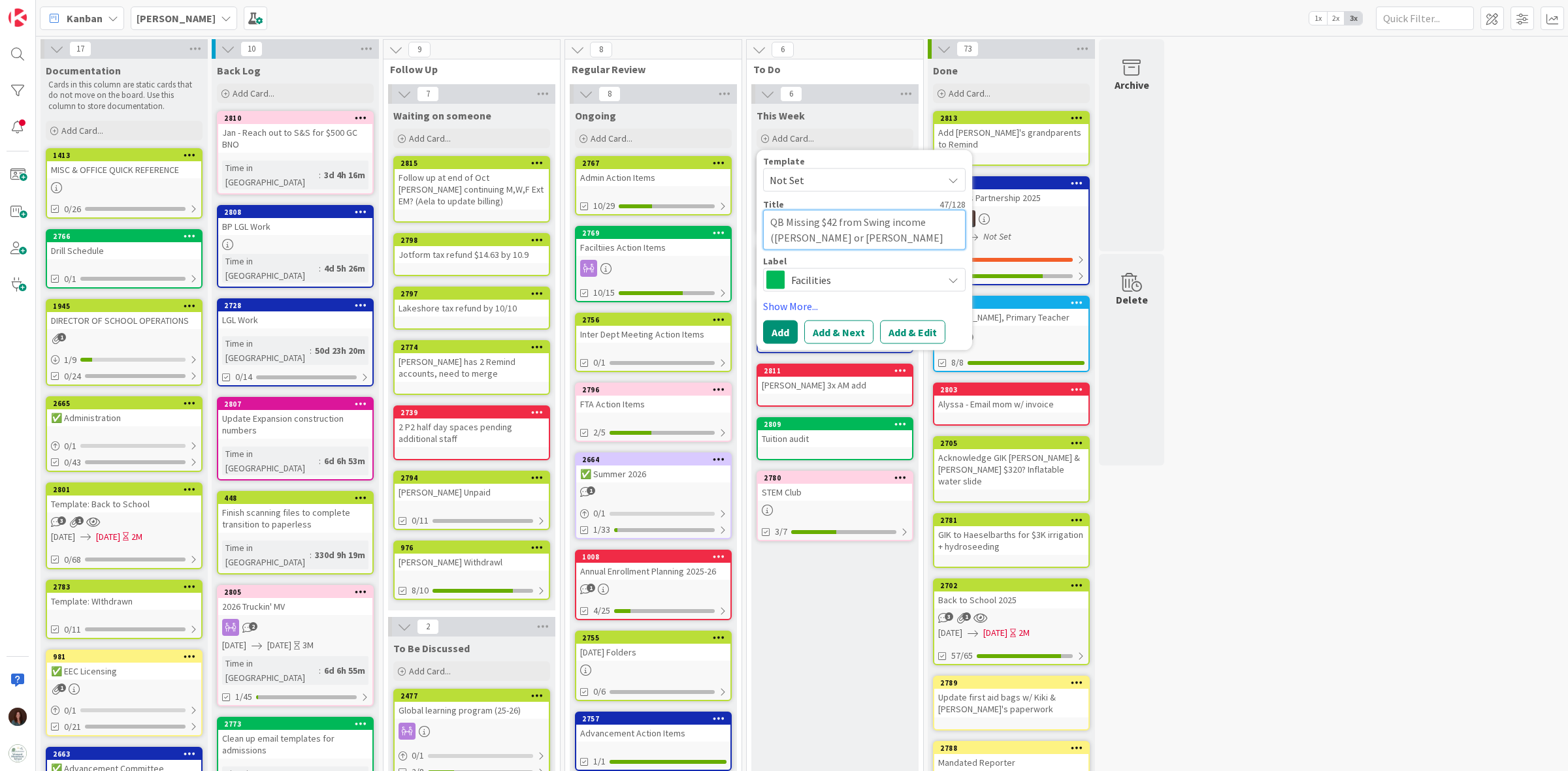
type textarea "x"
type textarea "QB Missing $42 from Swing income ([PERSON_NAME] or [PERSON_NAME]"
type textarea "x"
type textarea "QB Missing $42 from Swing income ([PERSON_NAME] or [PERSON_NAME]"
type textarea "x"
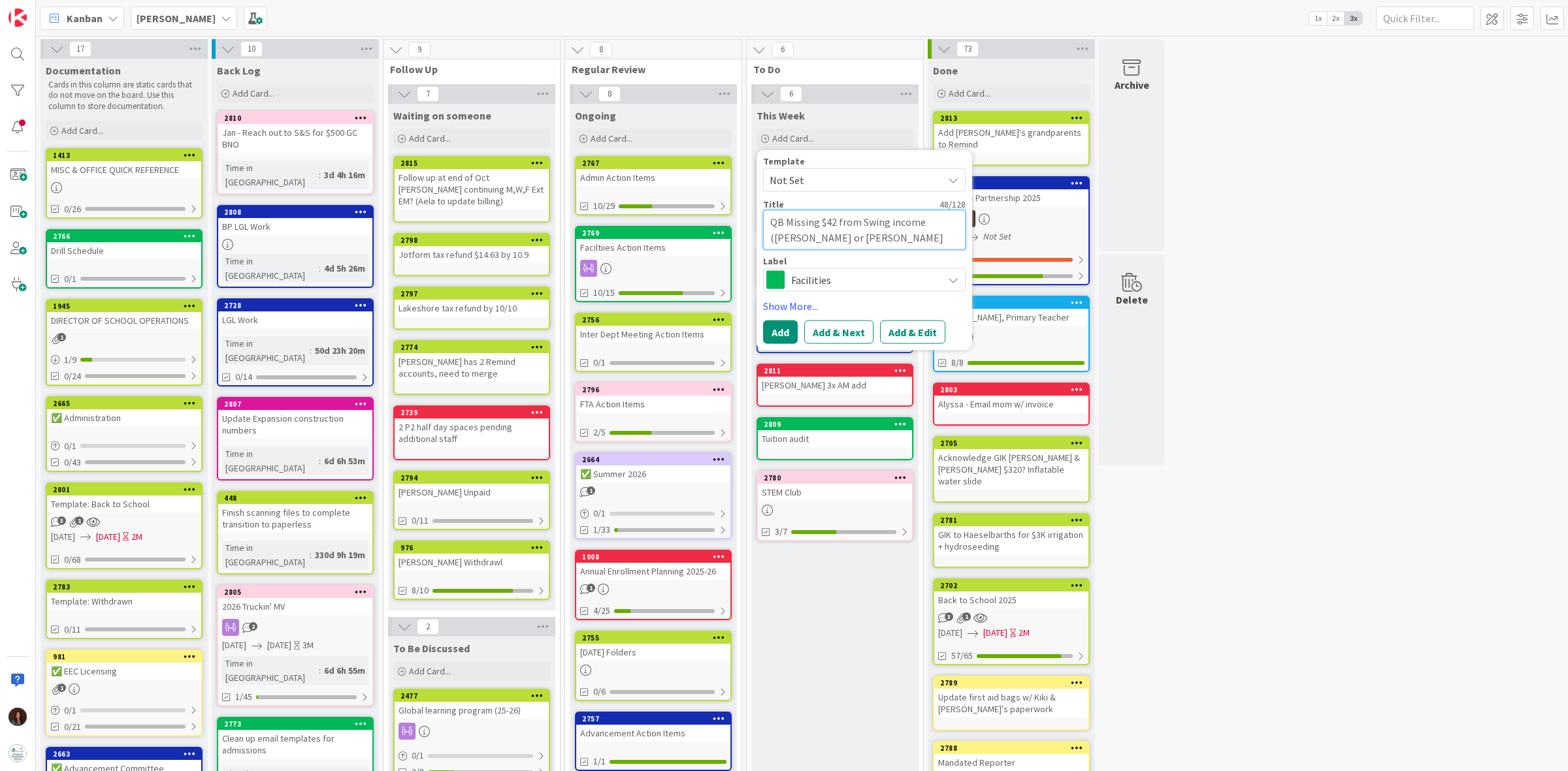
type textarea "QB Missing $42 from Swing income ([PERSON_NAME] or [PERSON_NAME]"
type textarea "x"
type textarea "QB Missing $42 from Swing income ([PERSON_NAME] or [PERSON_NAME]"
type textarea "x"
type textarea "QB Missing $42 from Swing income ([PERSON_NAME] or [PERSON_NAME]"
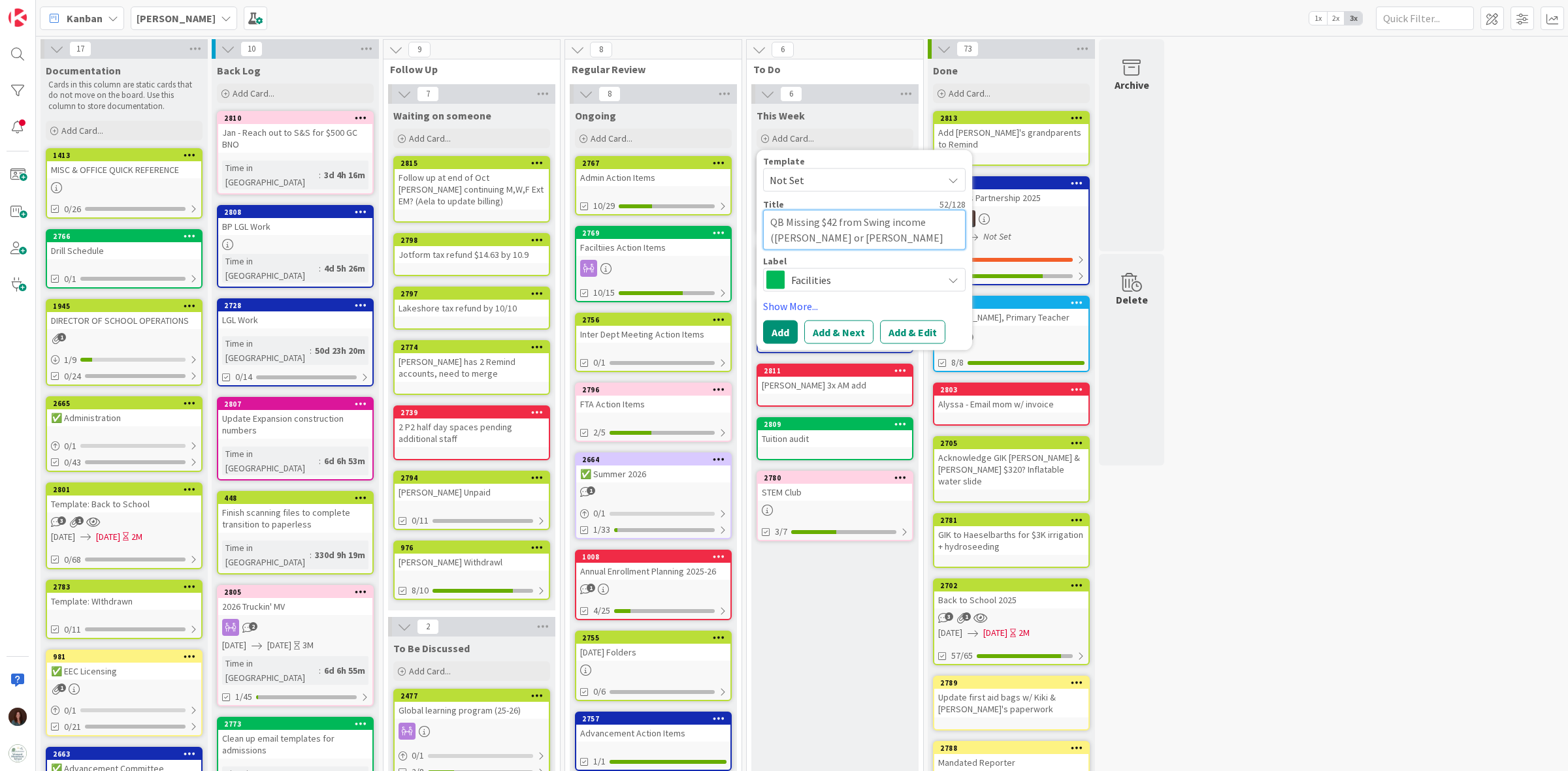
type textarea "x"
type textarea "QB Missing $42 from Swing income ([PERSON_NAME] or [PERSON_NAME])"
click at [792, 237] on textarea "QB Missing $42 from Swing income ([PERSON_NAME] or [PERSON_NAME])" at bounding box center [865, 231] width 203 height 40
type textarea "x"
type textarea "QB Missing $42 from Swing income ([PERSON_NAME] or [PERSON_NAME])"
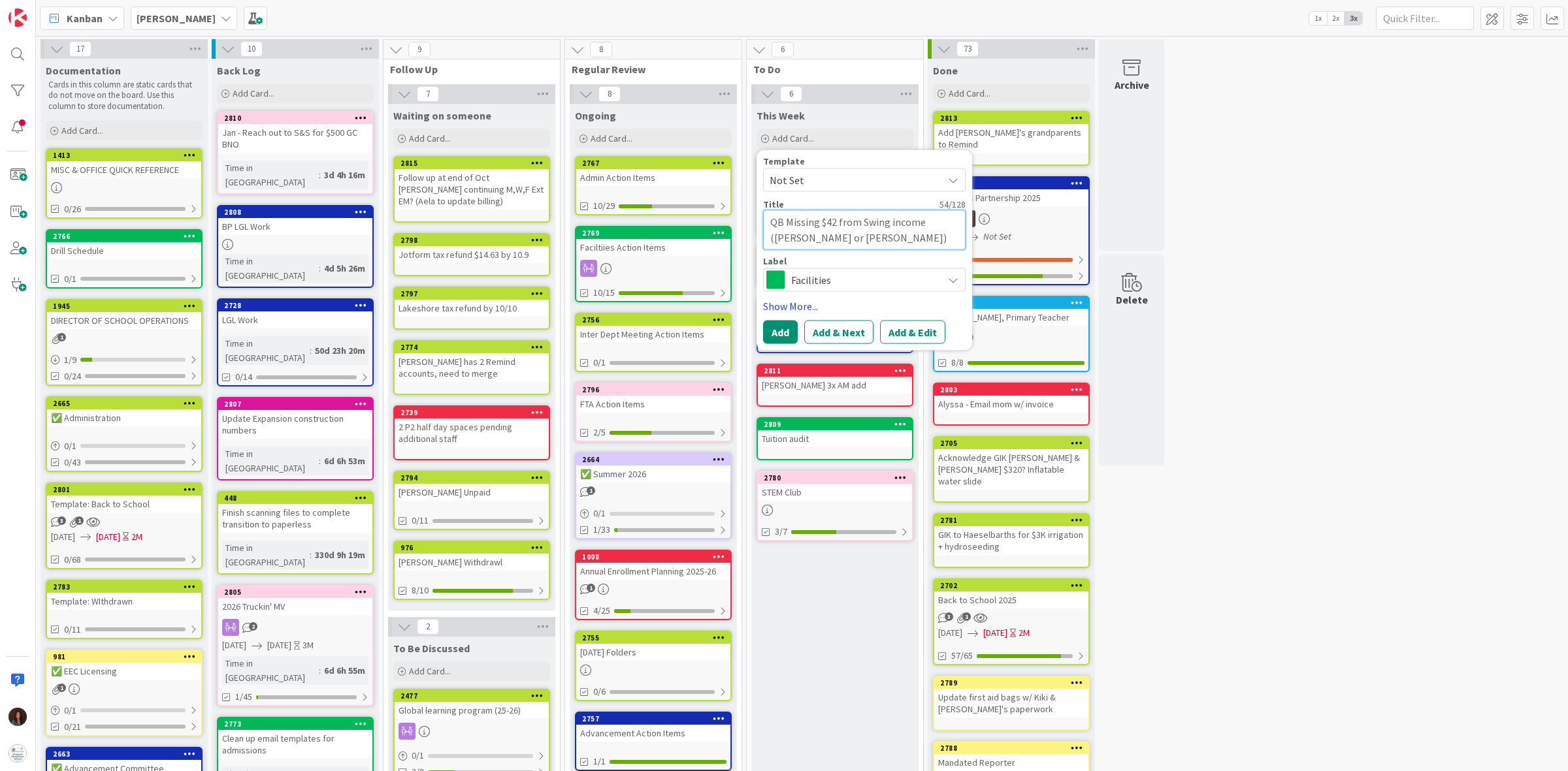
type textarea "x"
type textarea "QB Missing $42 from Swing income ([PERSON_NAME] or [PERSON_NAME])"
type textarea "x"
click at [811, 275] on span "Facilities" at bounding box center [864, 279] width 145 height 18
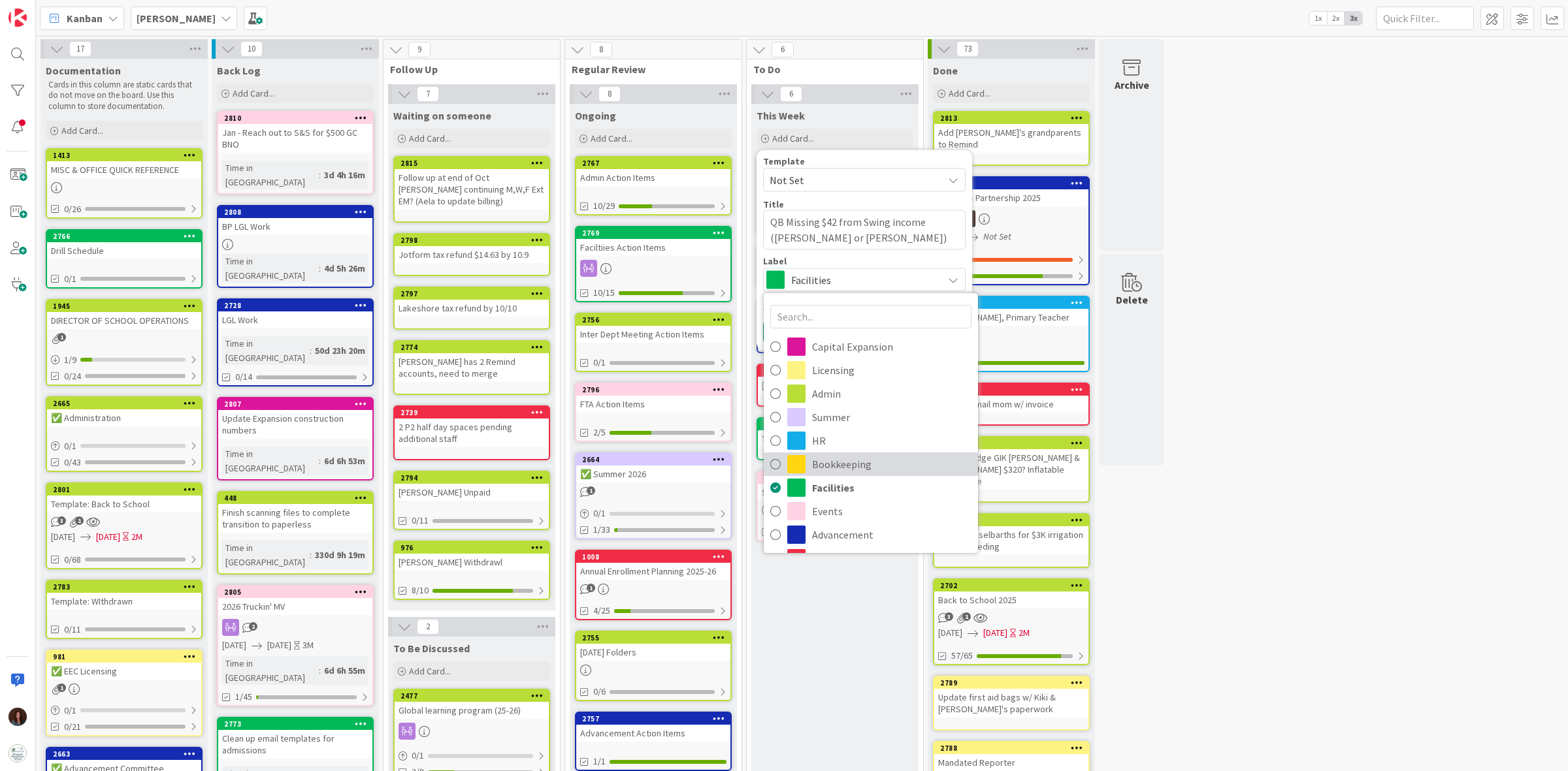
click at [850, 468] on span "Bookkeeping" at bounding box center [892, 464] width 159 height 19
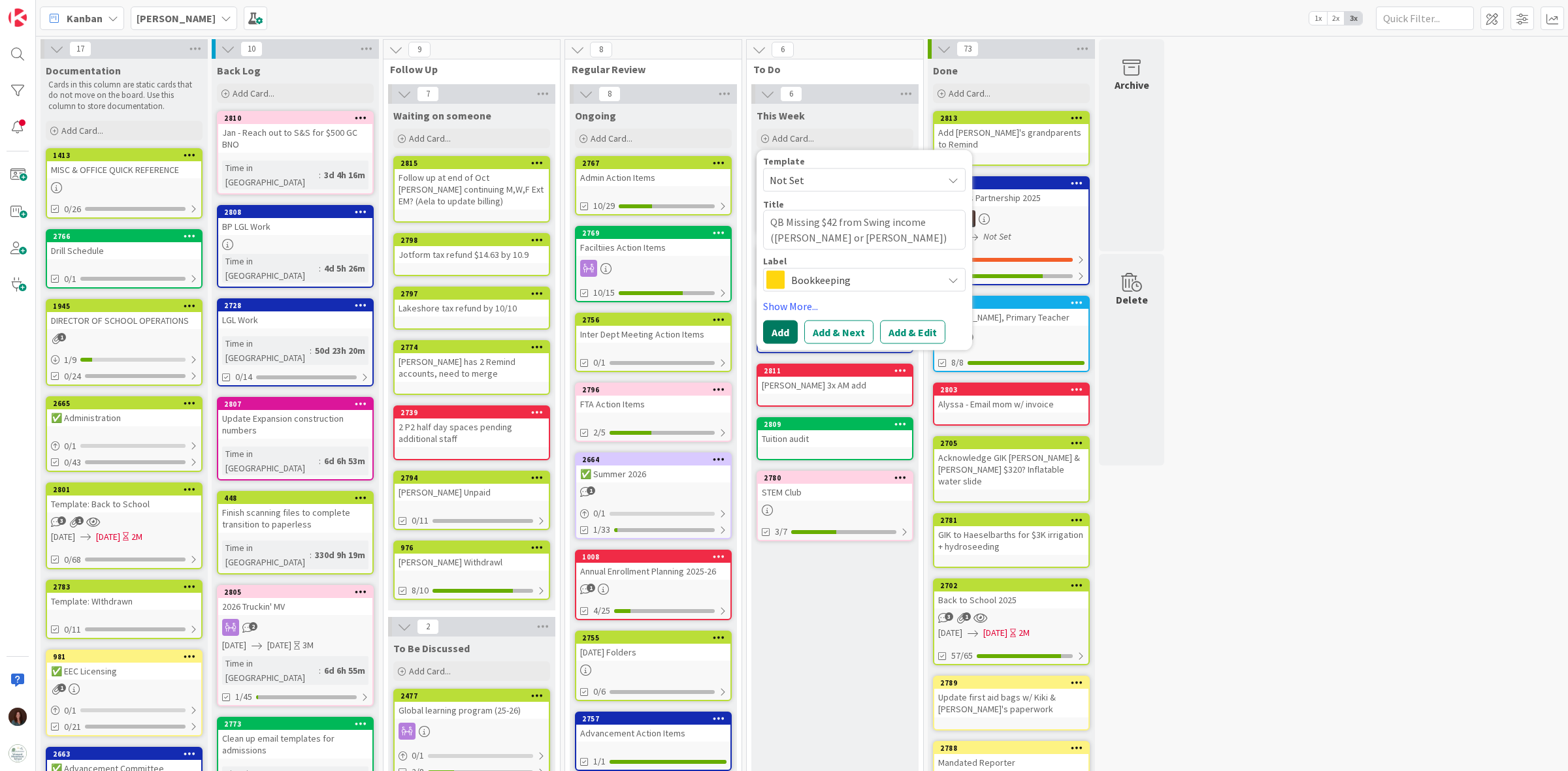
click at [781, 332] on button "Add" at bounding box center [781, 331] width 35 height 24
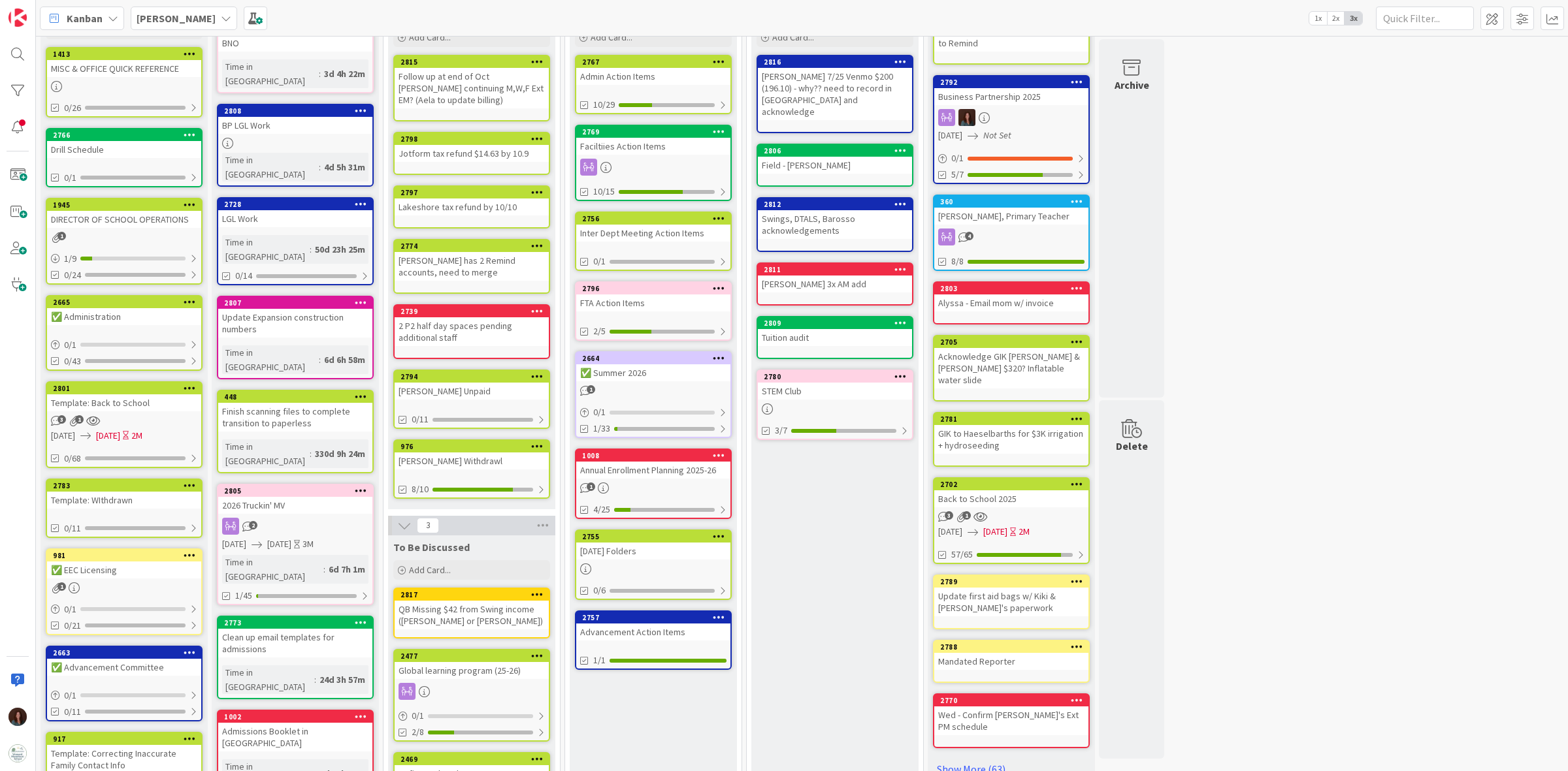
scroll to position [19, 0]
